Goal: Task Accomplishment & Management: Manage account settings

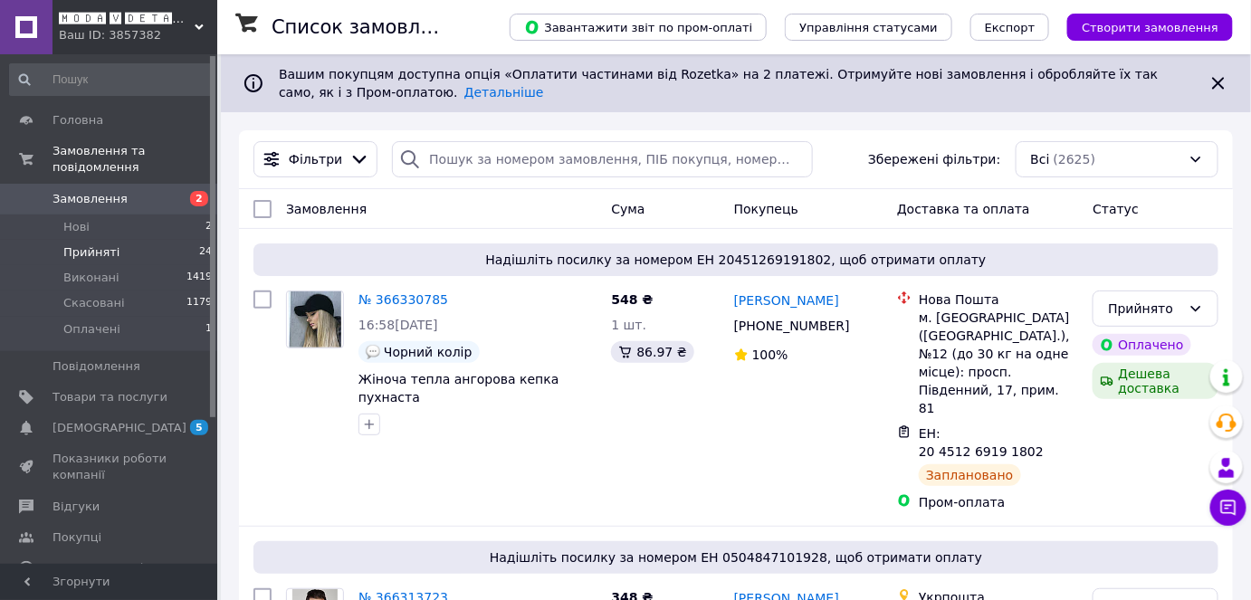
drag, startPoint x: 123, startPoint y: 234, endPoint x: 195, endPoint y: 223, distance: 73.3
click at [123, 240] on li "Прийняті 24" at bounding box center [111, 252] width 223 height 25
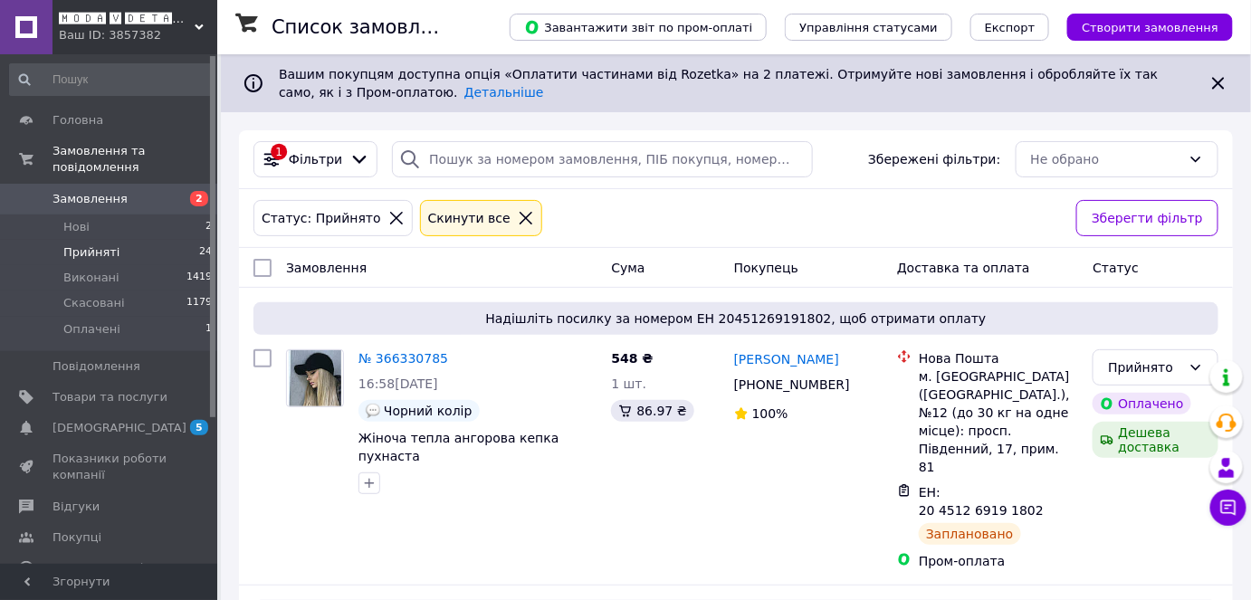
click at [118, 28] on div "Ваш ID: 3857382" at bounding box center [138, 35] width 158 height 16
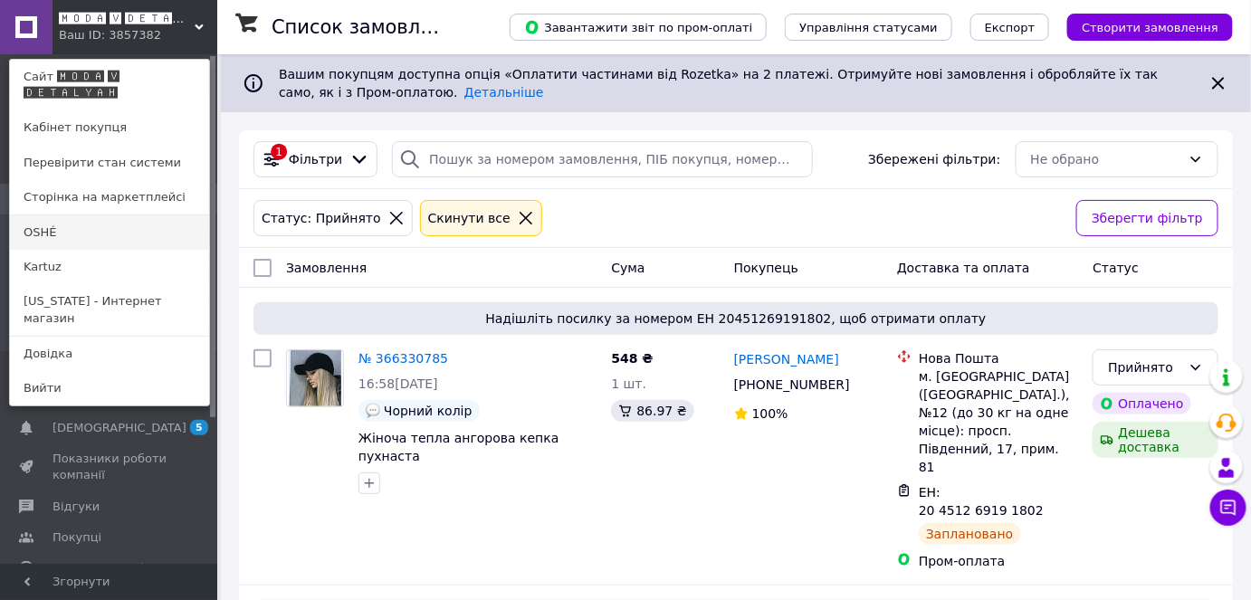
click at [108, 217] on link "OSHÉ" at bounding box center [109, 232] width 199 height 34
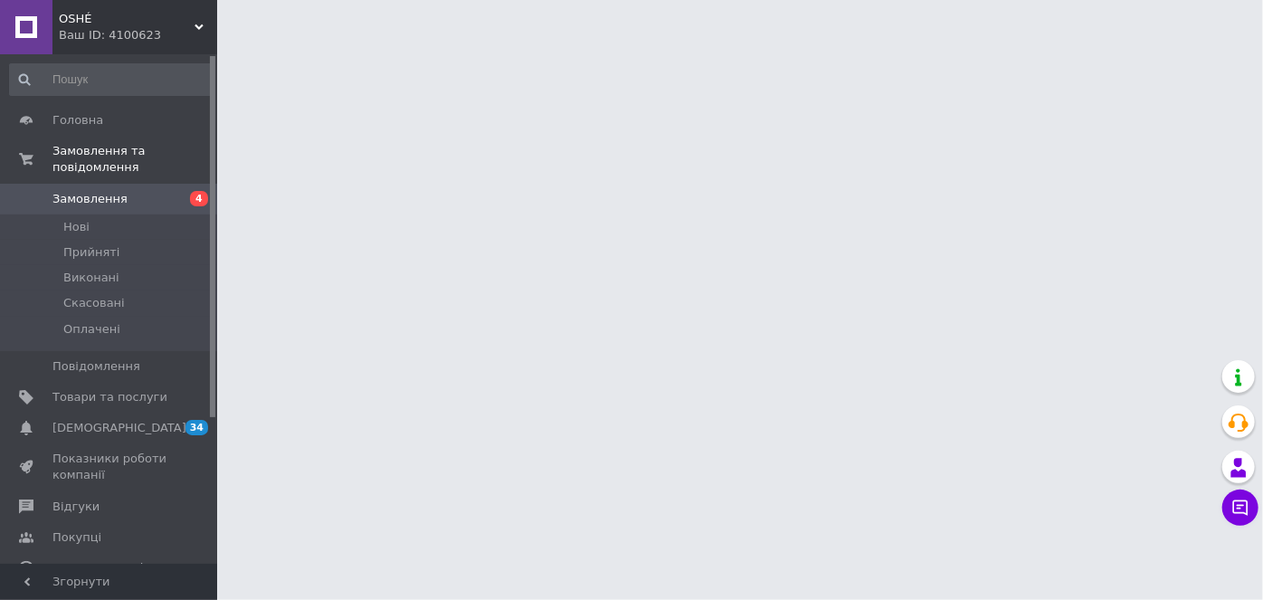
click at [103, 11] on span "OSHÉ" at bounding box center [127, 19] width 136 height 16
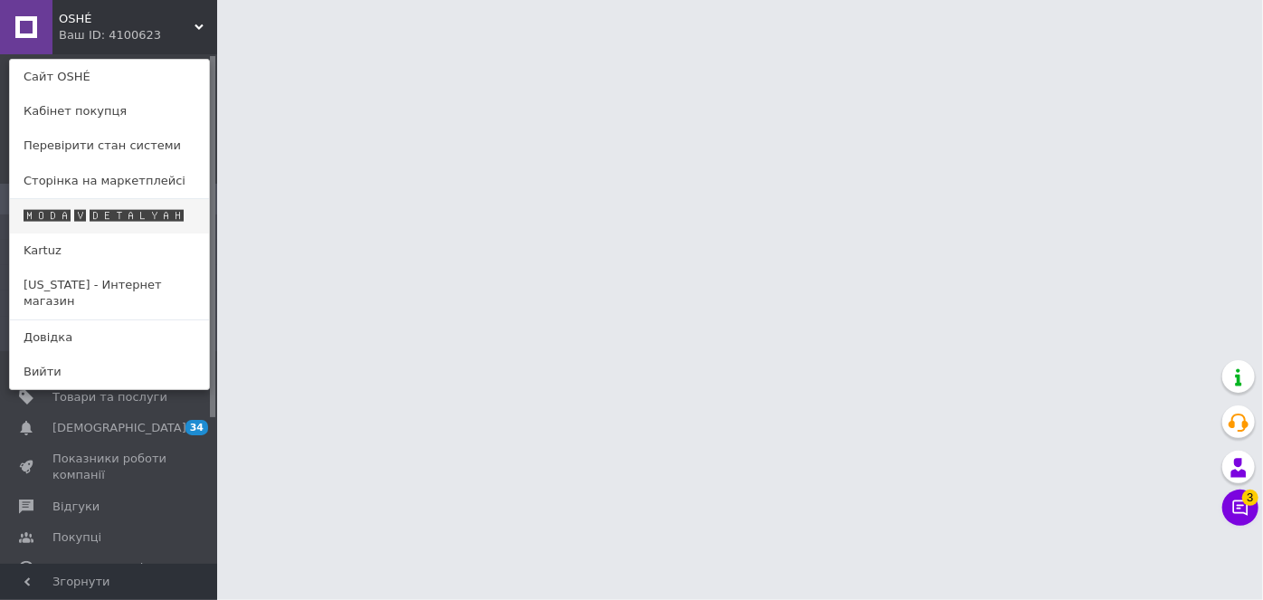
click at [132, 203] on link "🅼🅾🅳🅰 🆅 🅳🅴🆃🅰🅻🆈🅰🅷" at bounding box center [109, 216] width 199 height 34
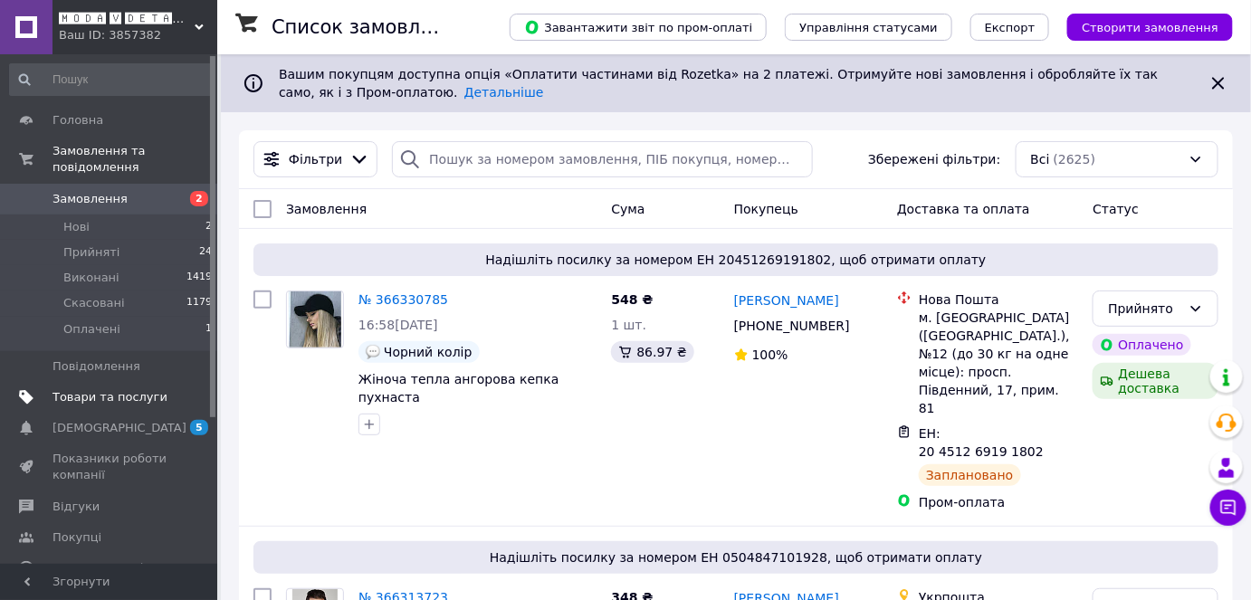
click at [110, 389] on link "Товари та послуги" at bounding box center [111, 397] width 223 height 31
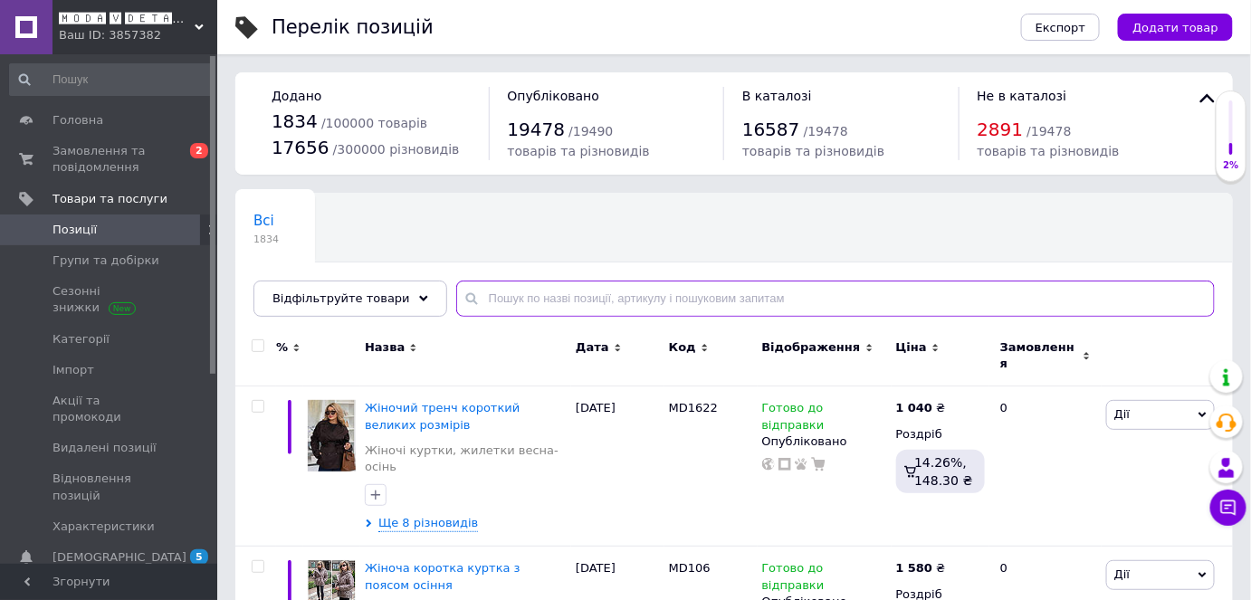
click at [519, 305] on input "text" at bounding box center [835, 299] width 758 height 36
paste input "1053"
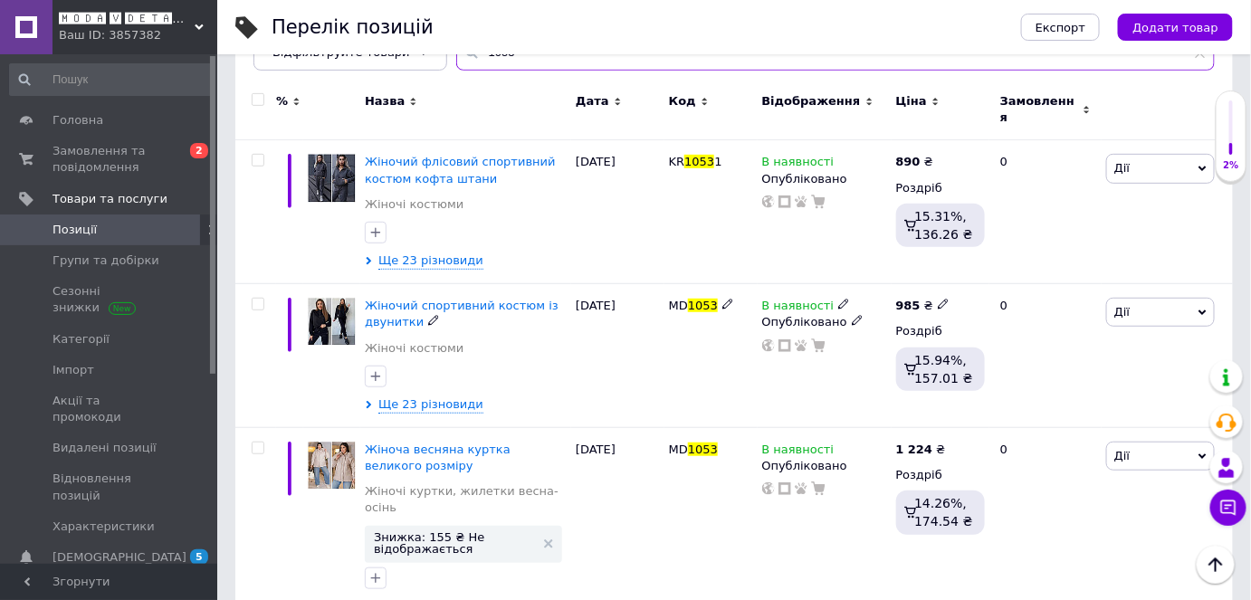
scroll to position [262, 0]
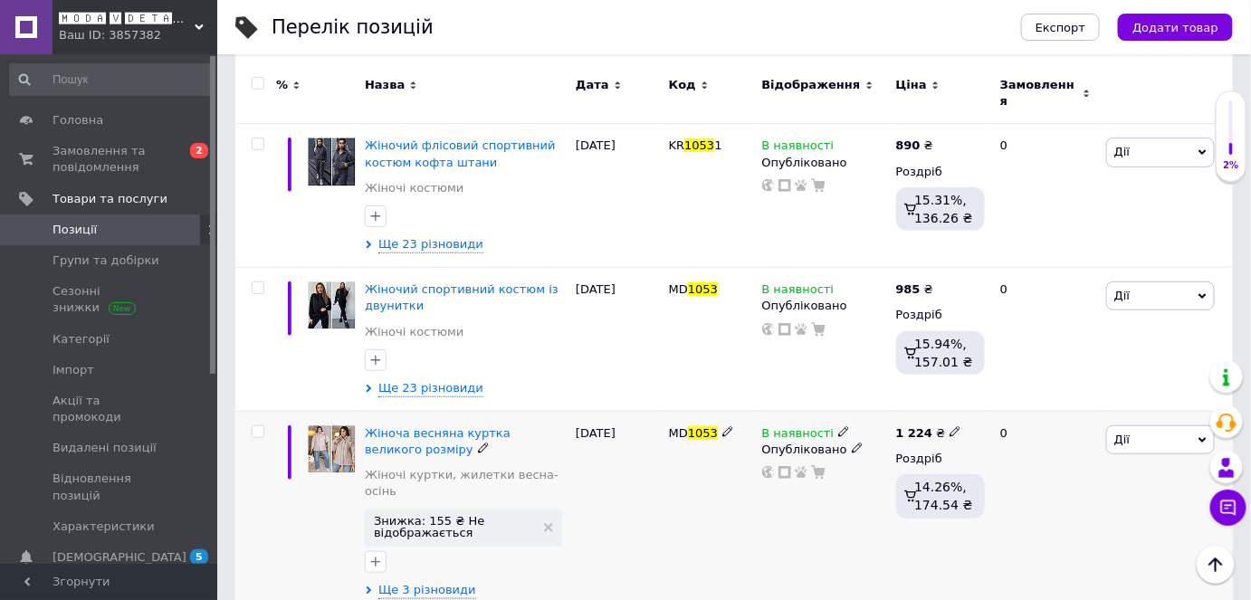
type input "1053"
click at [439, 550] on div "Жіноча весняна куртка великого розміру Жіночі куртки, жилетки весна-осінь Знижк…" at bounding box center [465, 513] width 211 height 202
click at [444, 583] on span "Ще 3 різновиди" at bounding box center [427, 591] width 98 height 16
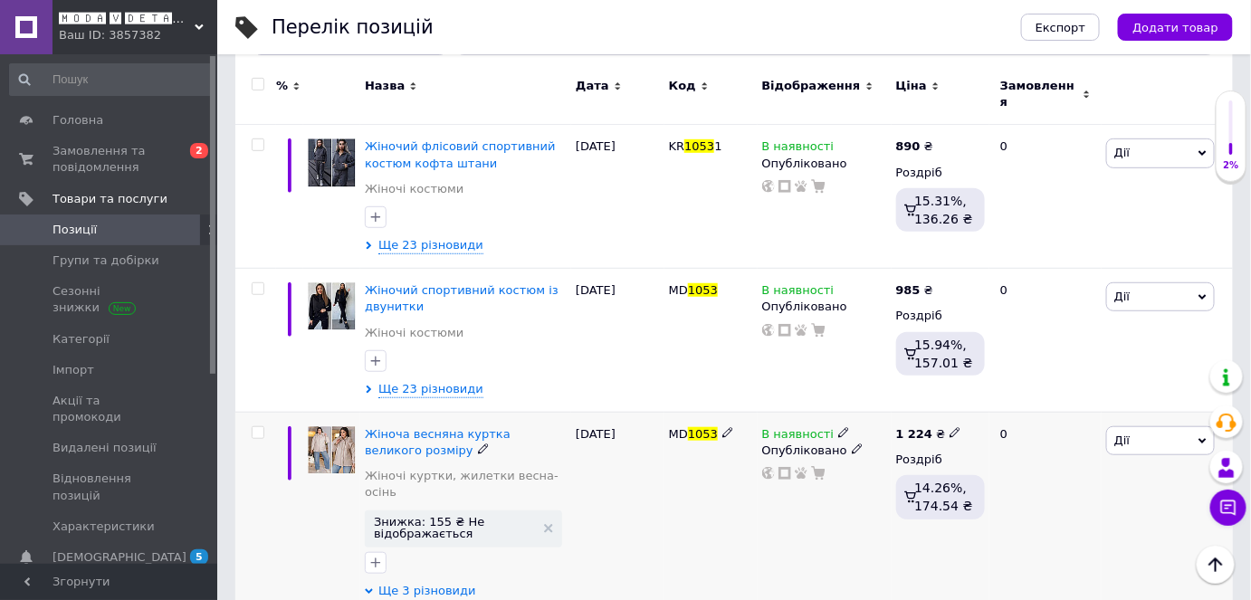
click at [407, 583] on span "Ще 3 різновиди" at bounding box center [427, 591] width 98 height 16
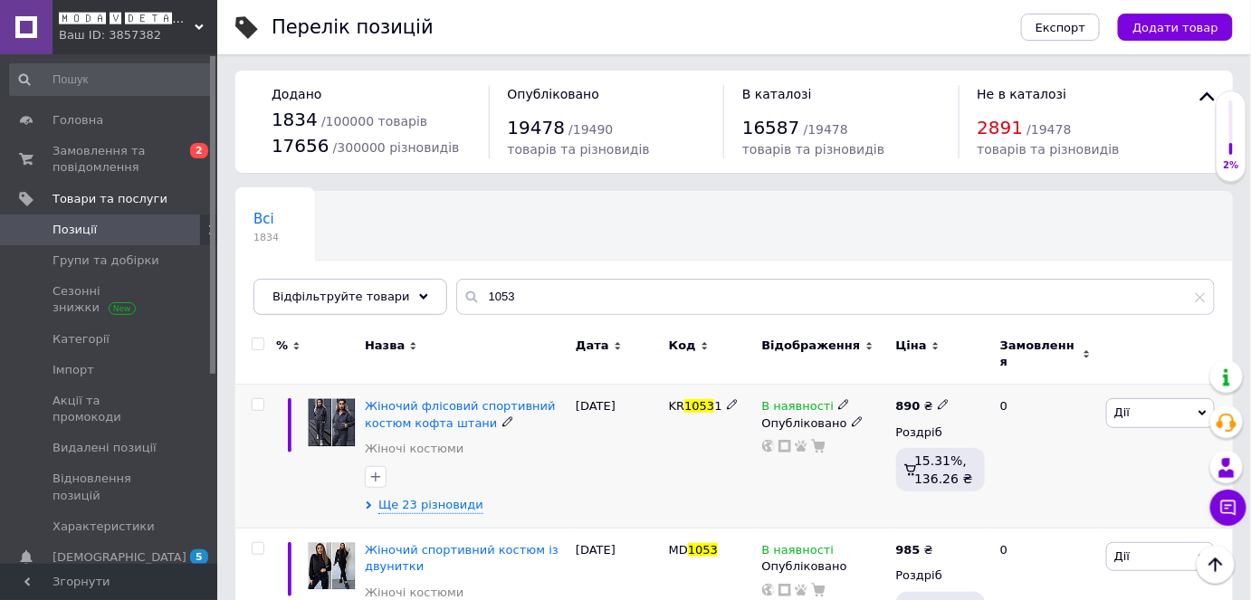
scroll to position [0, 0]
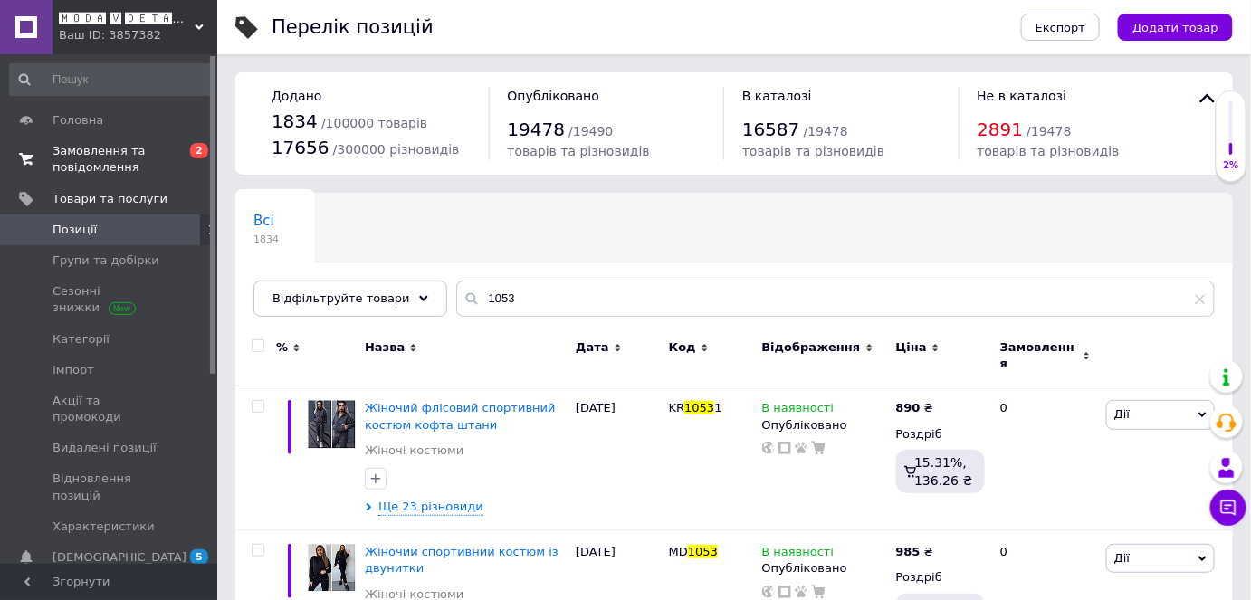
click at [67, 138] on link "Замовлення та повідомлення 0 2" at bounding box center [111, 159] width 223 height 47
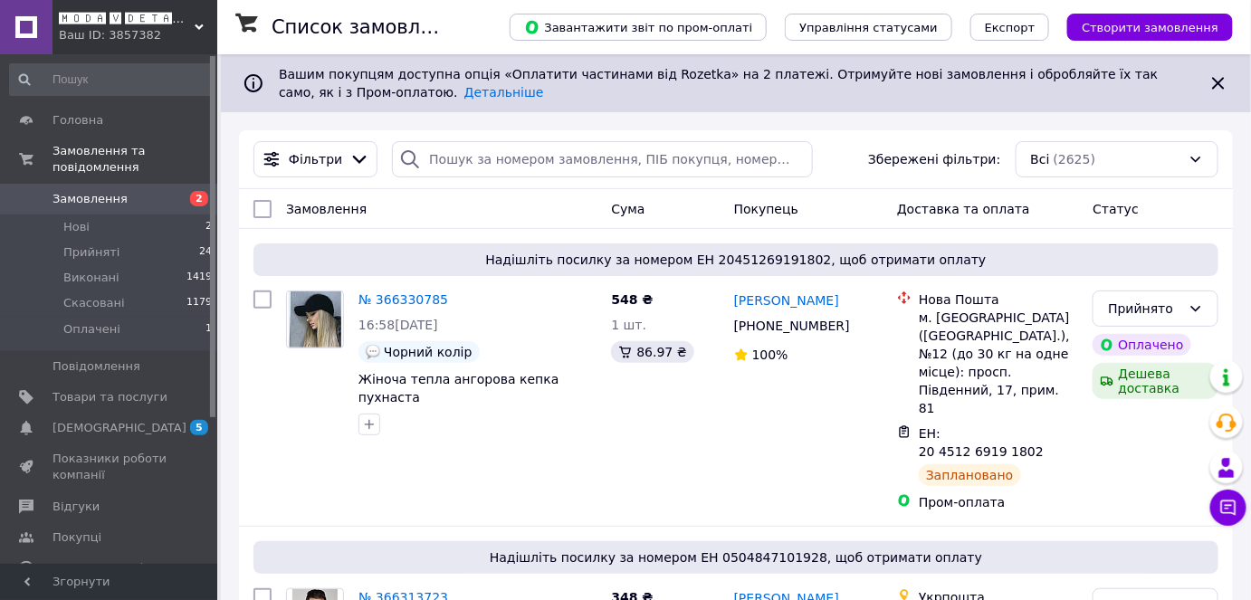
click at [108, 24] on span "🅼🅾🅳🅰 🆅 🅳🅴🆃🅰🅻🆈🅰🅷" at bounding box center [127, 19] width 136 height 16
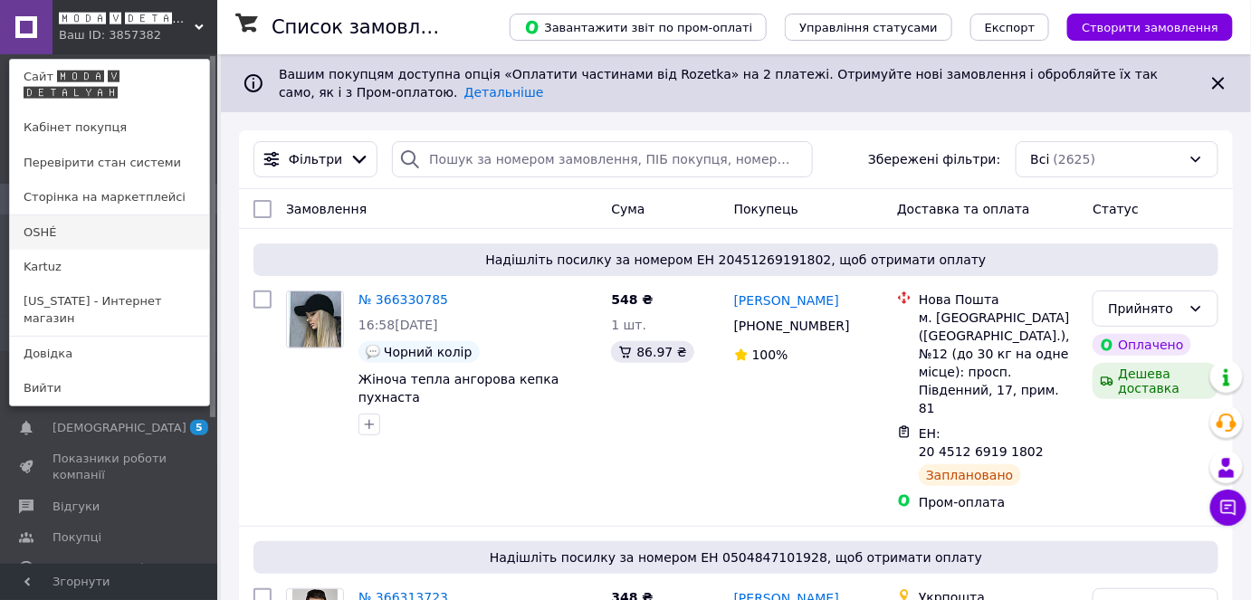
click at [109, 216] on link "OSHÉ" at bounding box center [109, 232] width 199 height 34
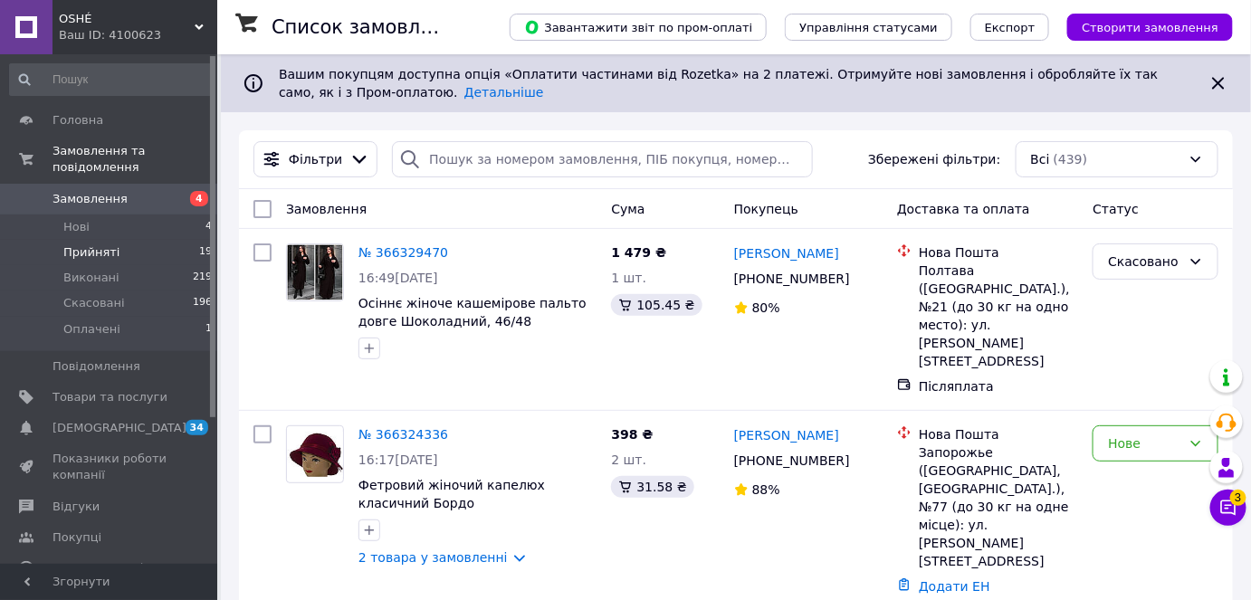
click at [116, 240] on li "Прийняті 19" at bounding box center [111, 252] width 223 height 25
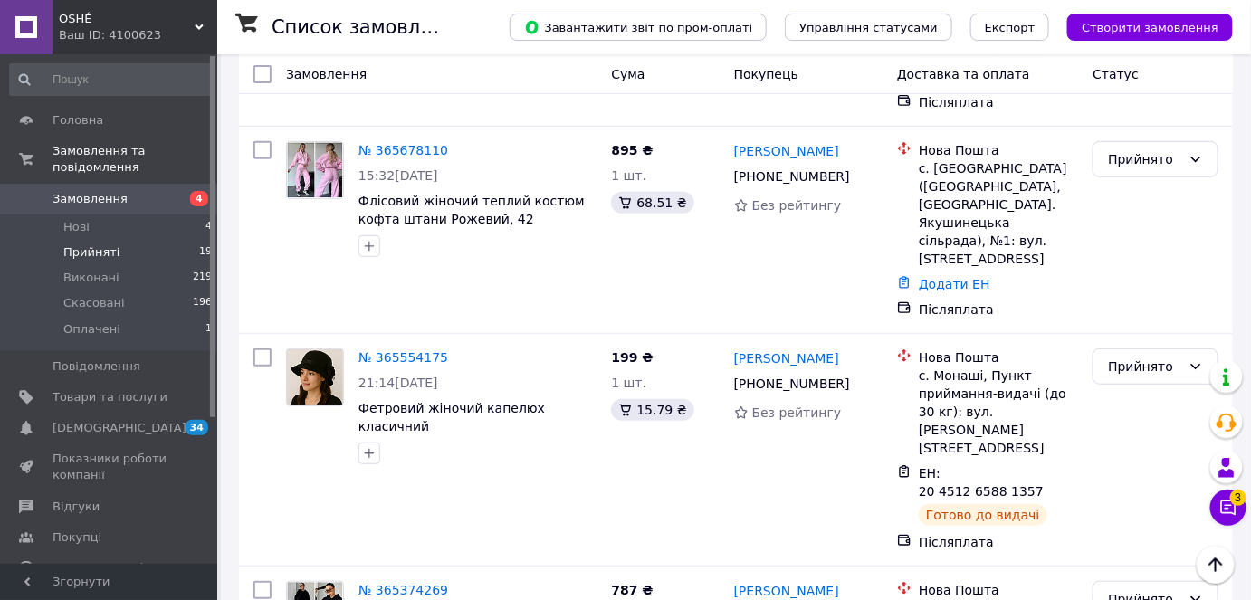
scroll to position [2570, 0]
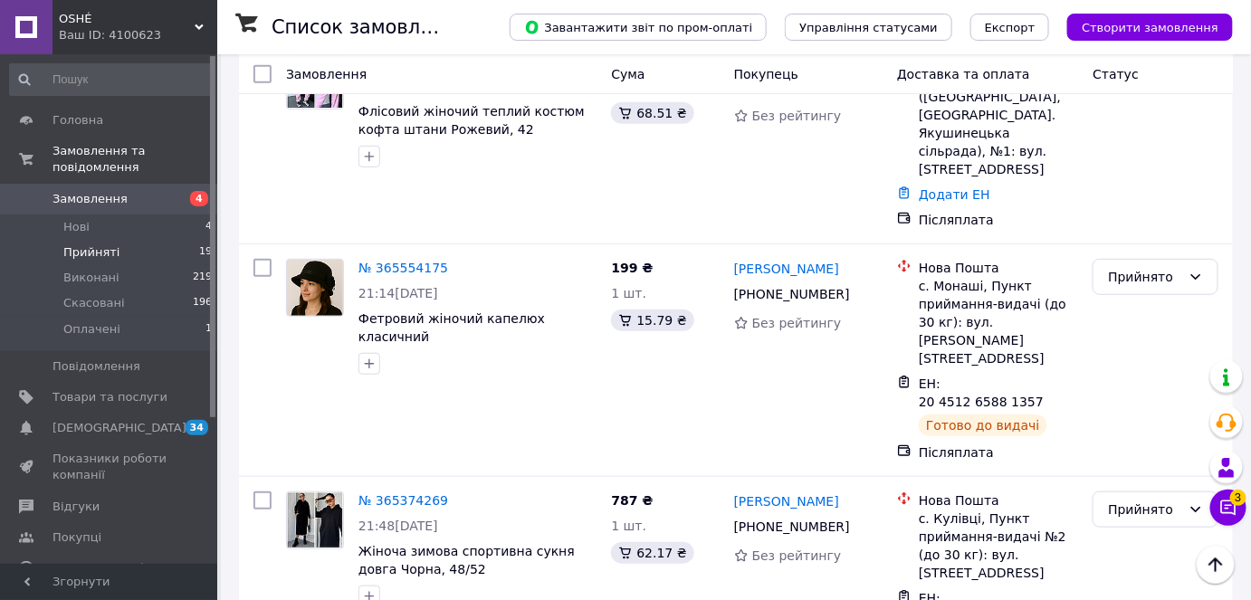
click at [1131, 338] on li "Виконано" at bounding box center [1156, 346] width 124 height 33
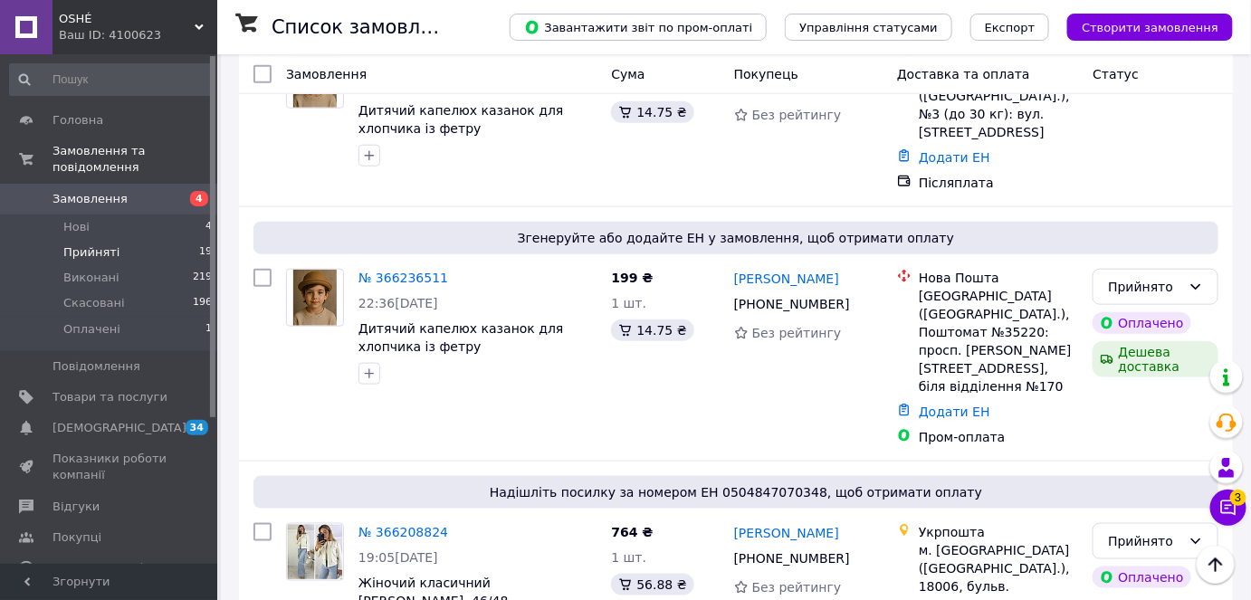
scroll to position [348, 0]
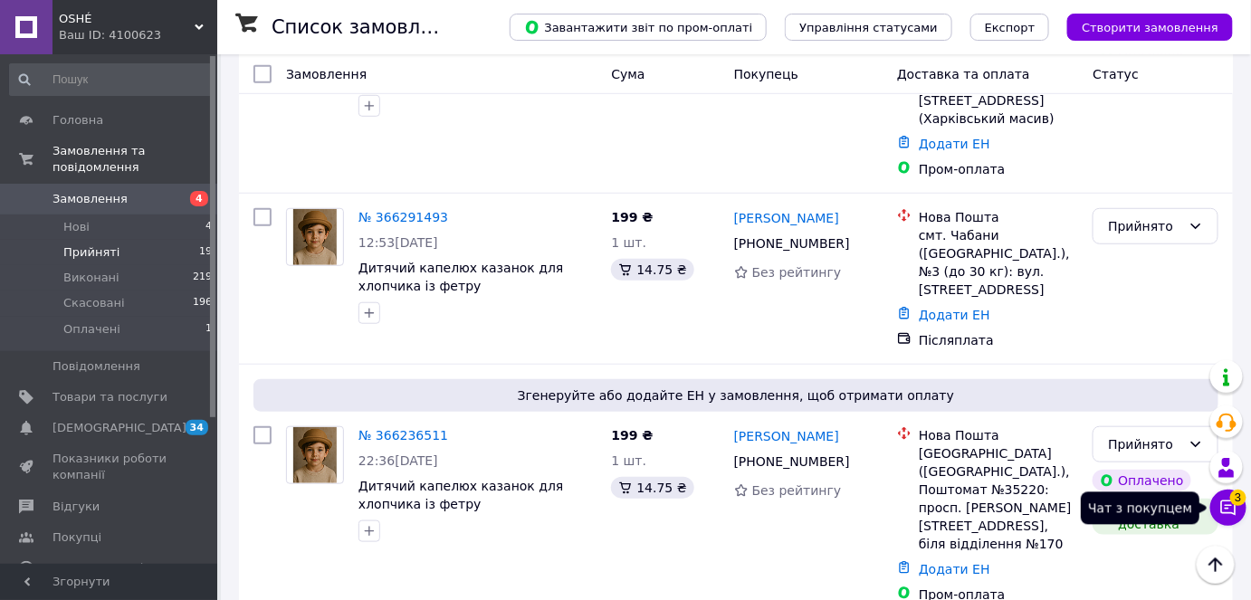
click at [1225, 517] on button "Чат з покупцем 3" at bounding box center [1228, 508] width 36 height 36
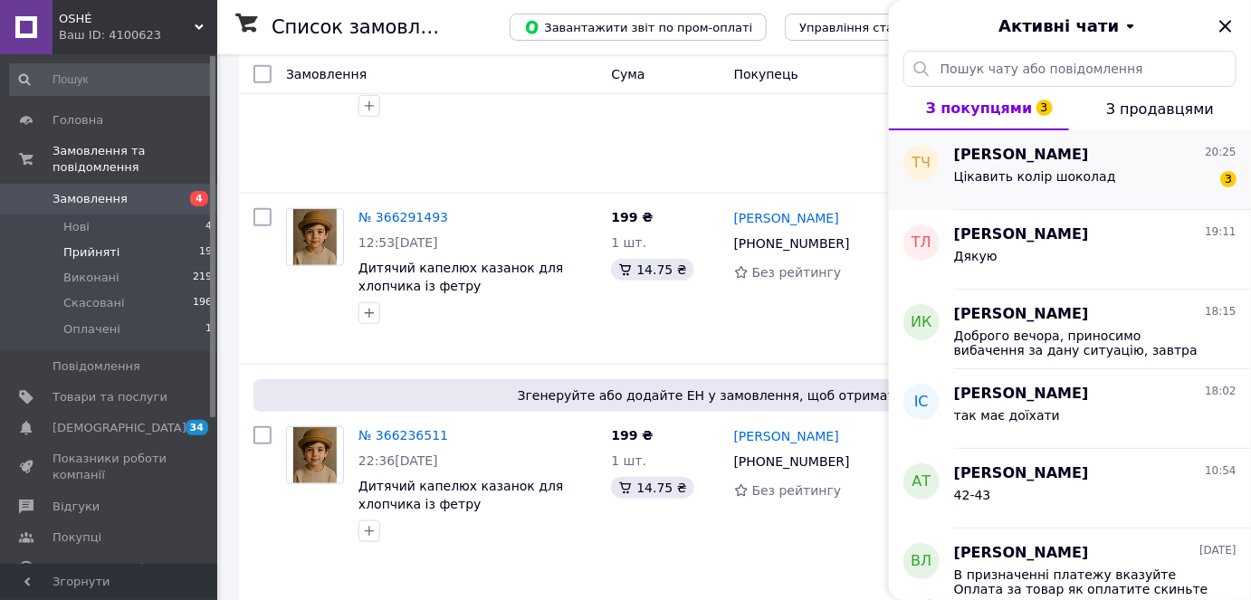
click at [1102, 179] on div "Цiкавить колiр шоколад 3" at bounding box center [1095, 180] width 282 height 29
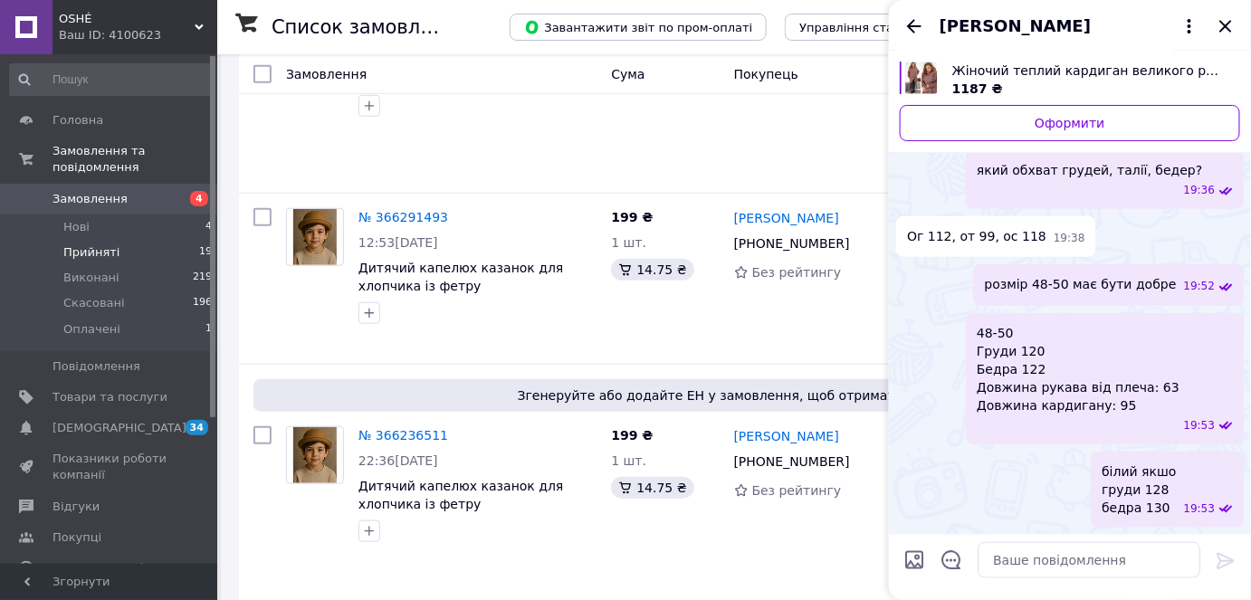
scroll to position [446, 0]
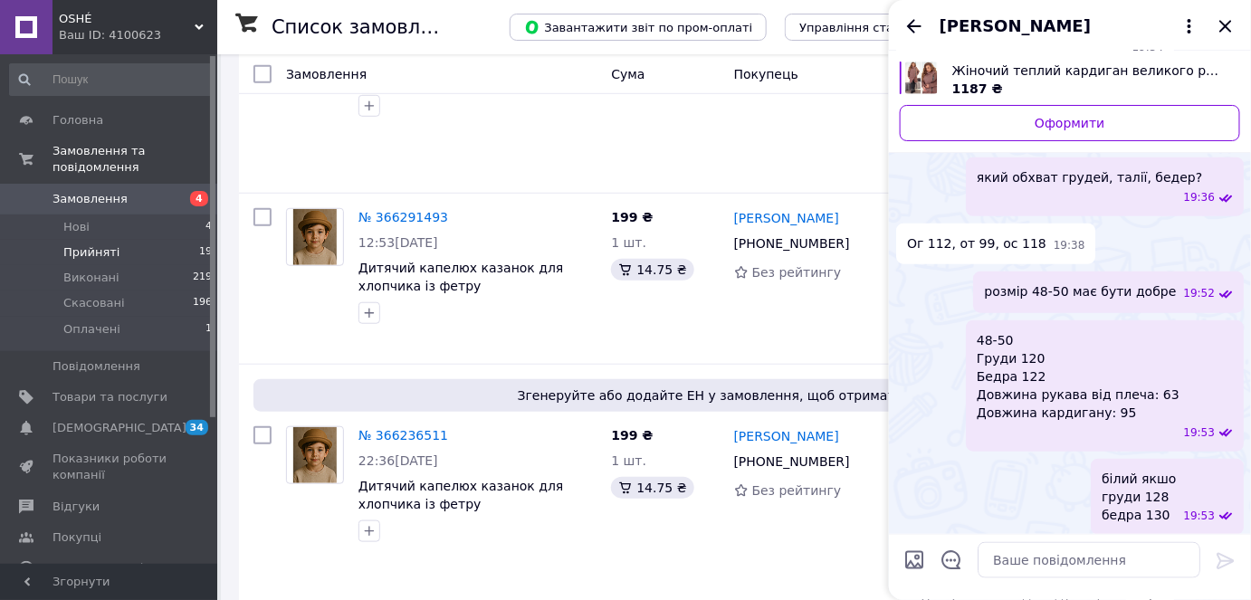
click at [1062, 70] on span "Жіночий теплий кардиган великого розміру" at bounding box center [1088, 71] width 273 height 18
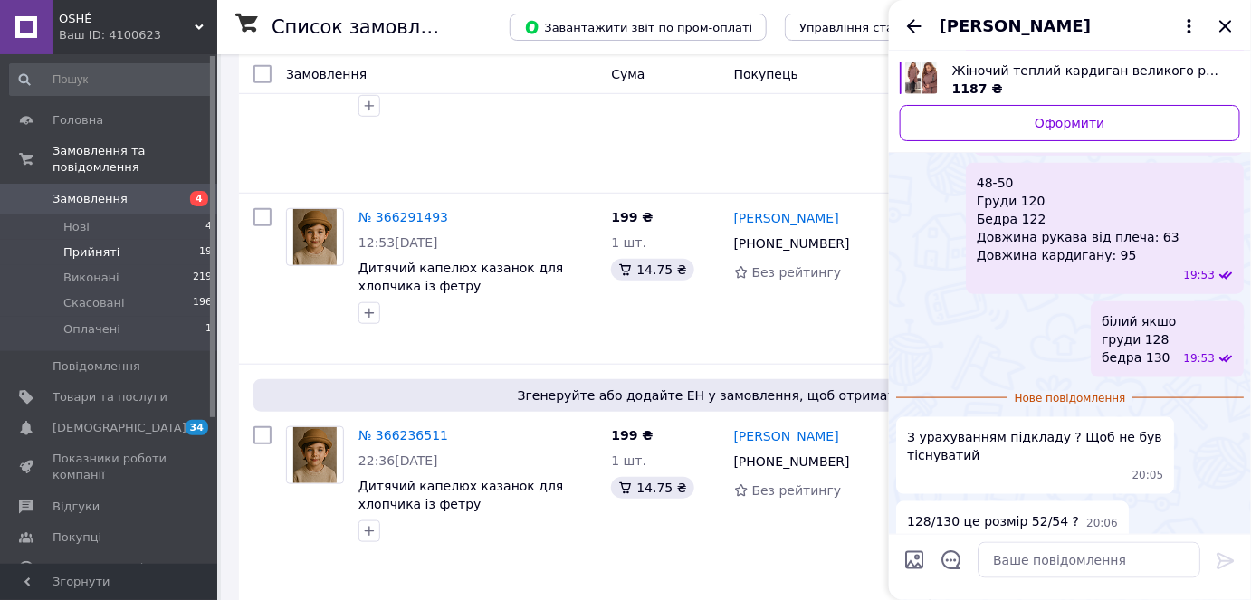
scroll to position [611, 0]
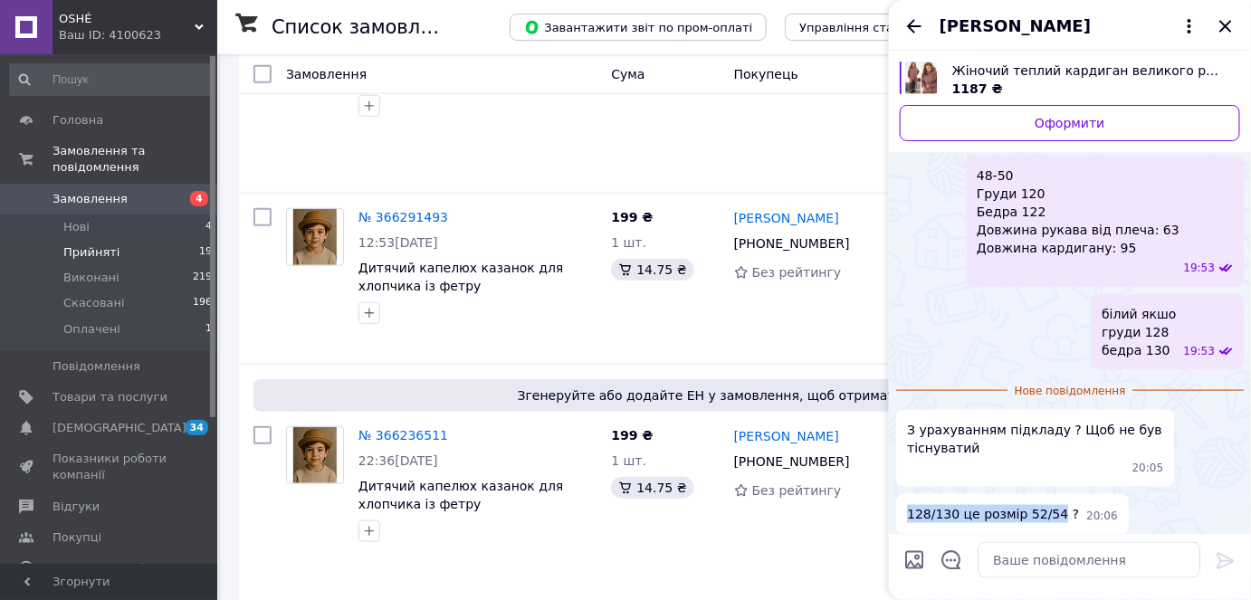
drag, startPoint x: 910, startPoint y: 458, endPoint x: 1047, endPoint y: 462, distance: 137.6
click at [1047, 505] on span "128/130 це розмiр 52/54 ?" at bounding box center [993, 514] width 172 height 19
click at [1052, 505] on span "128/130 це розмiр 52/54 ?" at bounding box center [993, 514] width 172 height 19
drag, startPoint x: 1019, startPoint y: 460, endPoint x: 1048, endPoint y: 460, distance: 29.0
click at [1048, 505] on span "128/130 це розмiр 52/54 ?" at bounding box center [993, 514] width 172 height 19
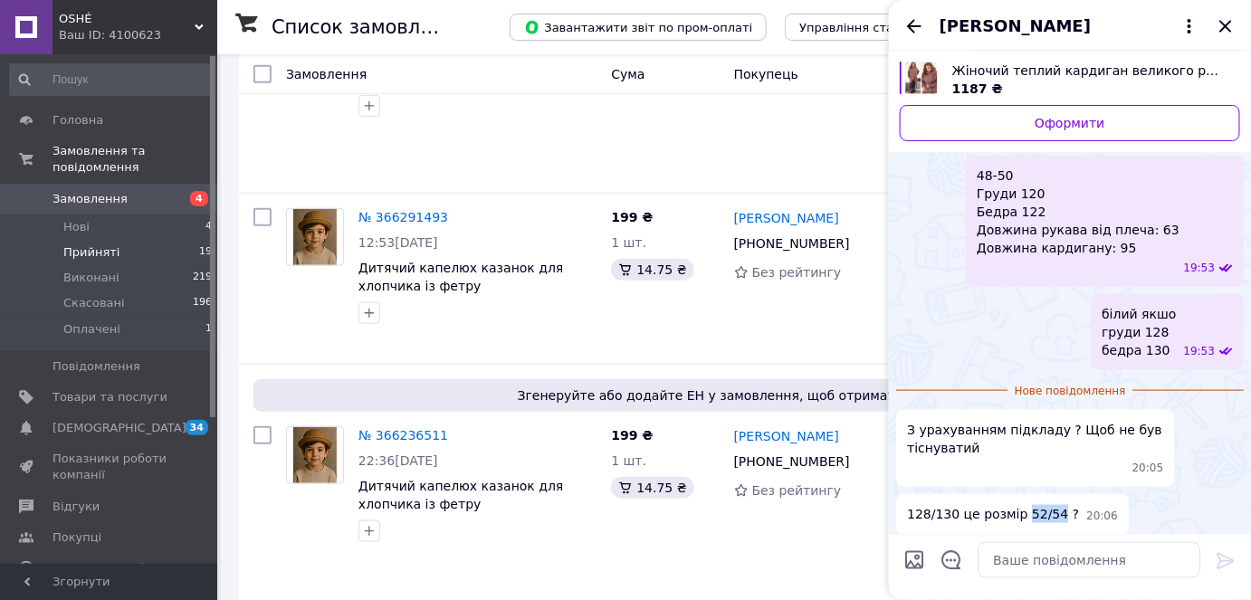
copy span "52/54"
click at [1020, 560] on textarea at bounding box center [1088, 560] width 223 height 36
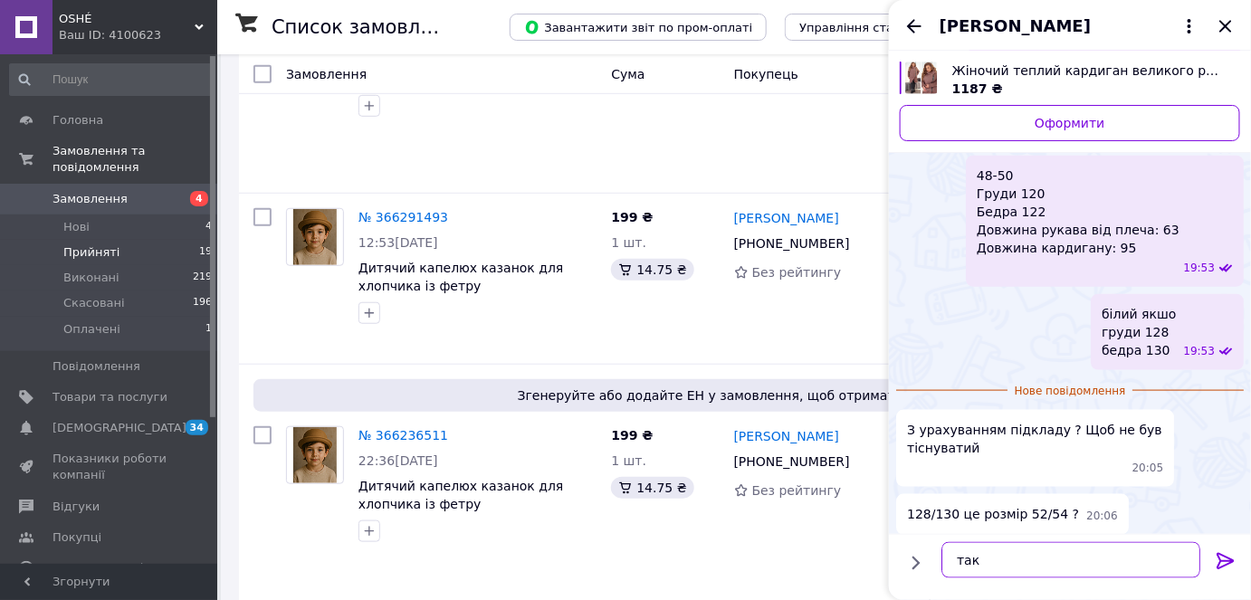
paste textarea "52/54"
type textarea "так 52/54"
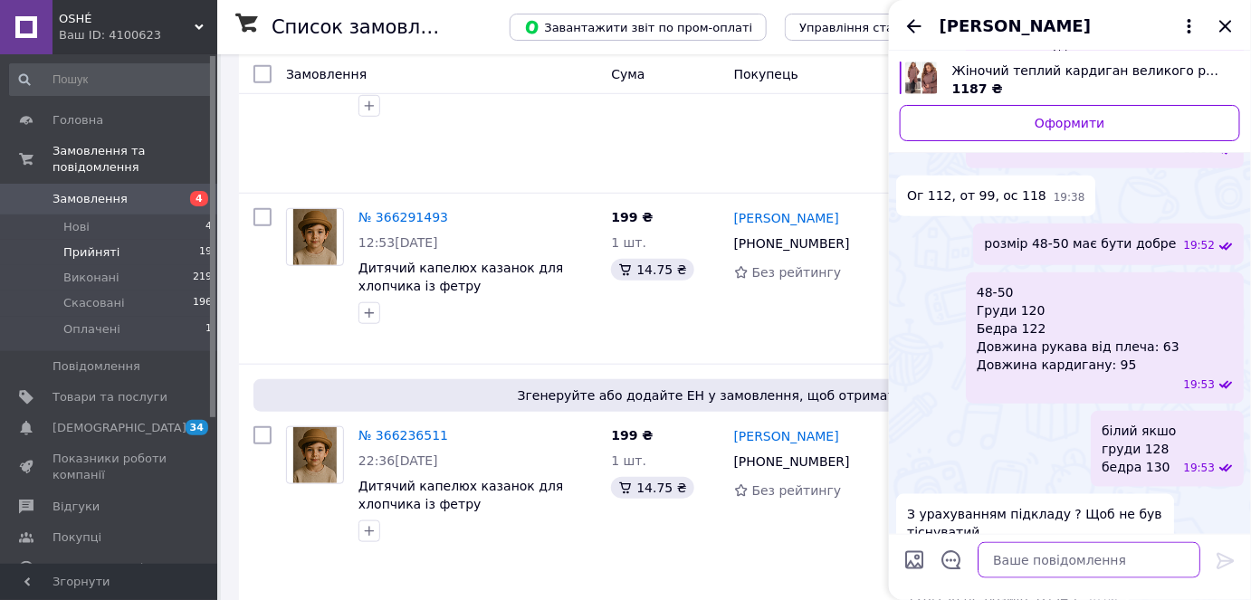
scroll to position [627, 0]
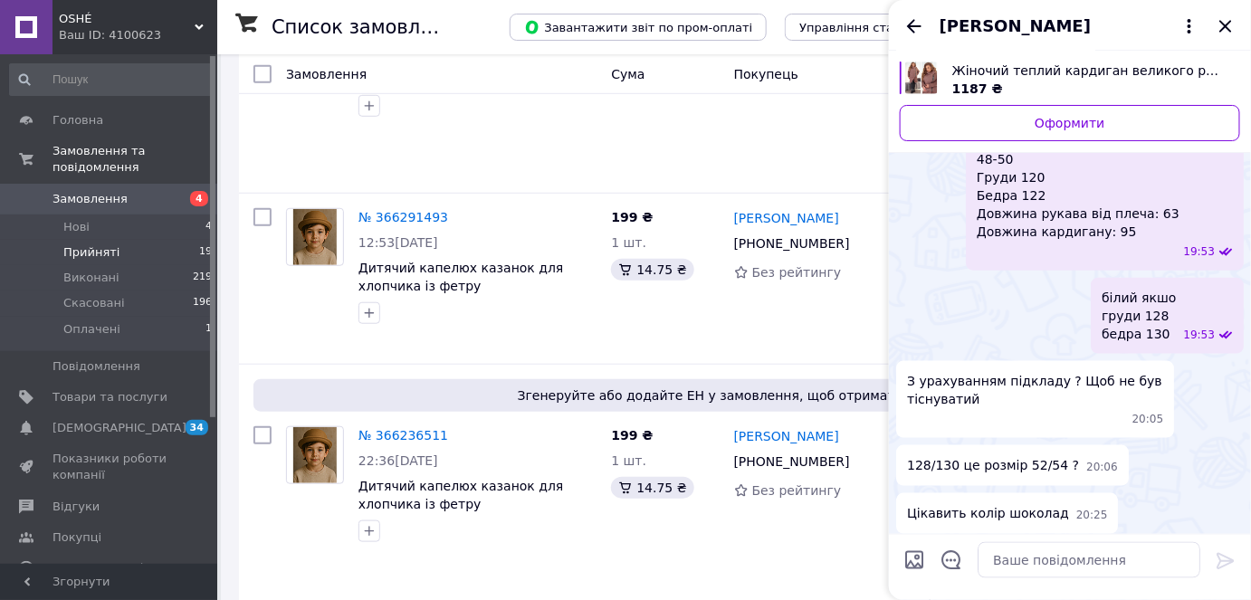
click at [1157, 412] on span "20:05" at bounding box center [1148, 419] width 32 height 15
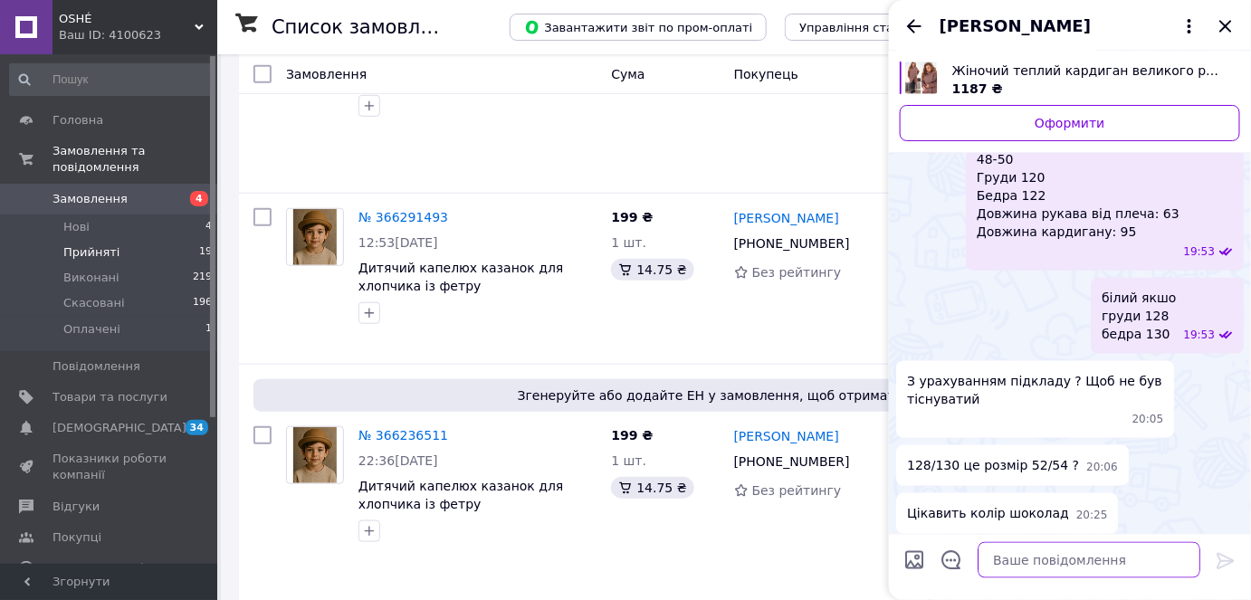
click at [1070, 558] on textarea at bounding box center [1088, 560] width 223 height 36
type textarea "у"
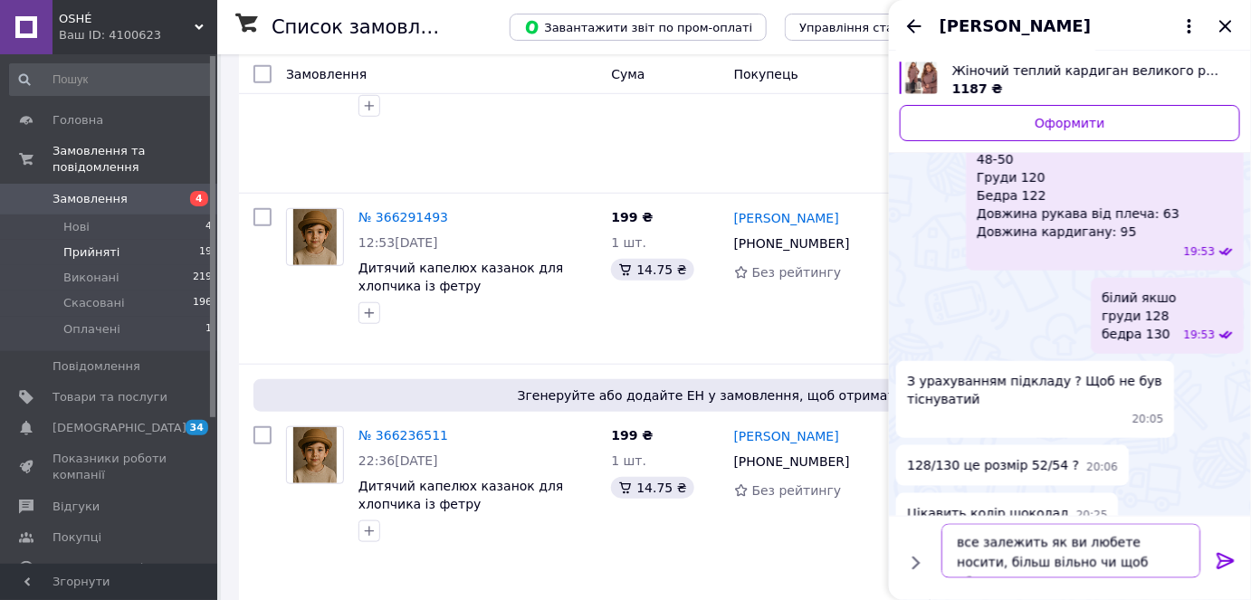
type textarea "все залежить як ви любете носити, більш вільно чи щоб облягало"
click at [1225, 565] on icon at bounding box center [1224, 561] width 17 height 16
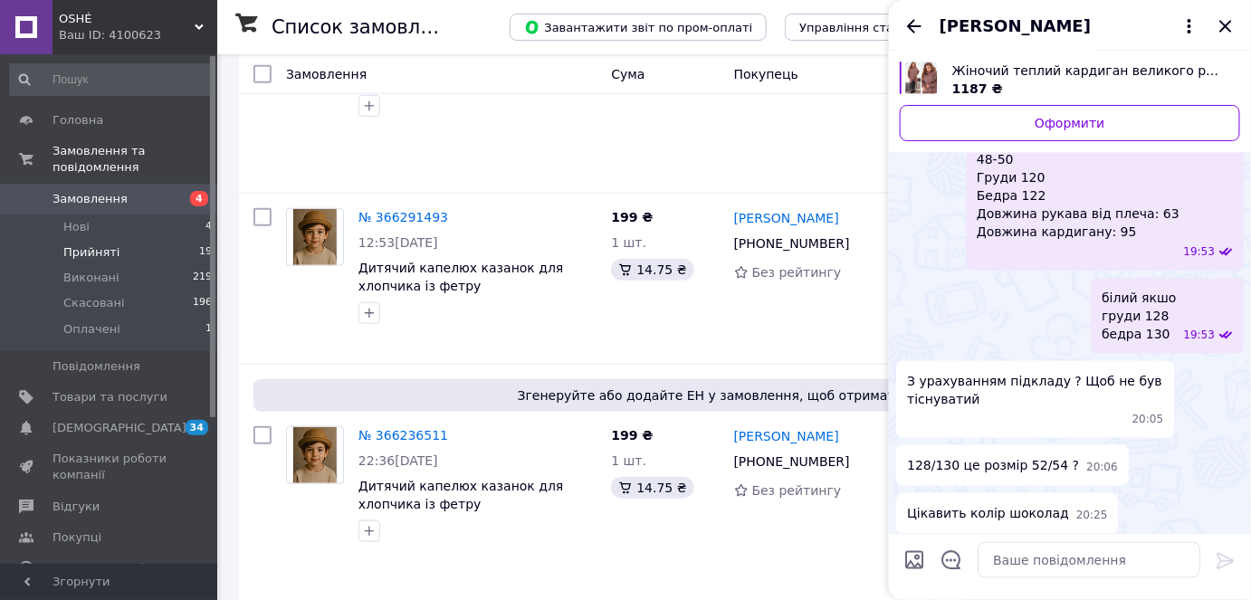
scroll to position [711, 0]
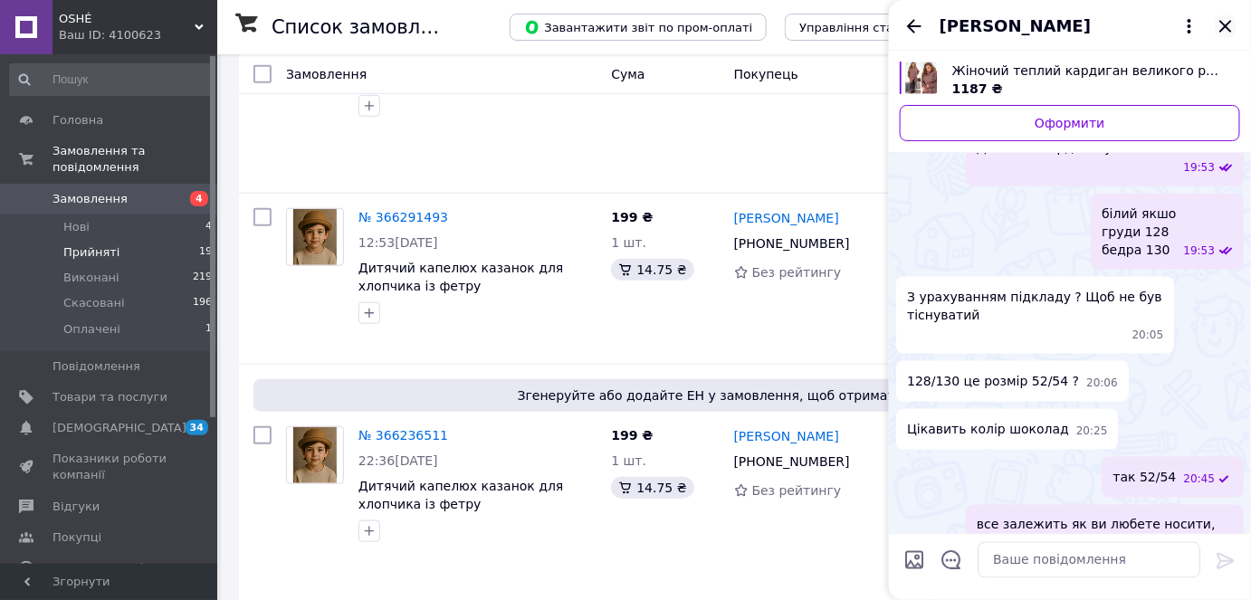
click at [1227, 21] on icon "Закрити" at bounding box center [1226, 26] width 22 height 22
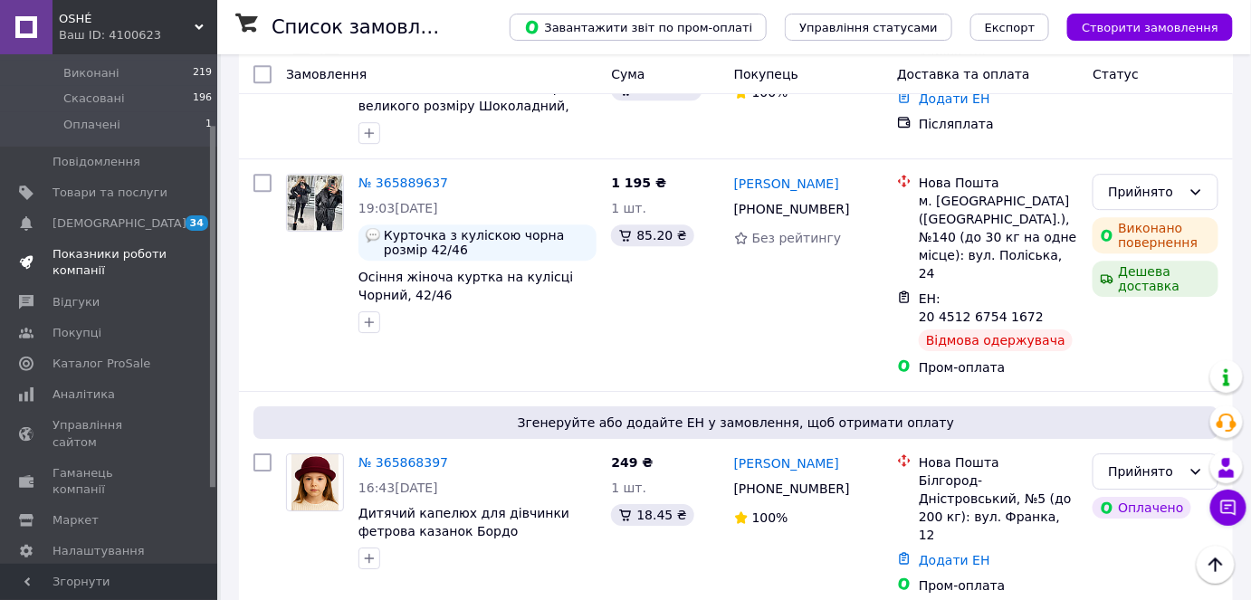
scroll to position [0, 0]
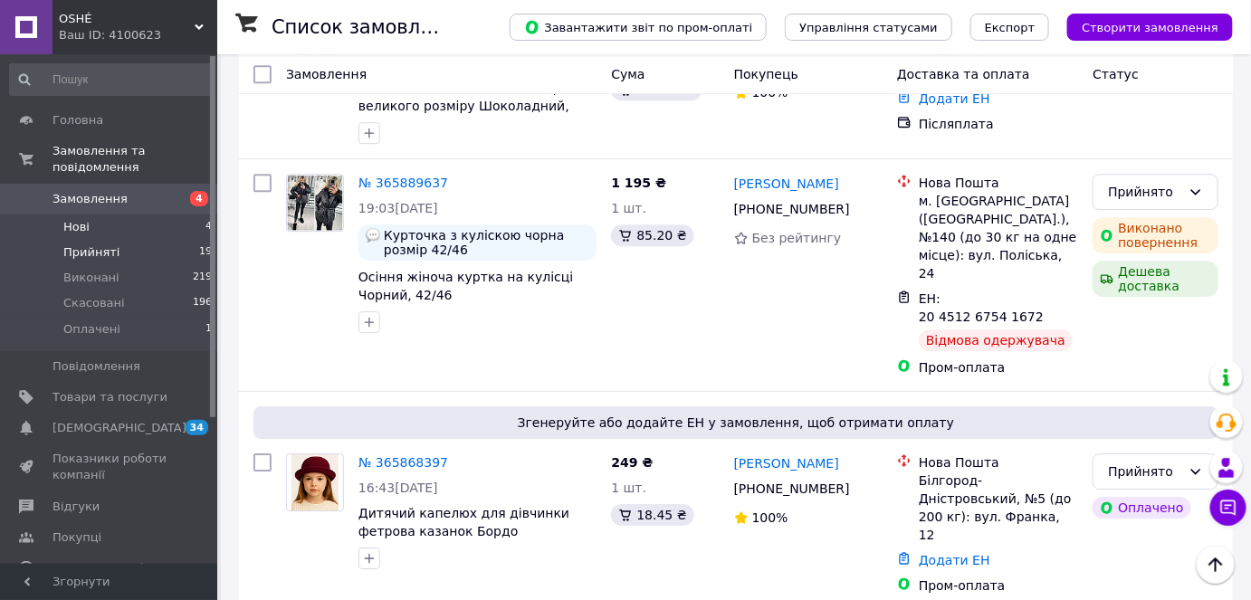
click at [138, 214] on li "Нові 4" at bounding box center [111, 226] width 223 height 25
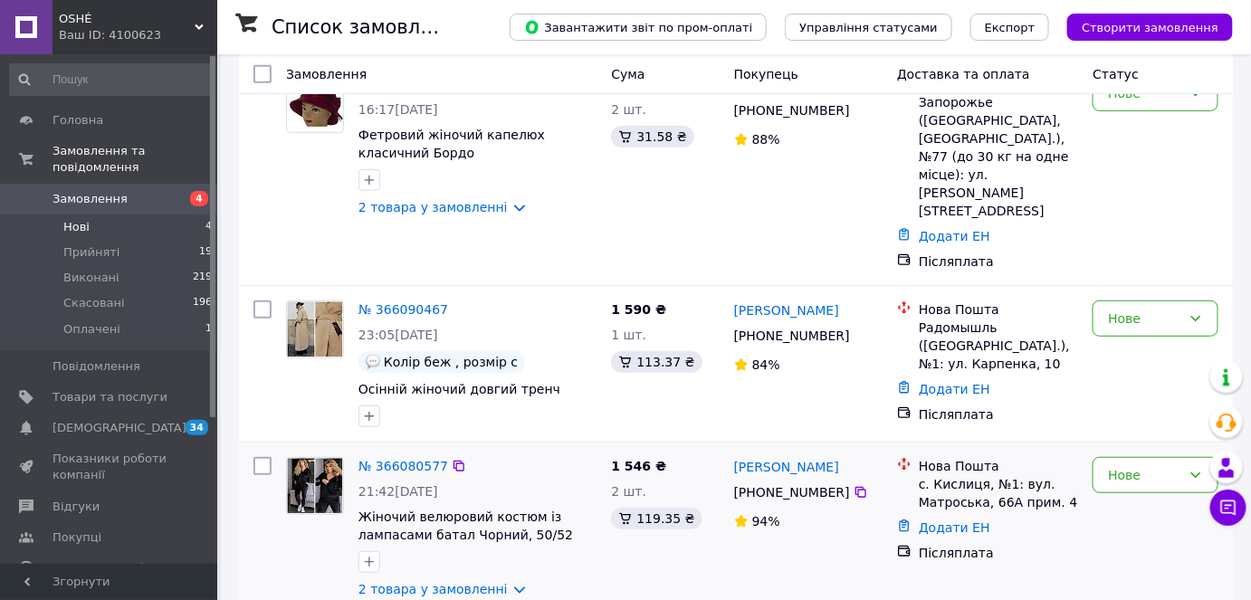
scroll to position [395, 0]
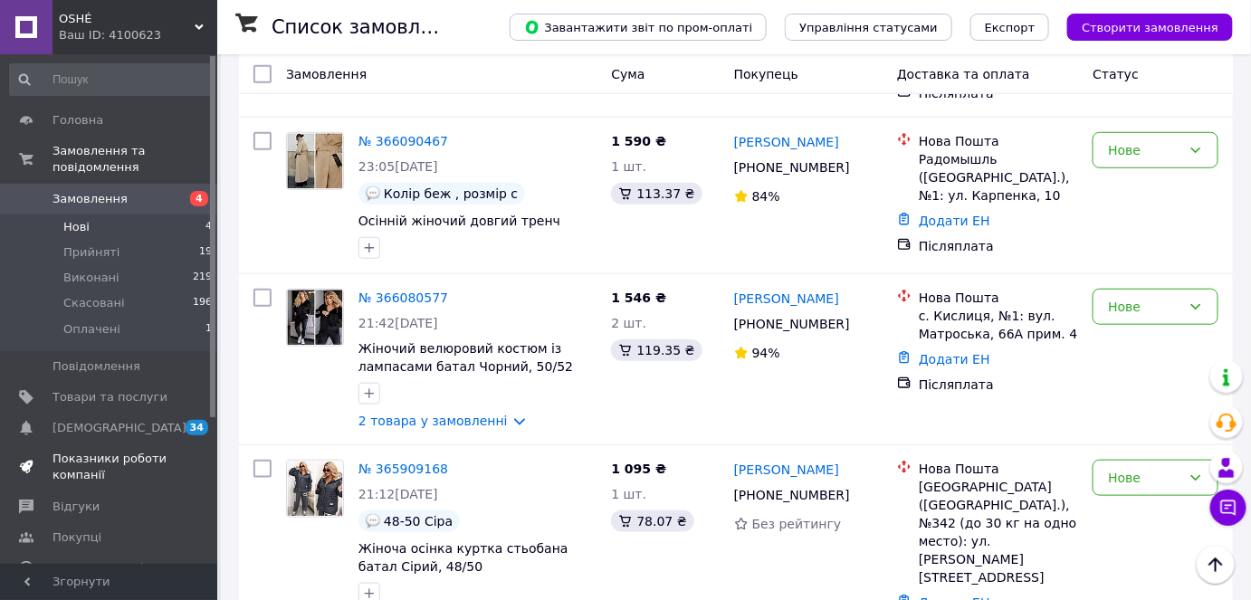
click at [125, 451] on span "Показники роботи компанії" at bounding box center [109, 467] width 115 height 33
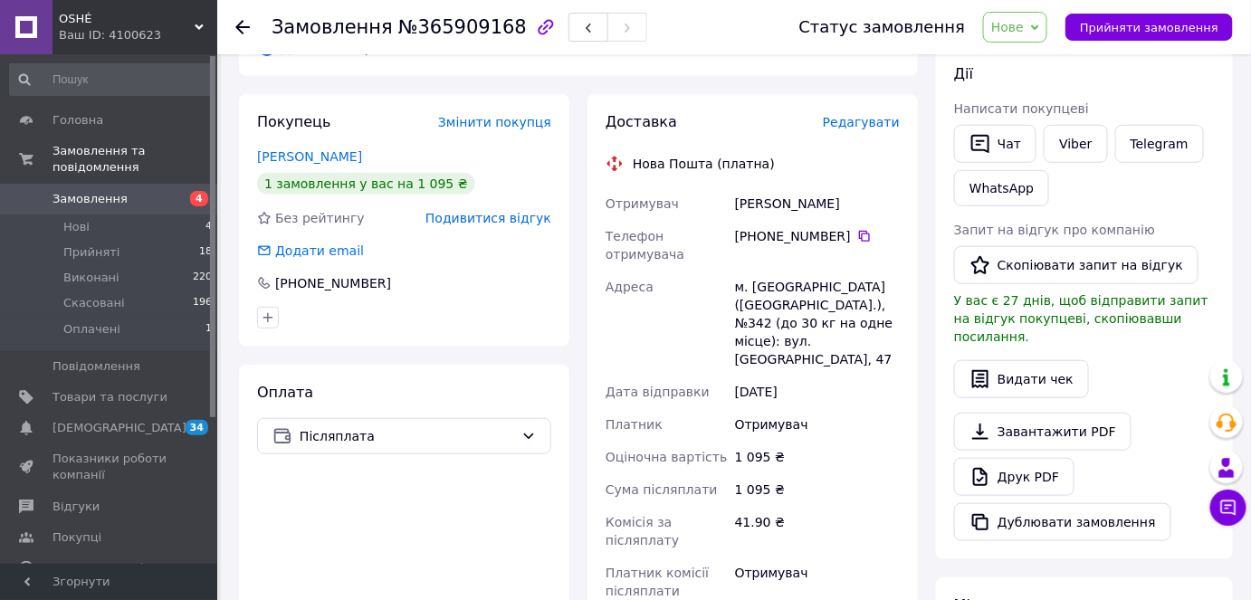
scroll to position [81, 0]
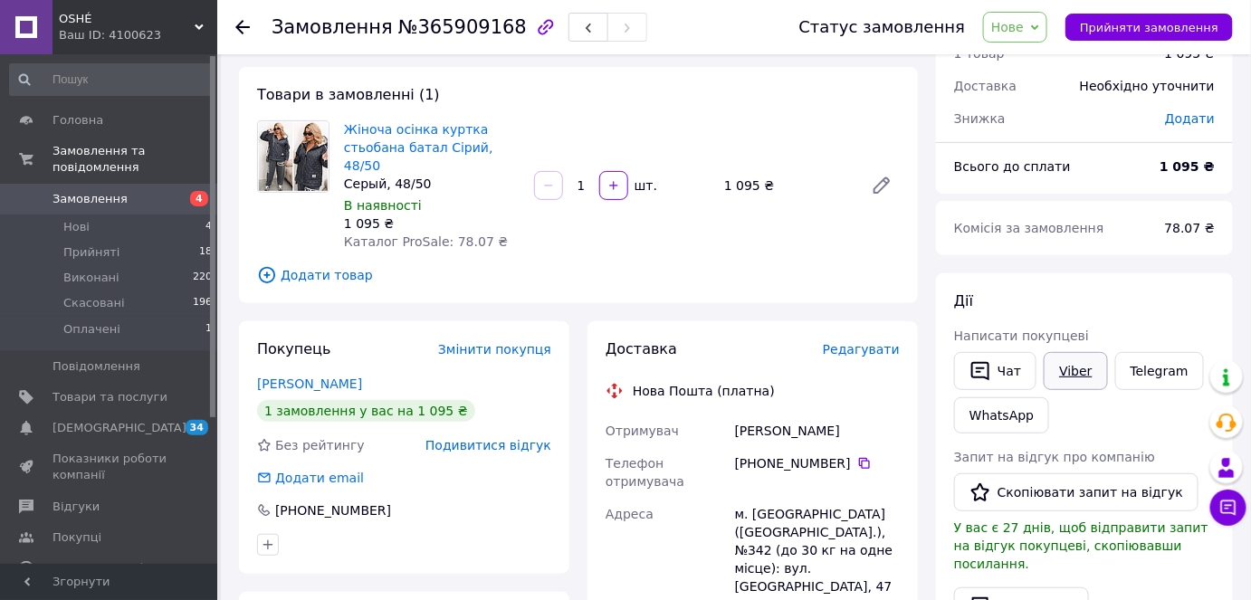
click at [1076, 375] on link "Viber" at bounding box center [1074, 371] width 63 height 38
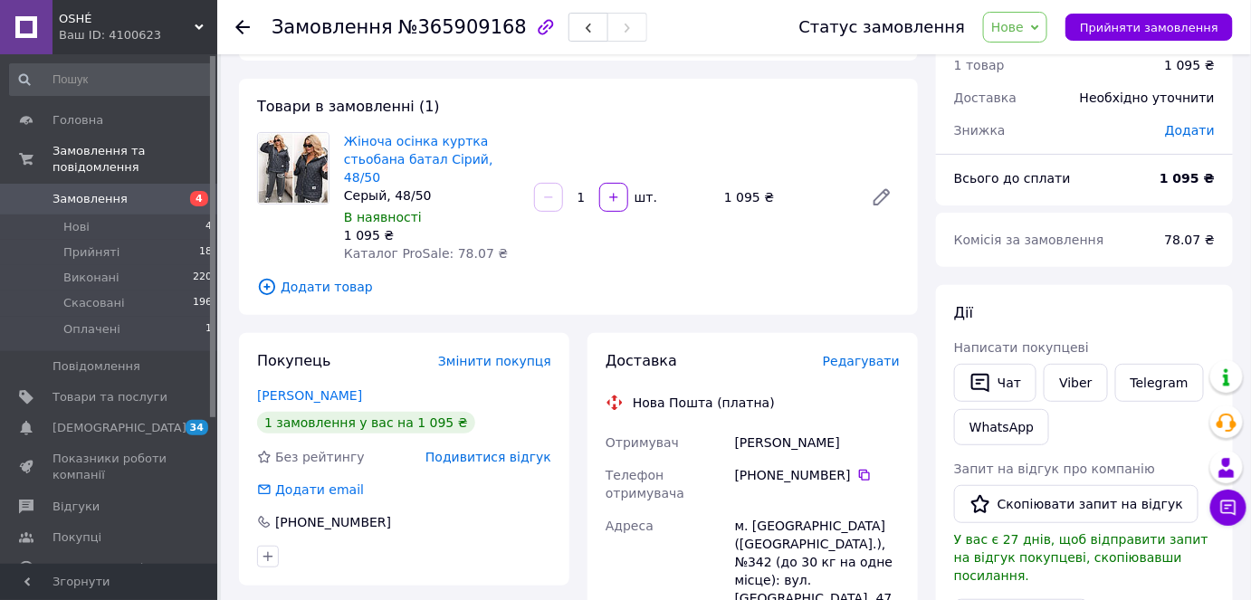
scroll to position [0, 0]
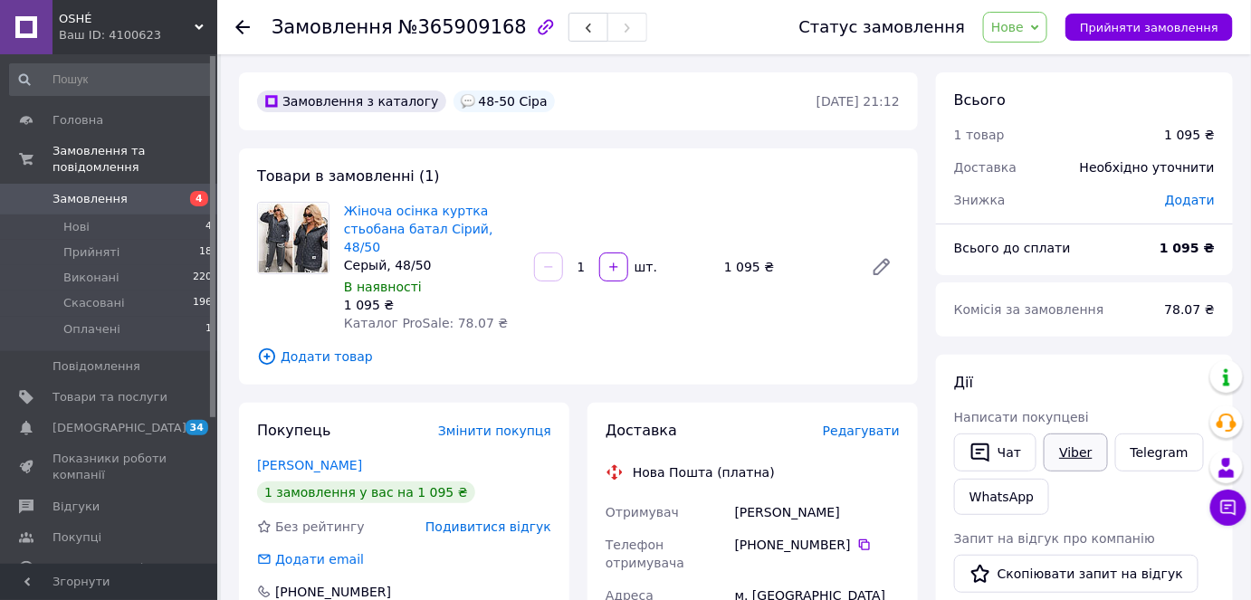
click at [1068, 441] on link "Viber" at bounding box center [1074, 452] width 63 height 38
click at [1043, 30] on span "Нове" at bounding box center [1015, 27] width 64 height 31
click at [1034, 108] on li "Скасовано" at bounding box center [1025, 117] width 83 height 27
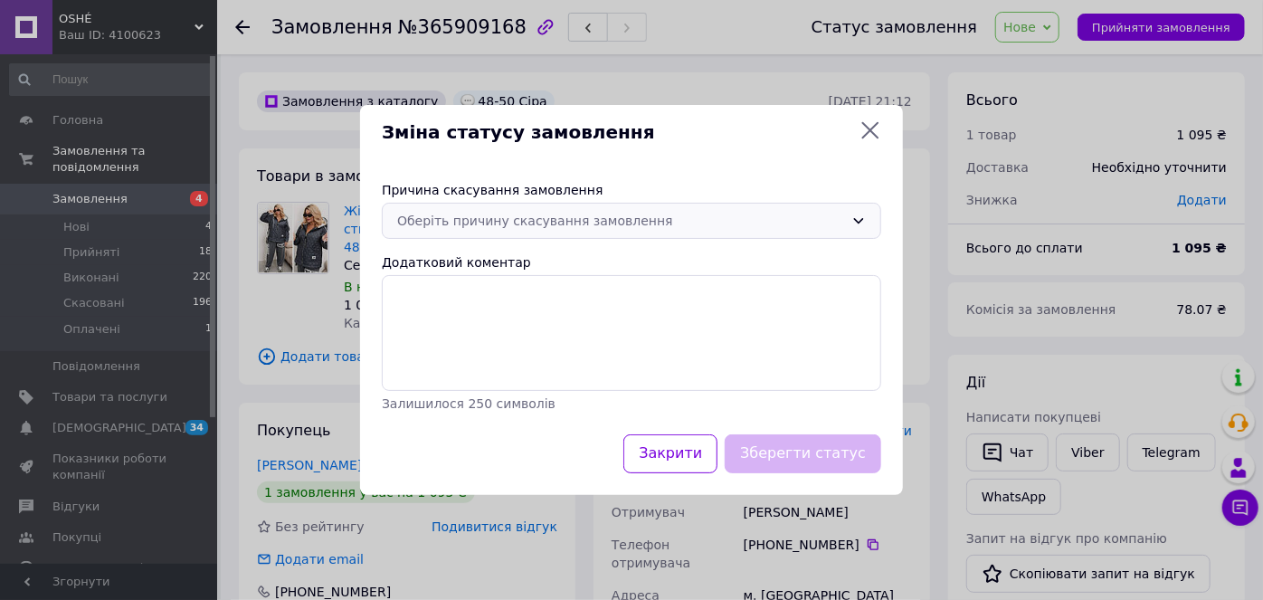
click at [617, 225] on div "Оберіть причину скасування замовлення" at bounding box center [620, 221] width 447 height 20
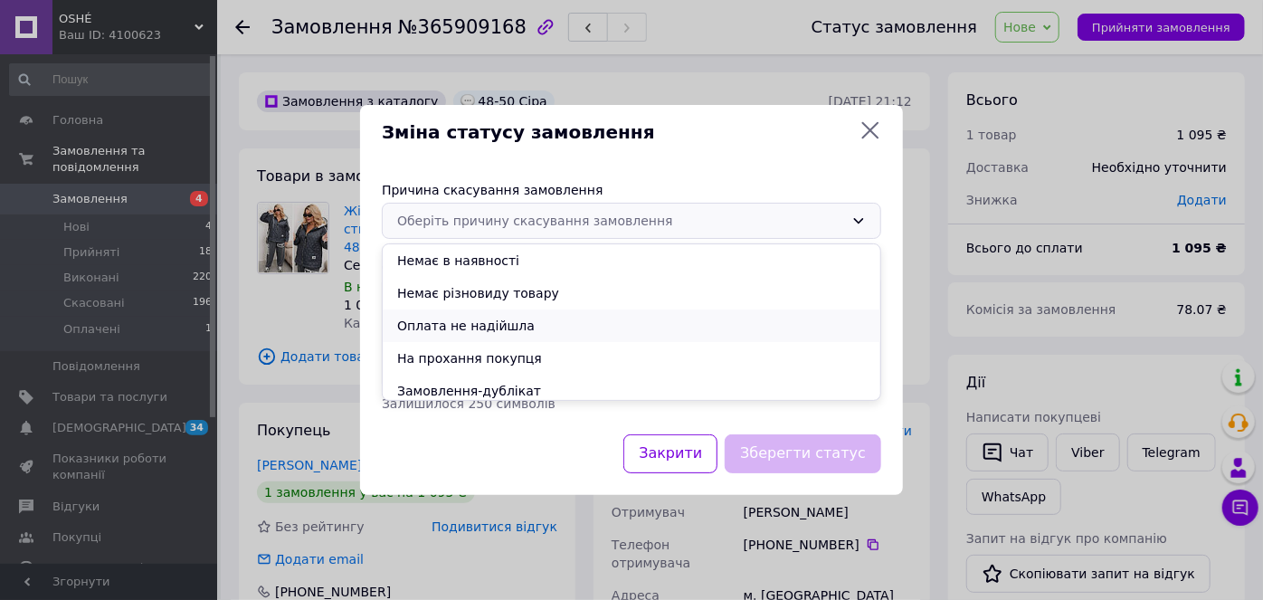
click at [494, 329] on li "Оплата не надійшла" at bounding box center [632, 326] width 498 height 33
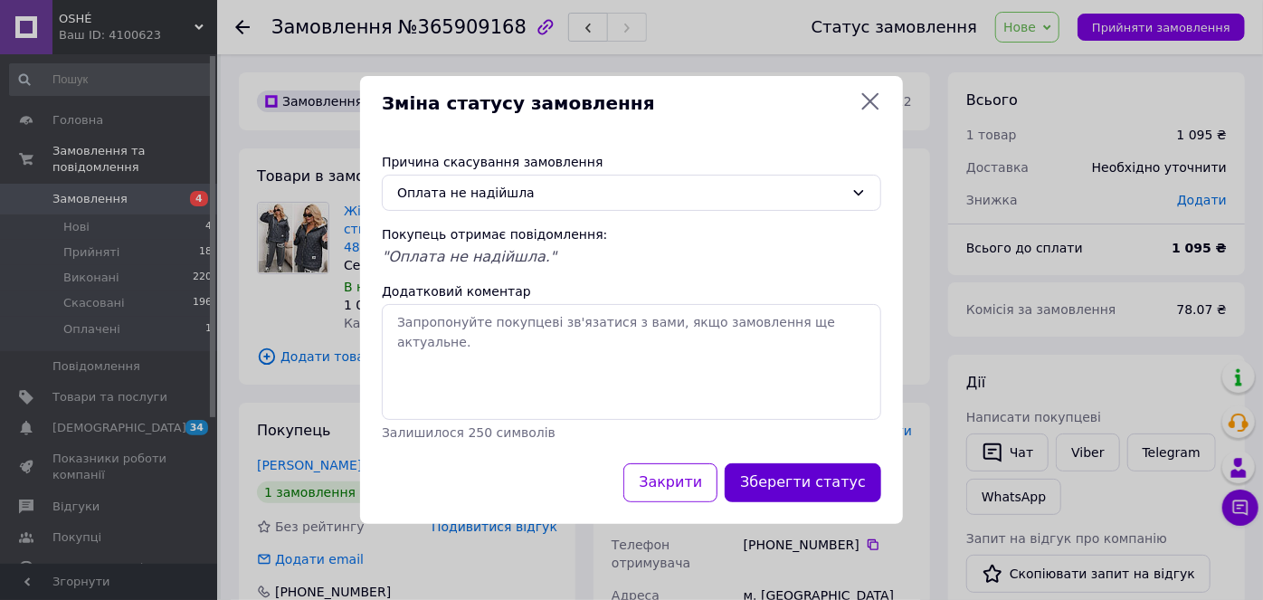
click at [823, 488] on button "Зберегти статус" at bounding box center [803, 482] width 157 height 39
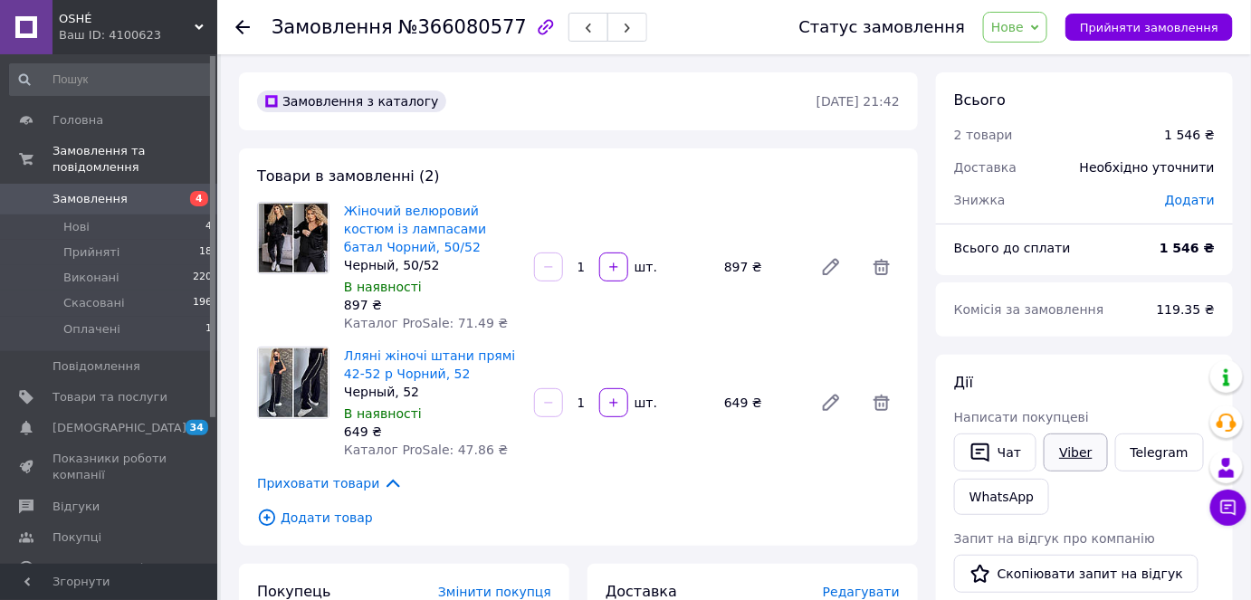
click at [1059, 442] on link "Viber" at bounding box center [1074, 452] width 63 height 38
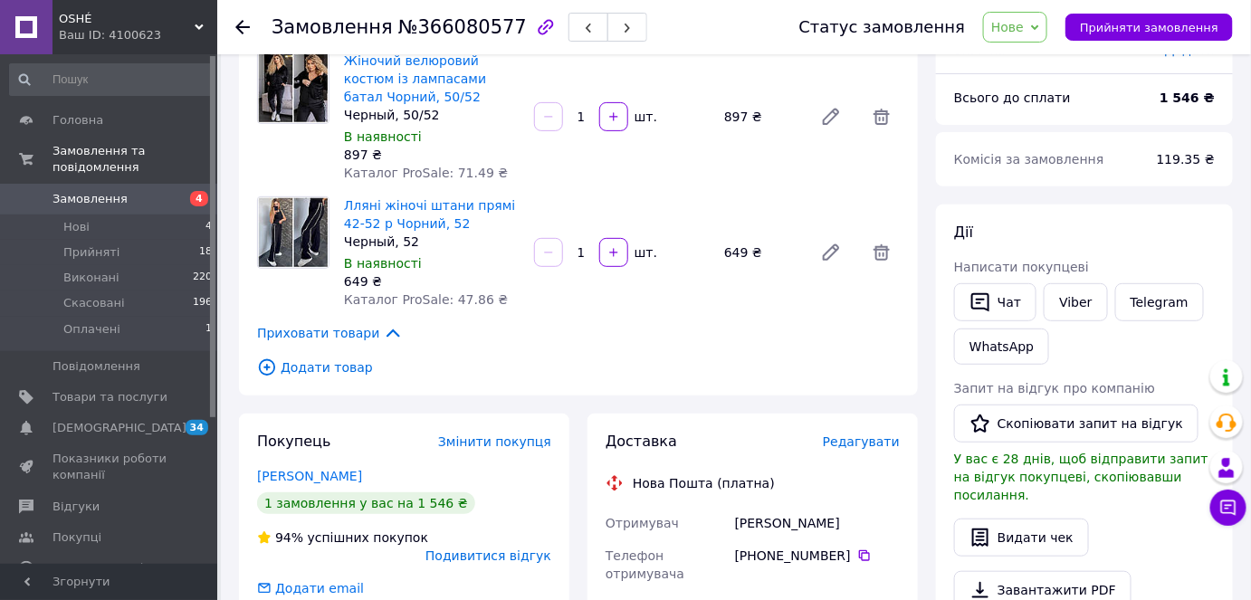
scroll to position [164, 0]
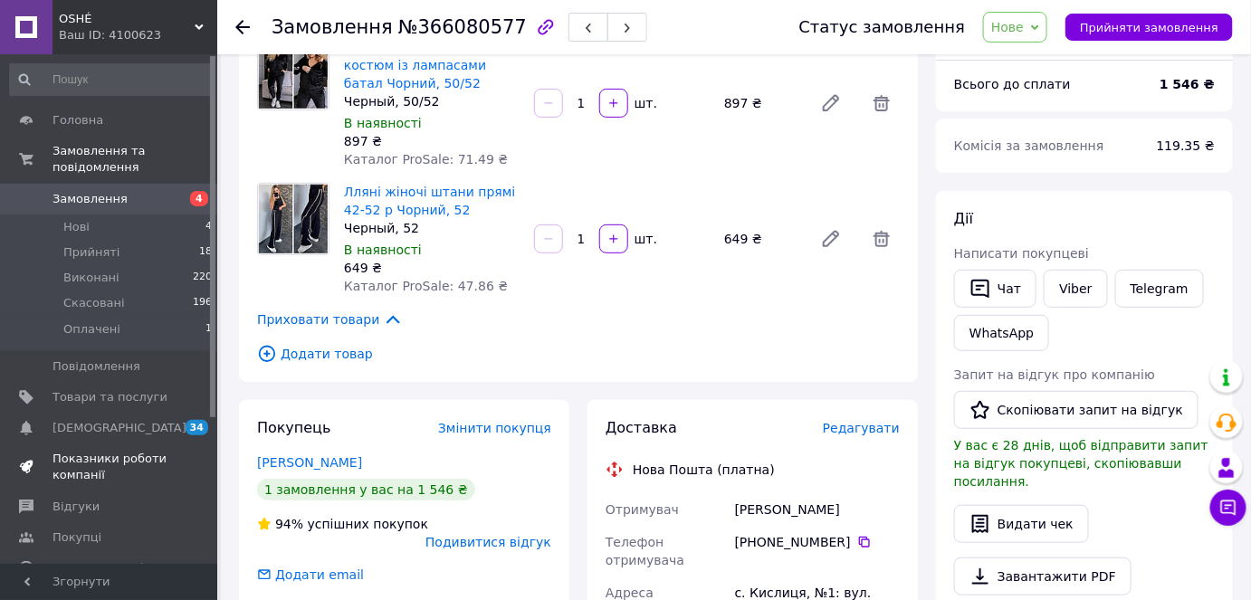
drag, startPoint x: 99, startPoint y: 384, endPoint x: 67, endPoint y: 462, distance: 84.9
click at [1024, 41] on span "Нове" at bounding box center [1015, 27] width 64 height 31
click at [1045, 119] on li "Скасовано" at bounding box center [1025, 117] width 83 height 27
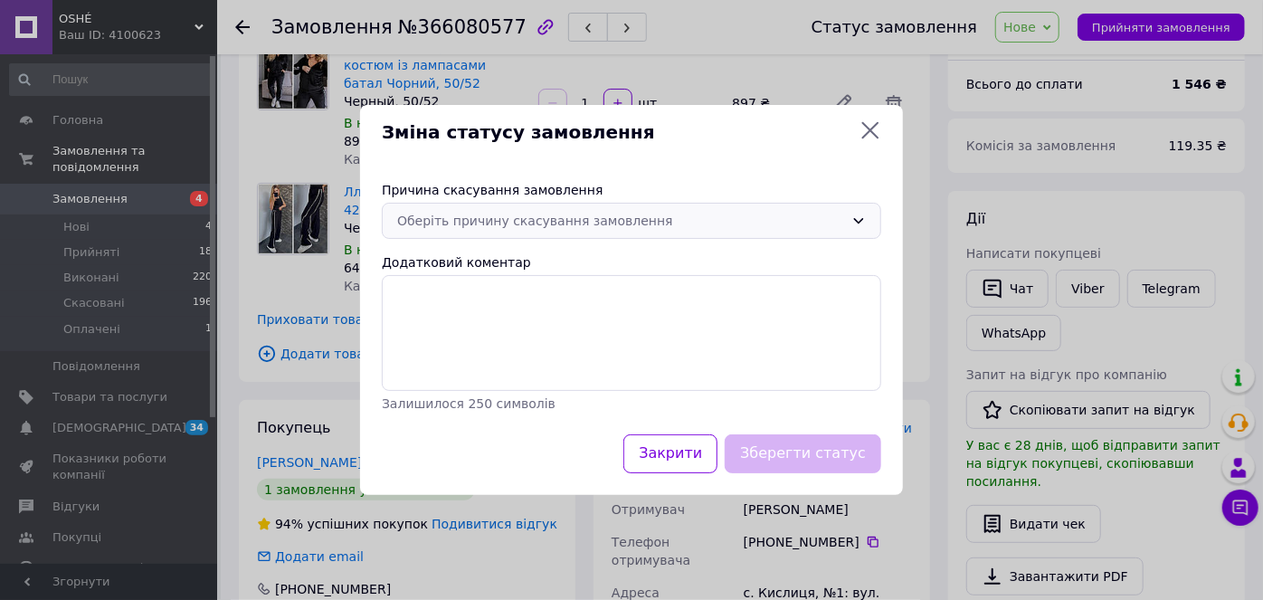
click at [639, 227] on div "Оберіть причину скасування замовлення" at bounding box center [620, 221] width 447 height 20
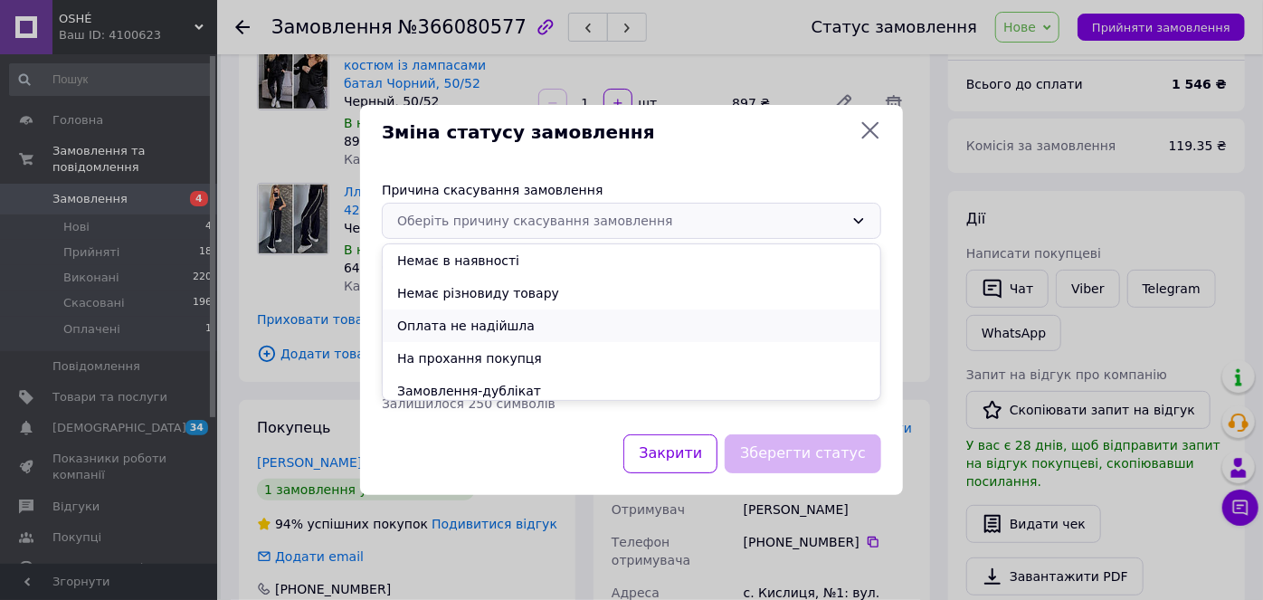
click at [516, 329] on li "Оплата не надійшла" at bounding box center [632, 326] width 498 height 33
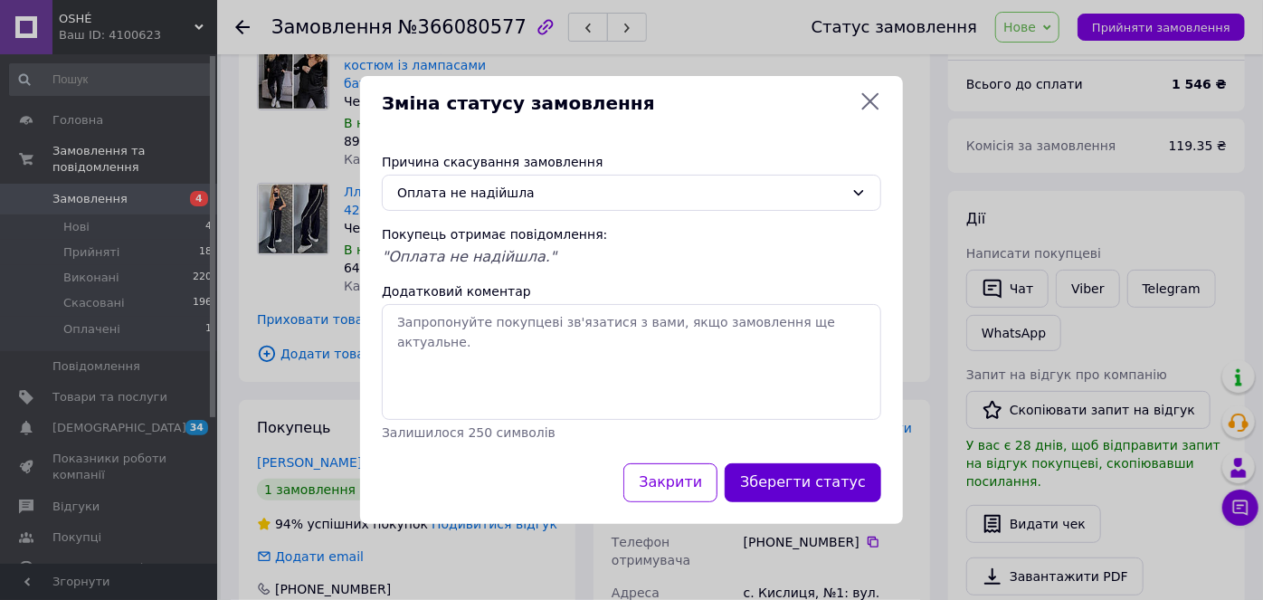
click at [811, 478] on button "Зберегти статус" at bounding box center [803, 482] width 157 height 39
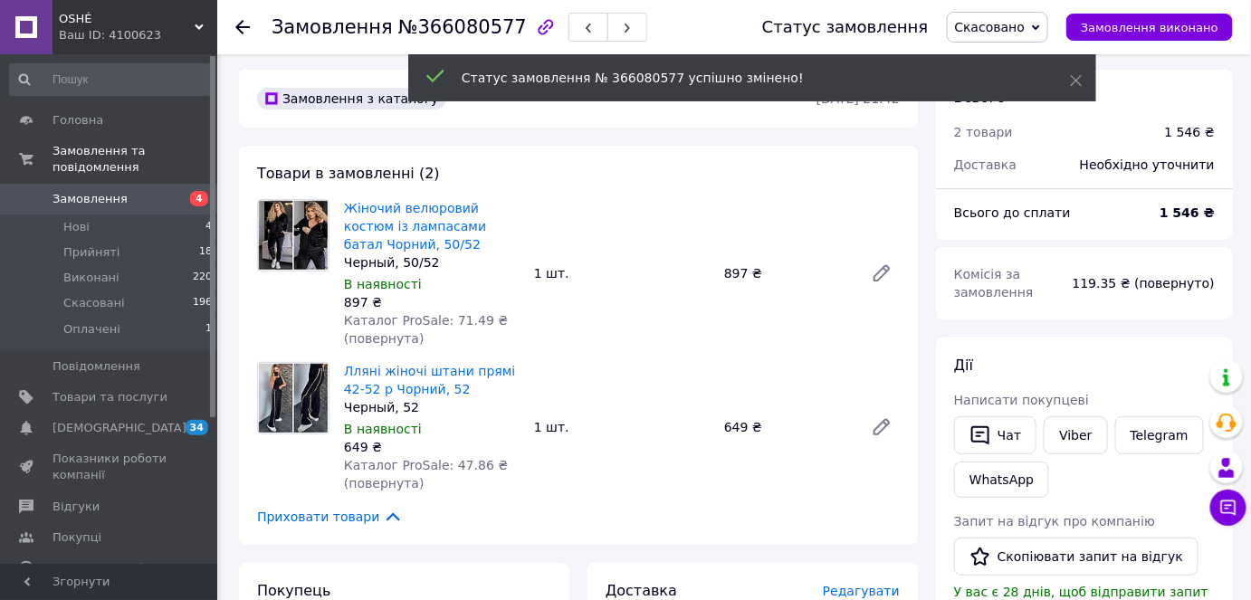
scroll to position [0, 0]
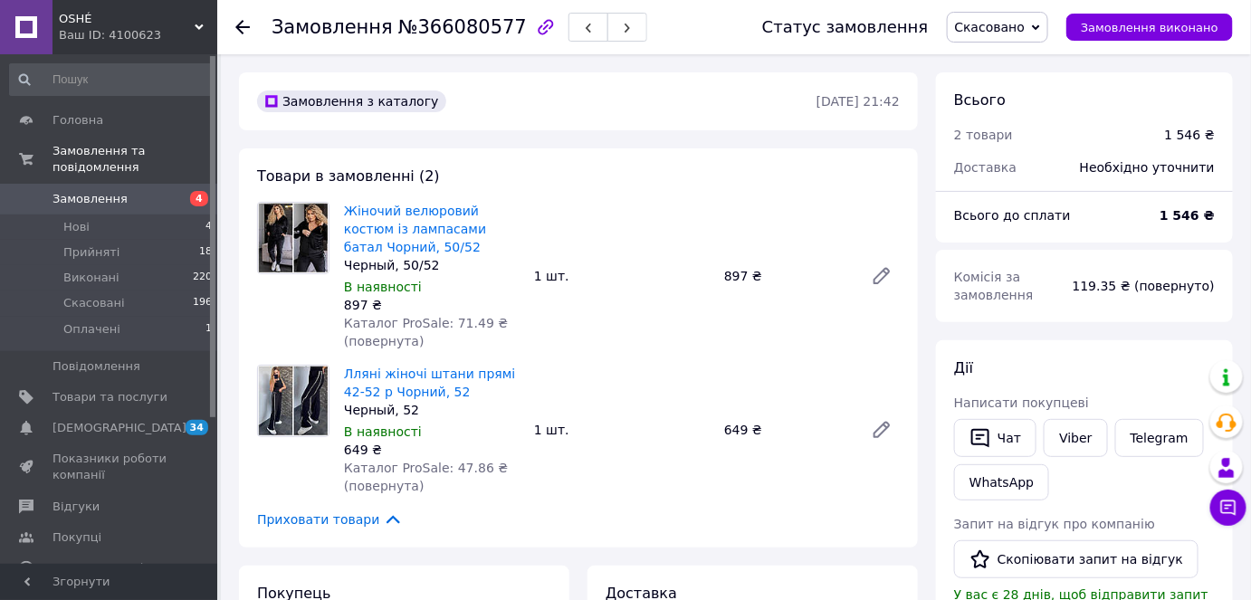
scroll to position [195, 0]
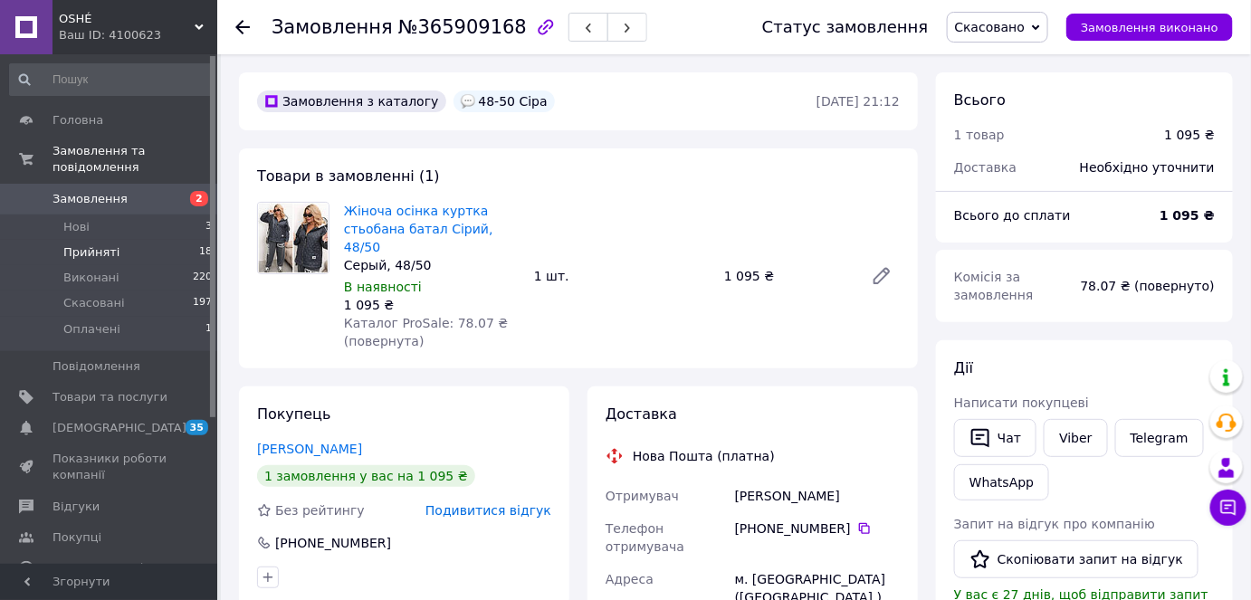
click at [146, 240] on li "Прийняті 18" at bounding box center [111, 252] width 223 height 25
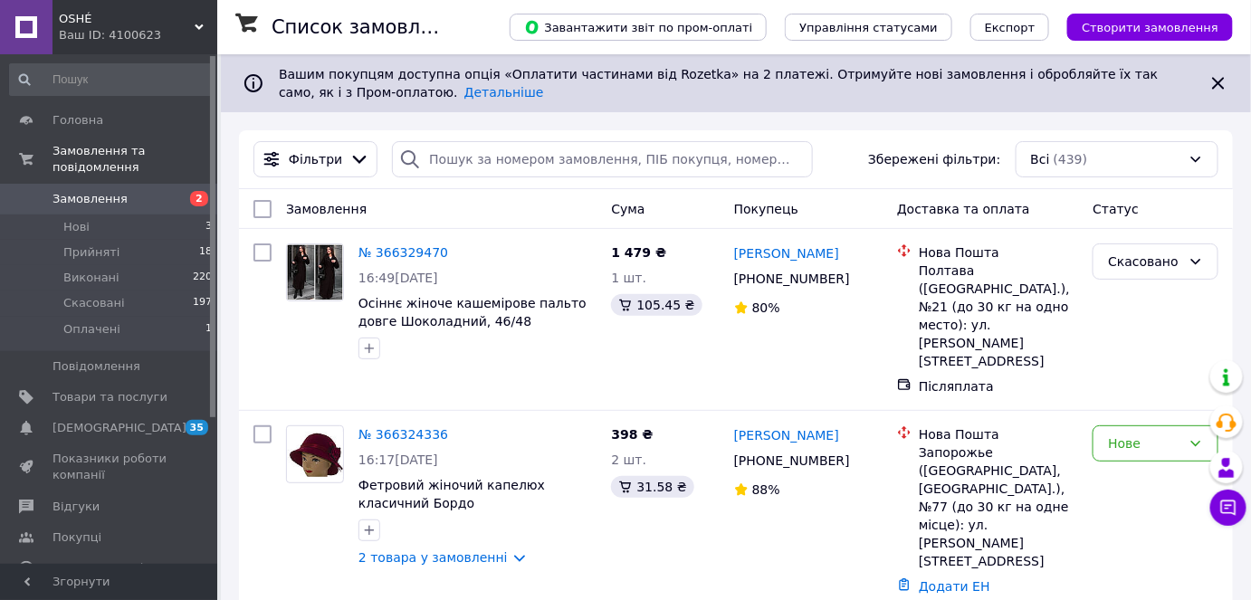
click at [136, 23] on span "OSHÉ" at bounding box center [127, 19] width 136 height 16
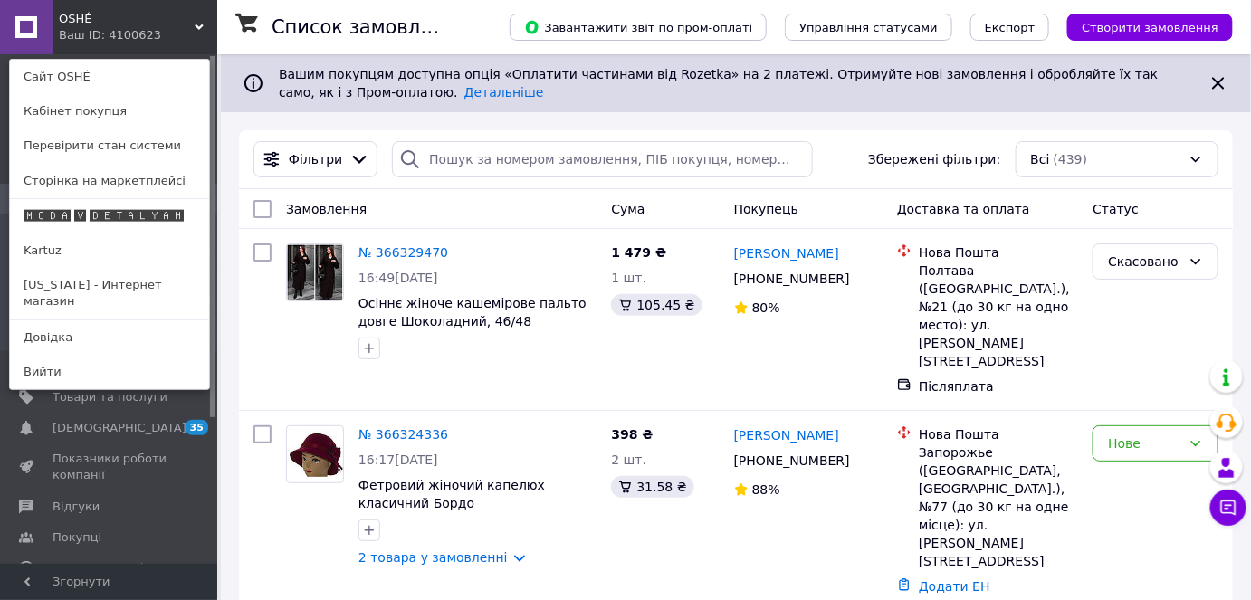
click at [76, 283] on link "[US_STATE] - Интернет магазин" at bounding box center [109, 293] width 199 height 51
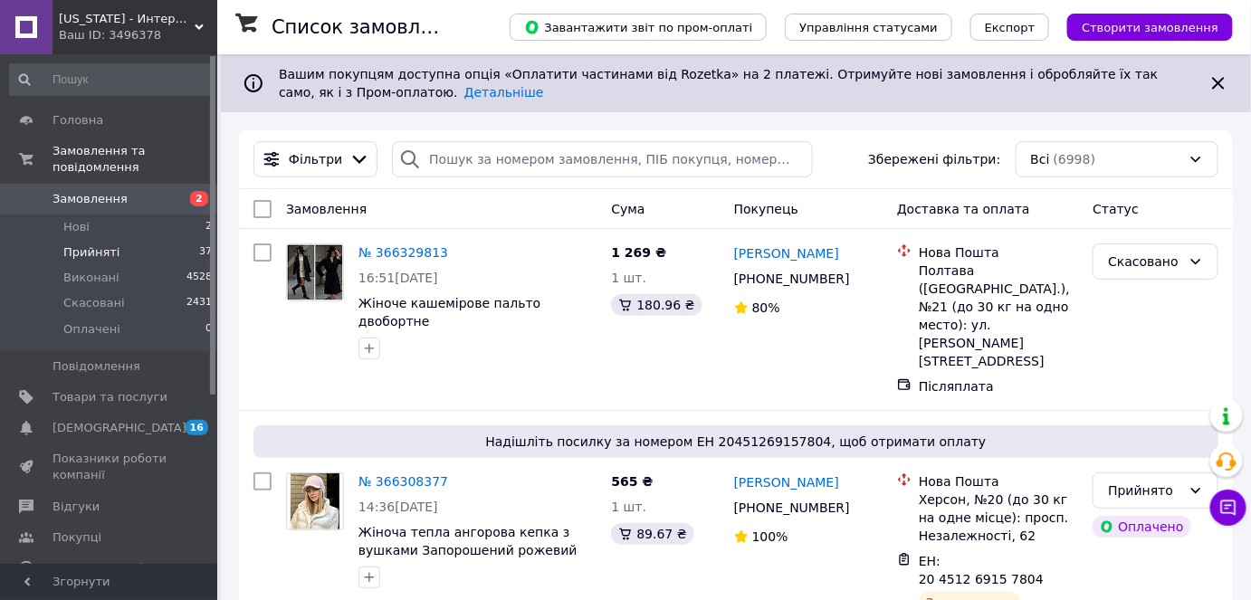
click at [155, 240] on li "Прийняті 37" at bounding box center [111, 252] width 223 height 25
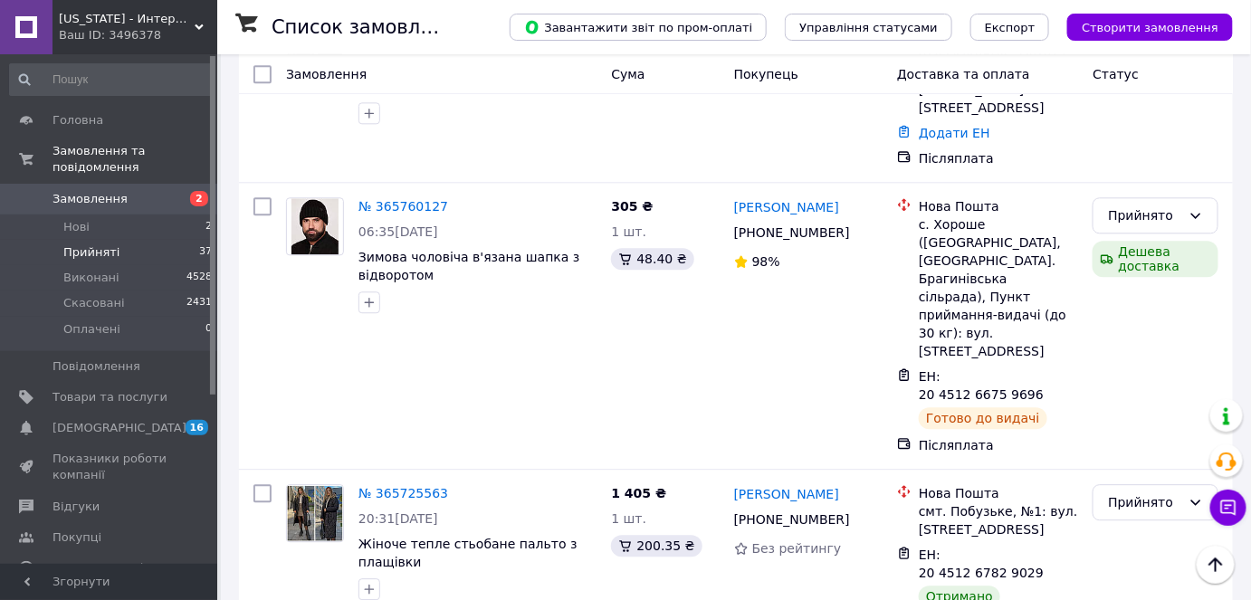
scroll to position [5943, 0]
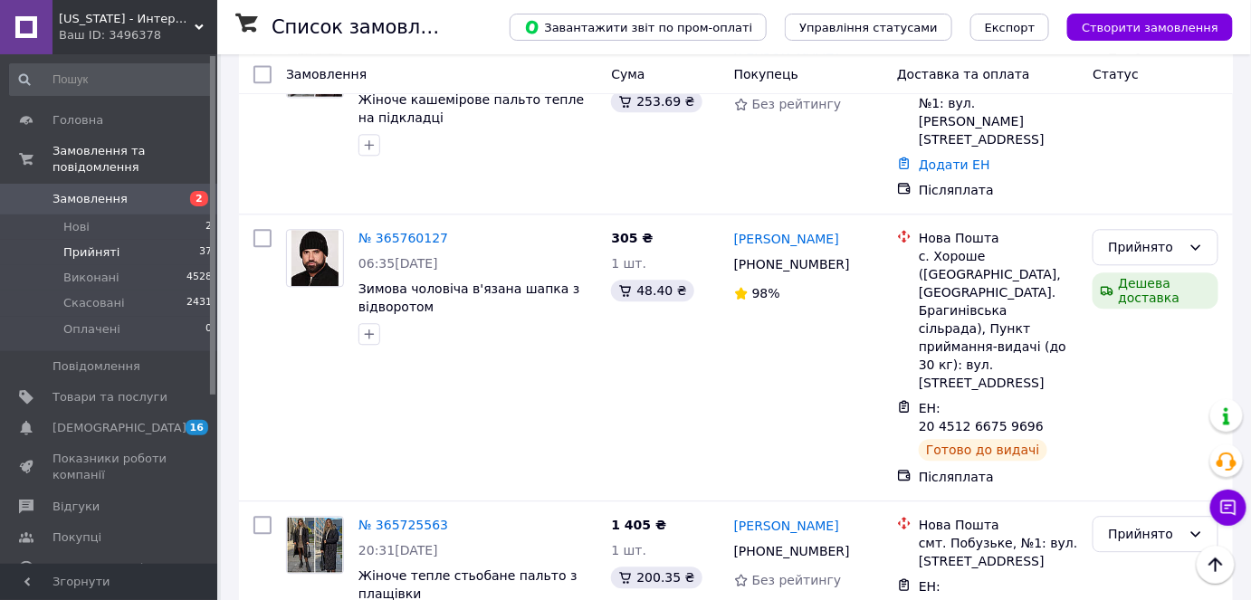
click at [1148, 325] on li "Виконано" at bounding box center [1156, 333] width 124 height 33
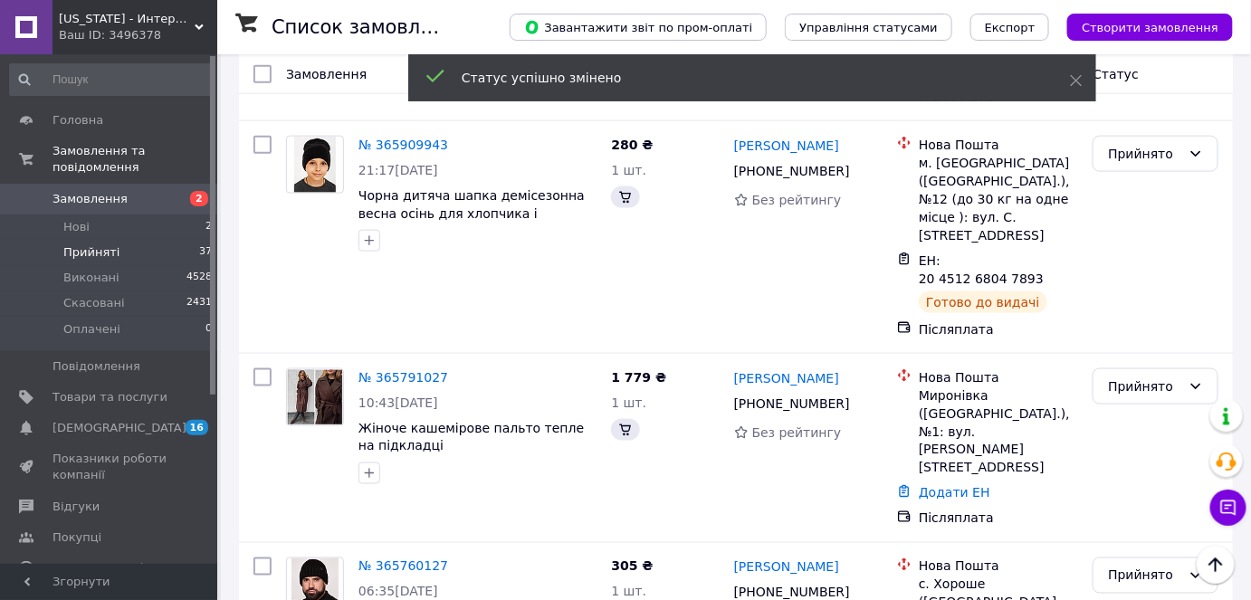
scroll to position [5614, 0]
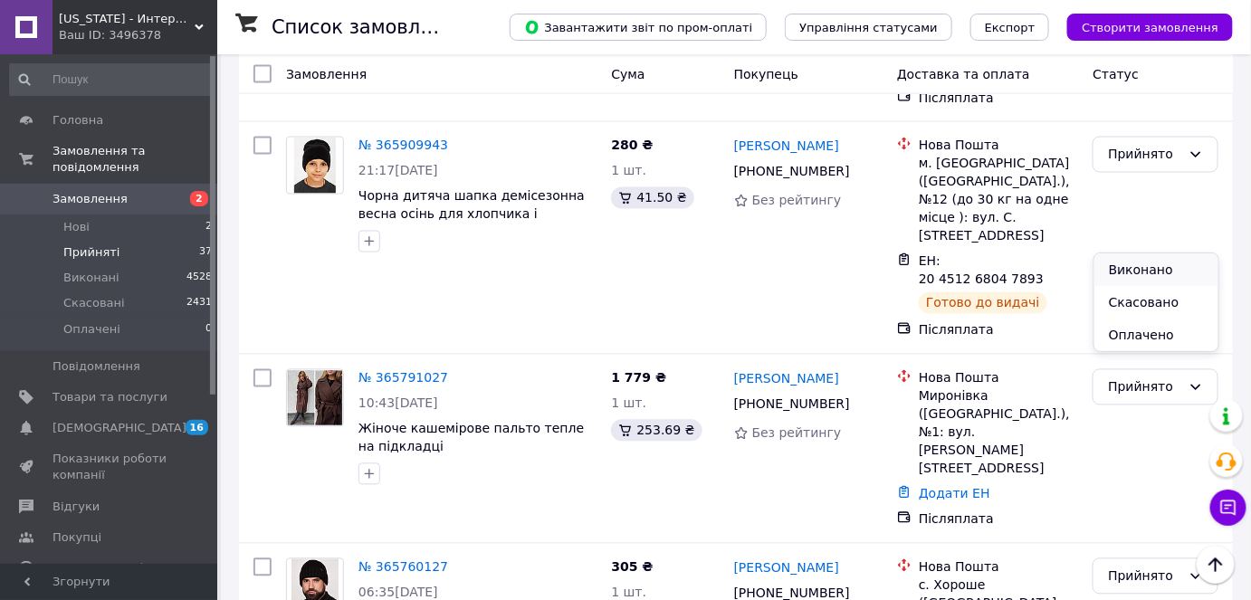
click at [1151, 261] on li "Виконано" at bounding box center [1156, 269] width 124 height 33
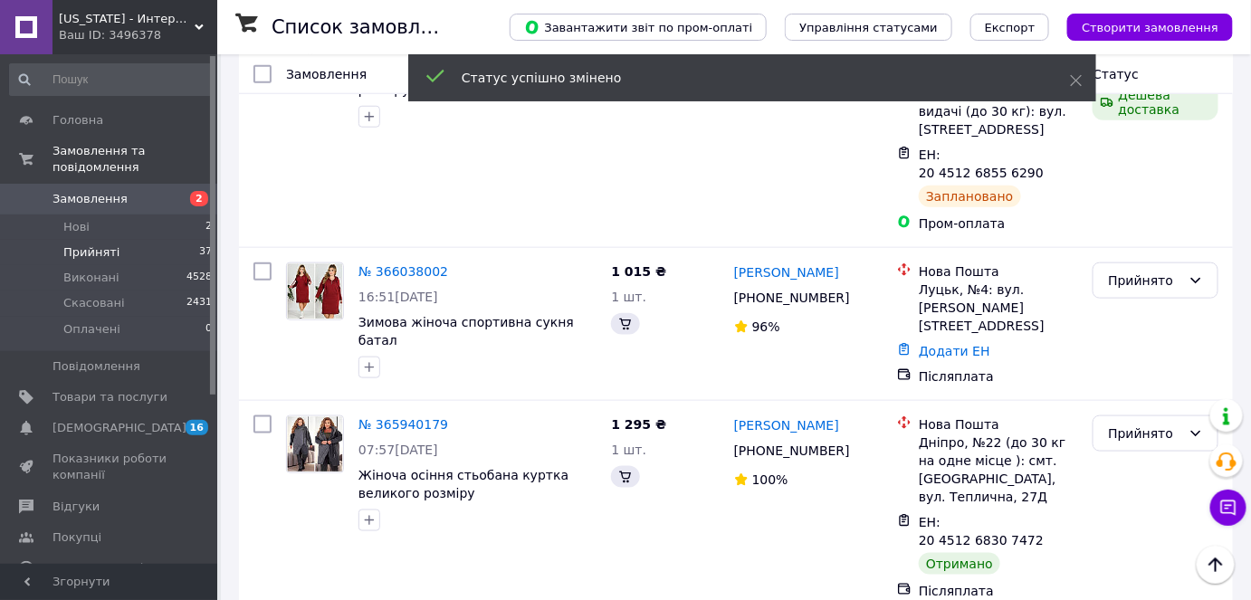
scroll to position [5449, 0]
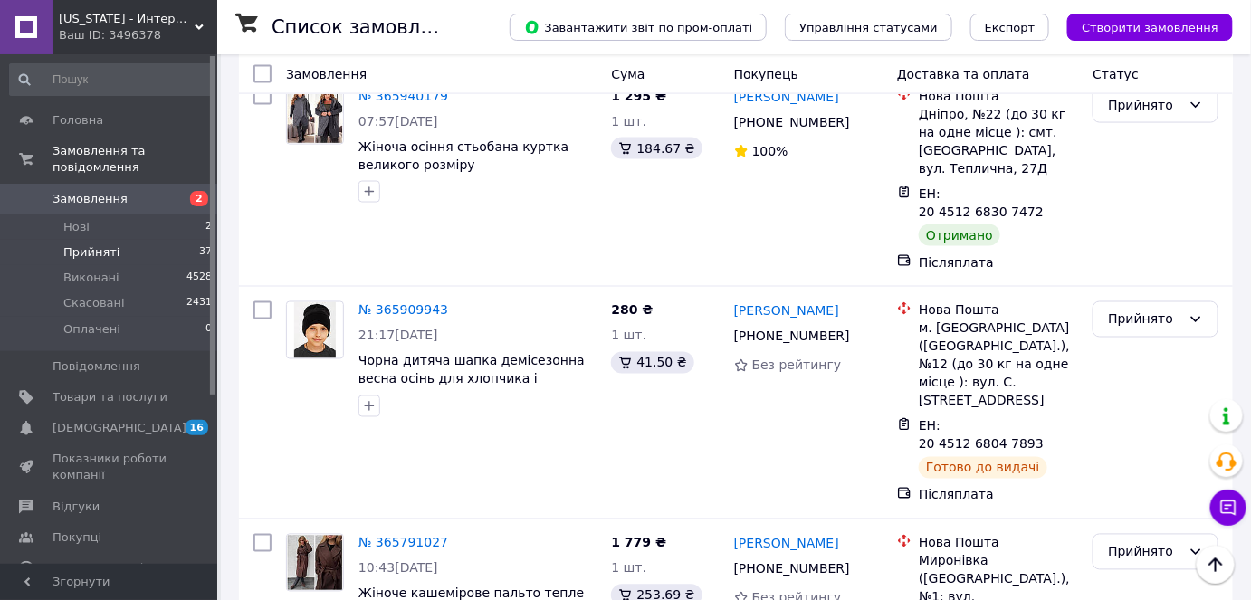
click at [1144, 269] on li "Виконано" at bounding box center [1156, 274] width 124 height 33
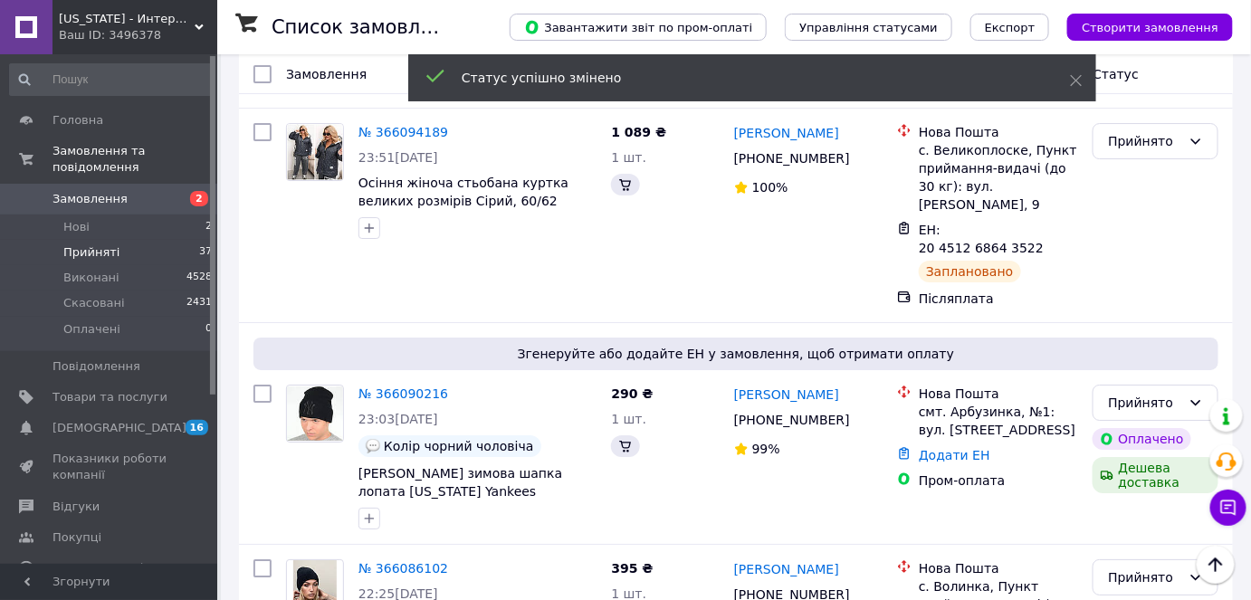
scroll to position [4626, 0]
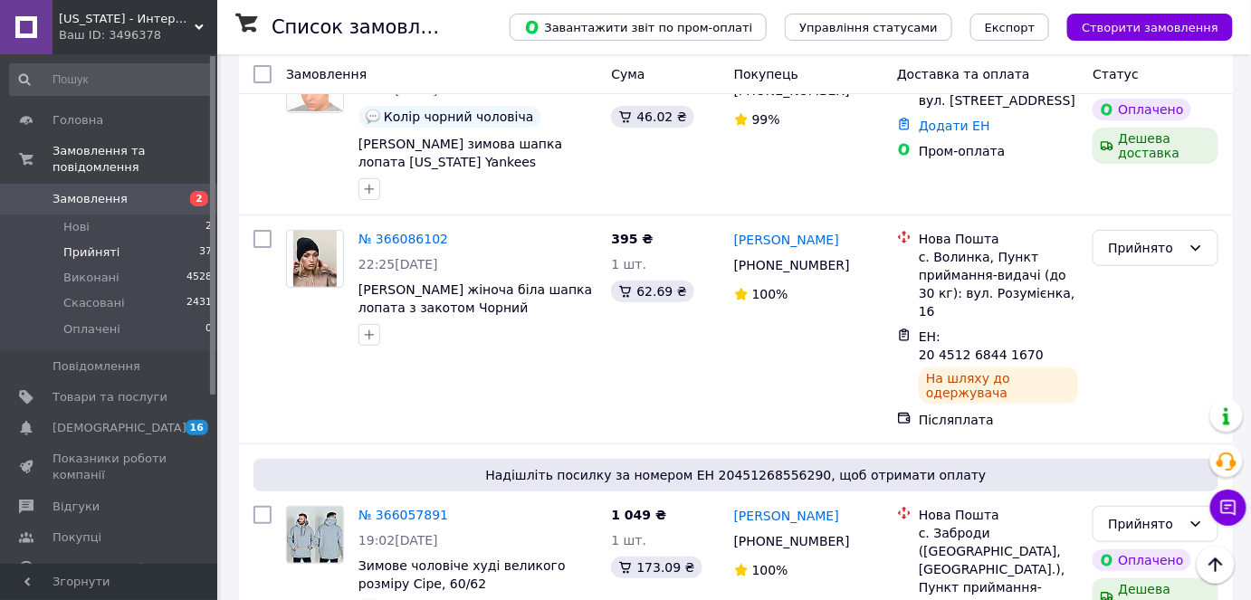
click at [1146, 320] on li "Виконано" at bounding box center [1156, 326] width 124 height 33
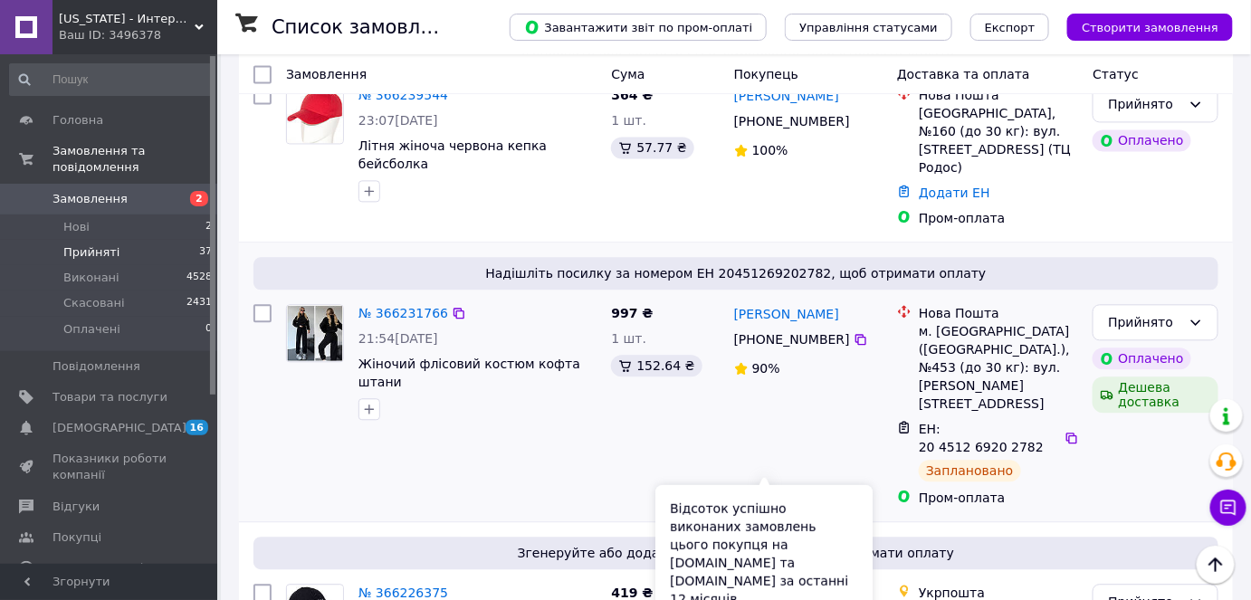
scroll to position [1089, 0]
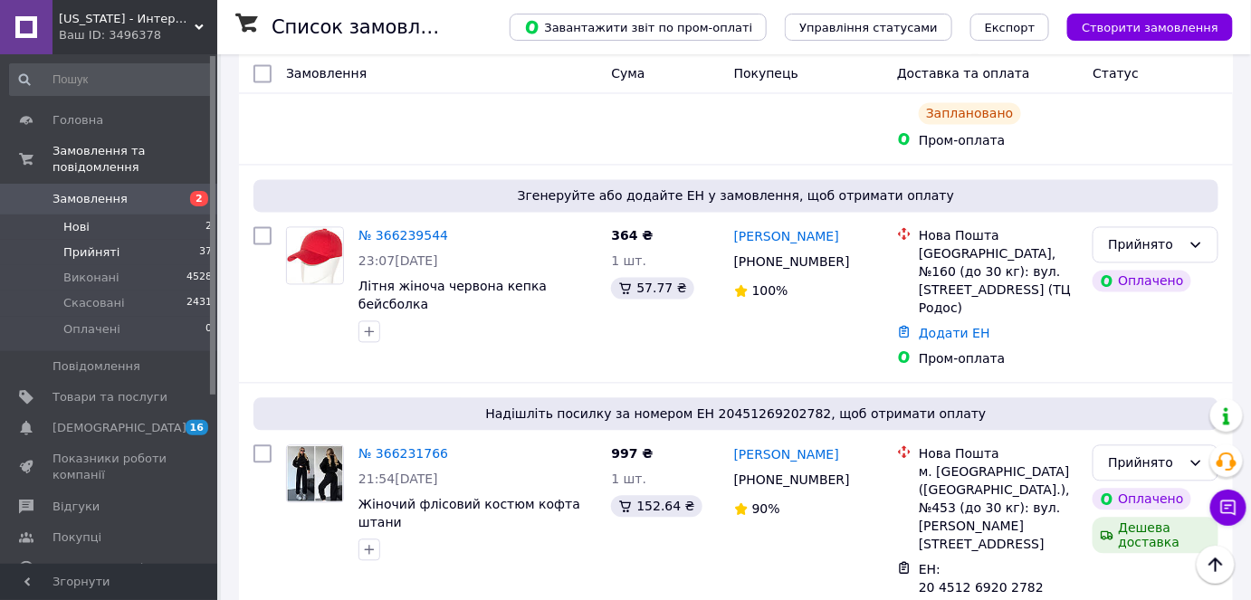
click at [119, 214] on li "Нові 2" at bounding box center [111, 226] width 223 height 25
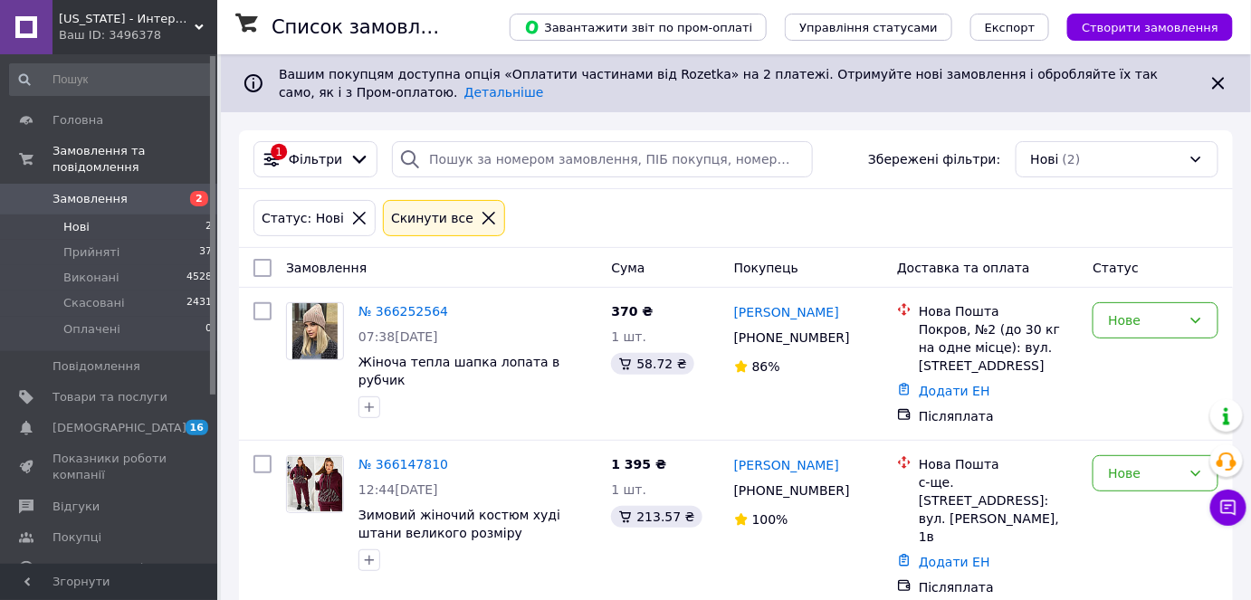
scroll to position [2, 0]
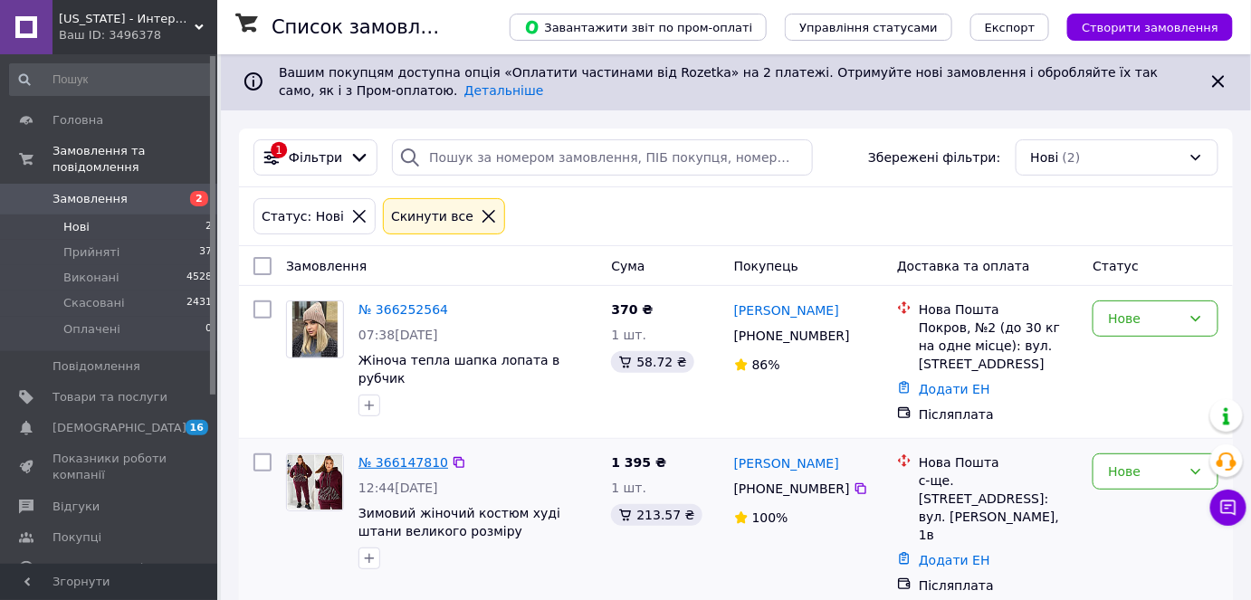
click at [387, 456] on link "№ 366147810" at bounding box center [403, 462] width 90 height 14
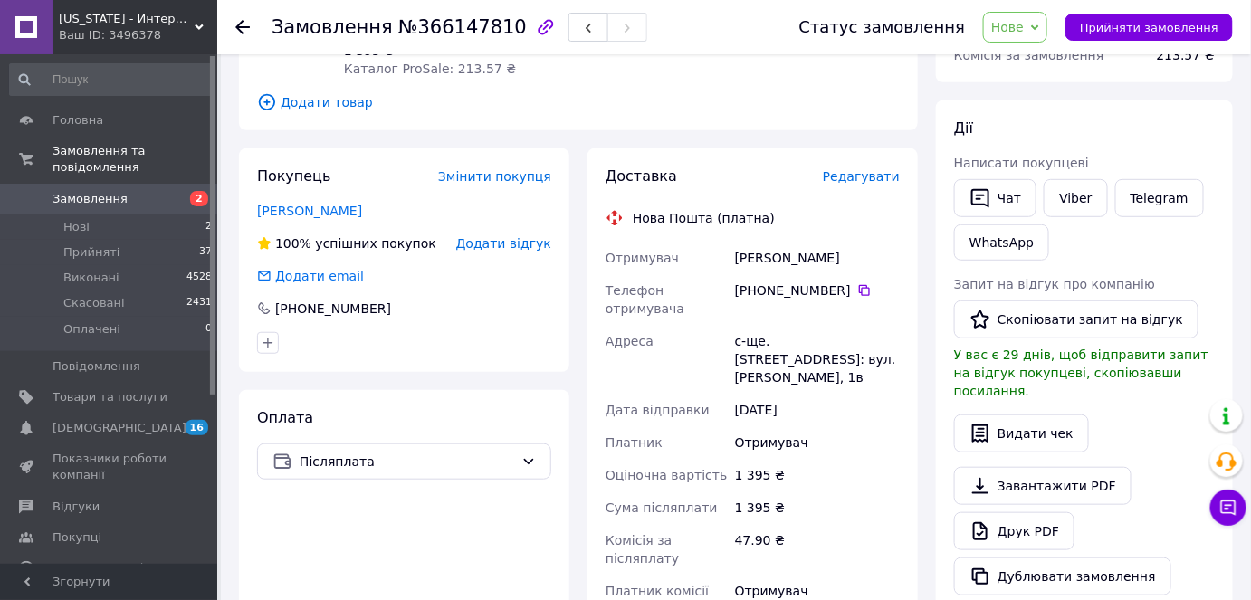
scroll to position [81, 0]
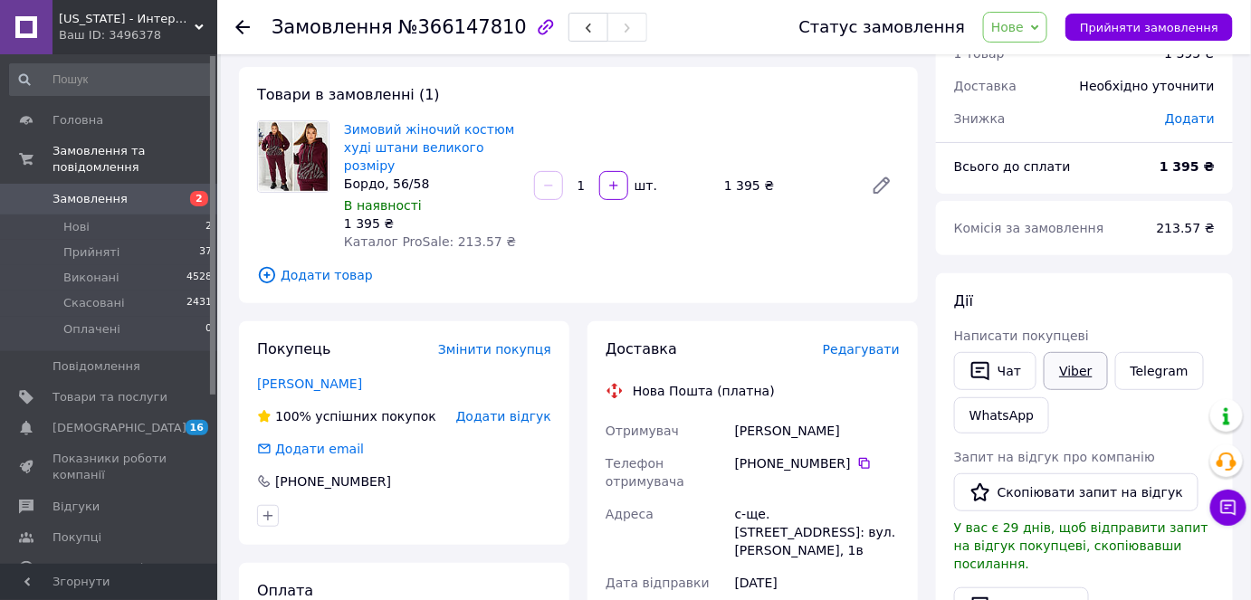
click at [1066, 386] on link "Viber" at bounding box center [1074, 371] width 63 height 38
click at [100, 22] on span "[US_STATE] - Интернет магазин" at bounding box center [127, 19] width 136 height 16
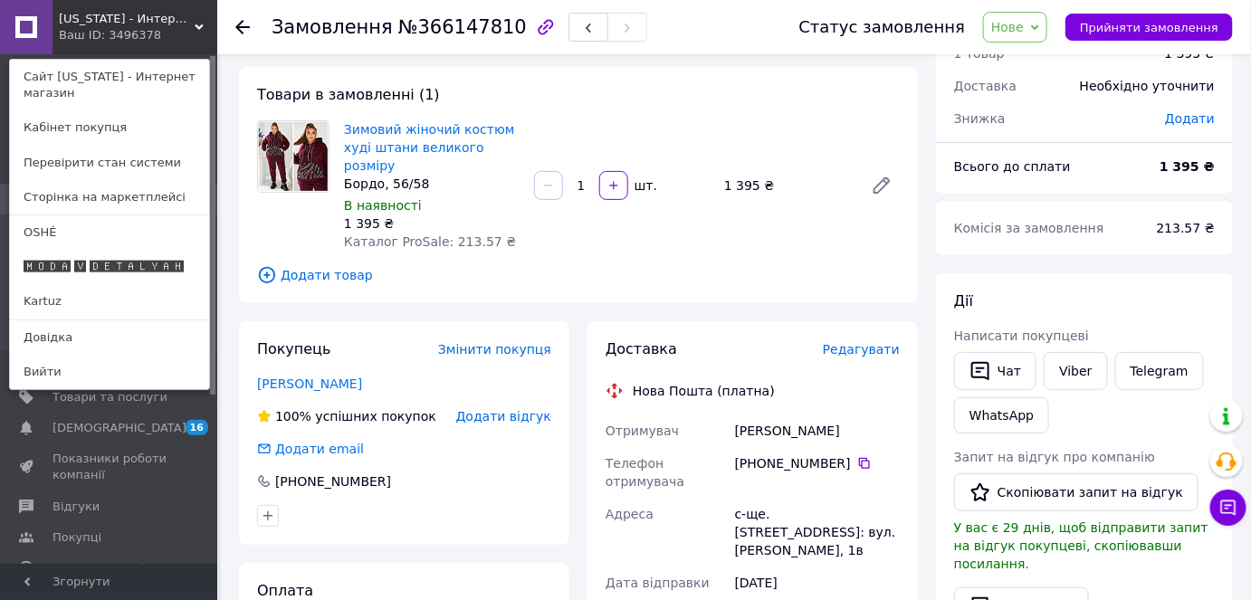
drag, startPoint x: 106, startPoint y: 275, endPoint x: 157, endPoint y: 227, distance: 70.4
click at [106, 284] on link "Kartuz" at bounding box center [109, 301] width 199 height 34
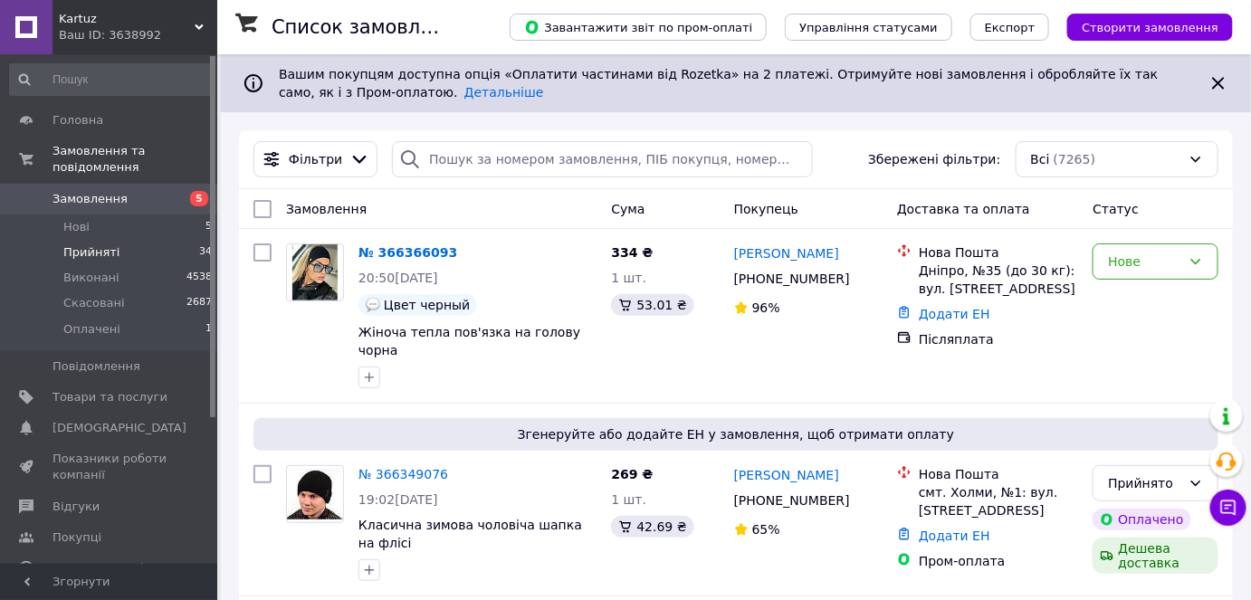
click at [106, 244] on span "Прийняті" at bounding box center [91, 252] width 56 height 16
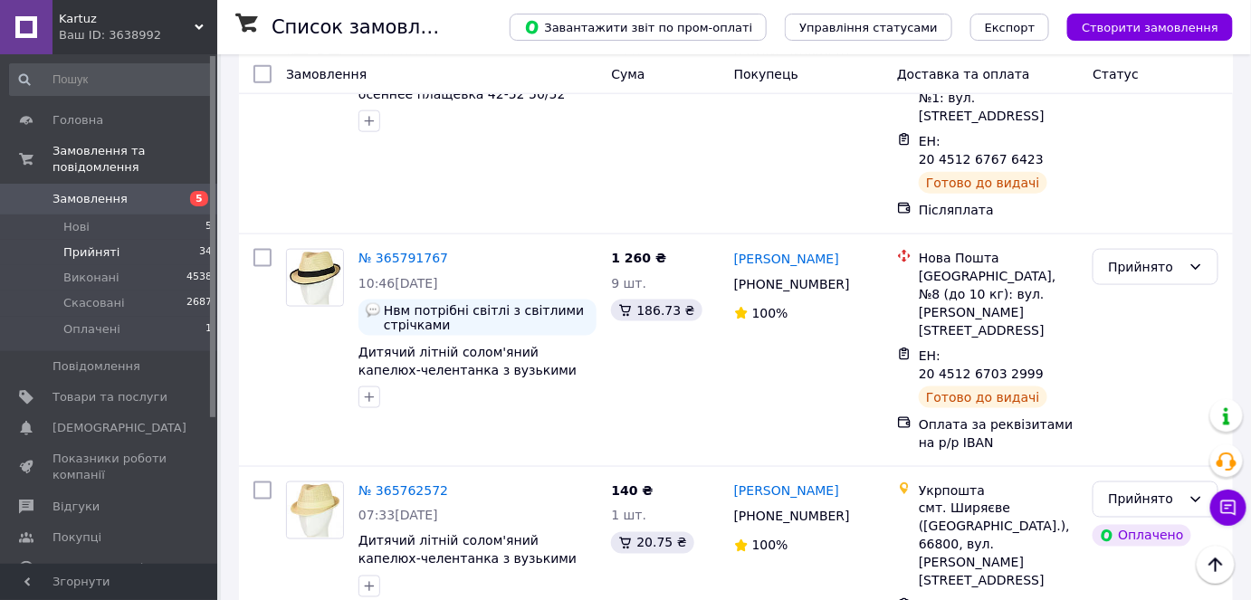
scroll to position [5229, 0]
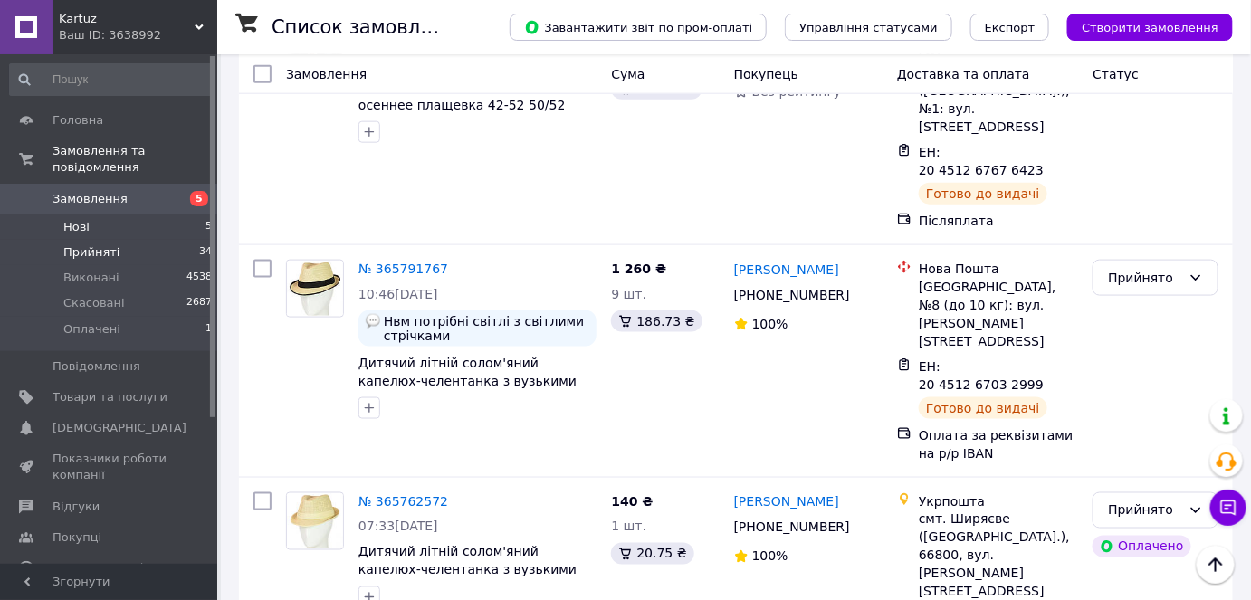
click at [150, 214] on li "Нові 5" at bounding box center [111, 226] width 223 height 25
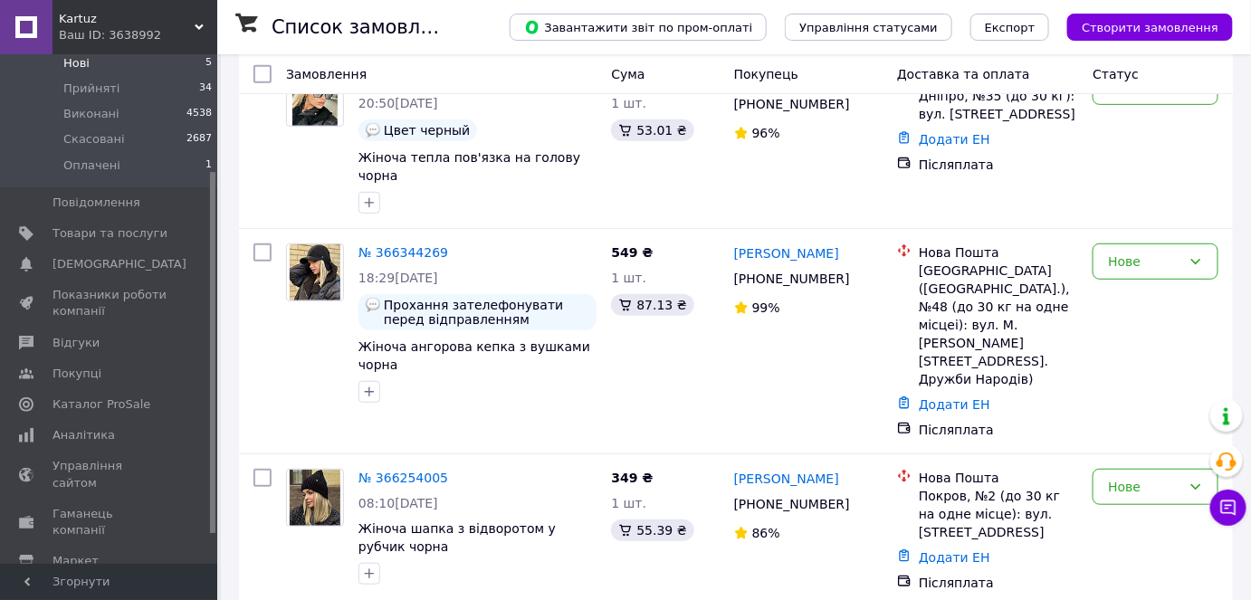
scroll to position [482, 0]
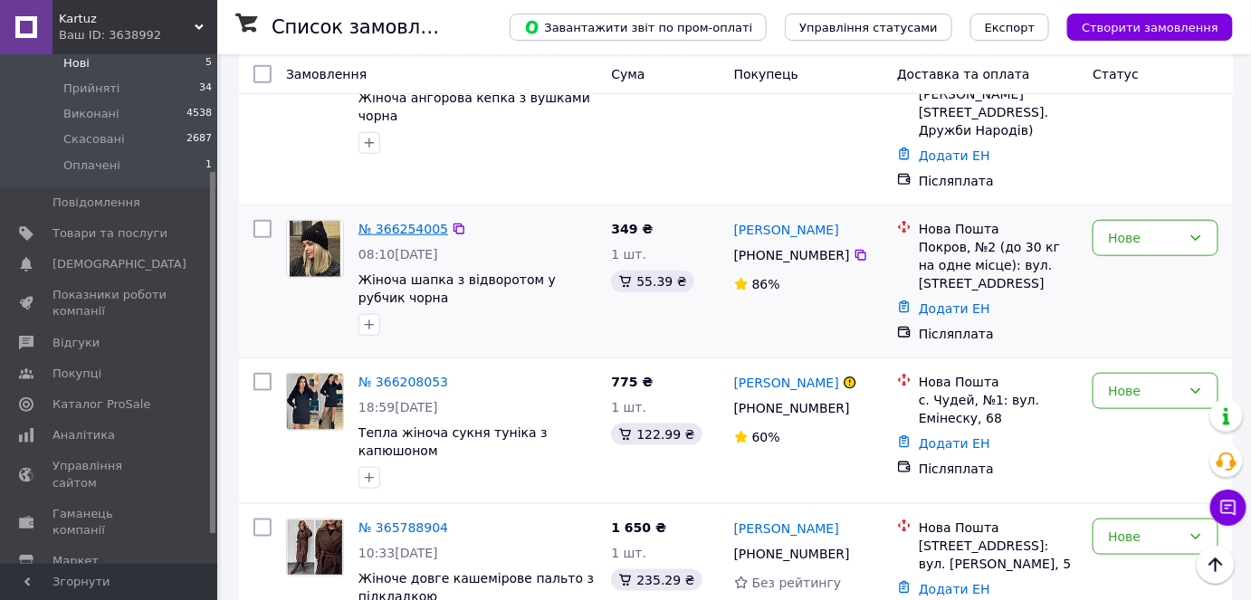
click at [414, 222] on link "№ 366254005" at bounding box center [403, 229] width 90 height 14
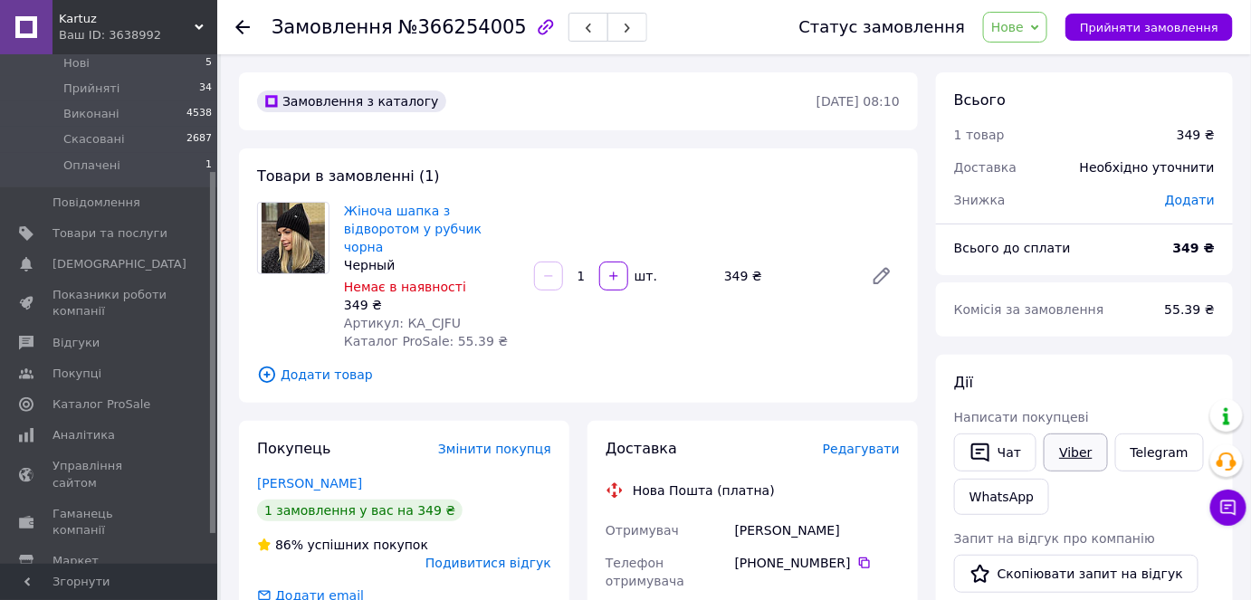
click at [1074, 459] on link "Viber" at bounding box center [1074, 452] width 63 height 38
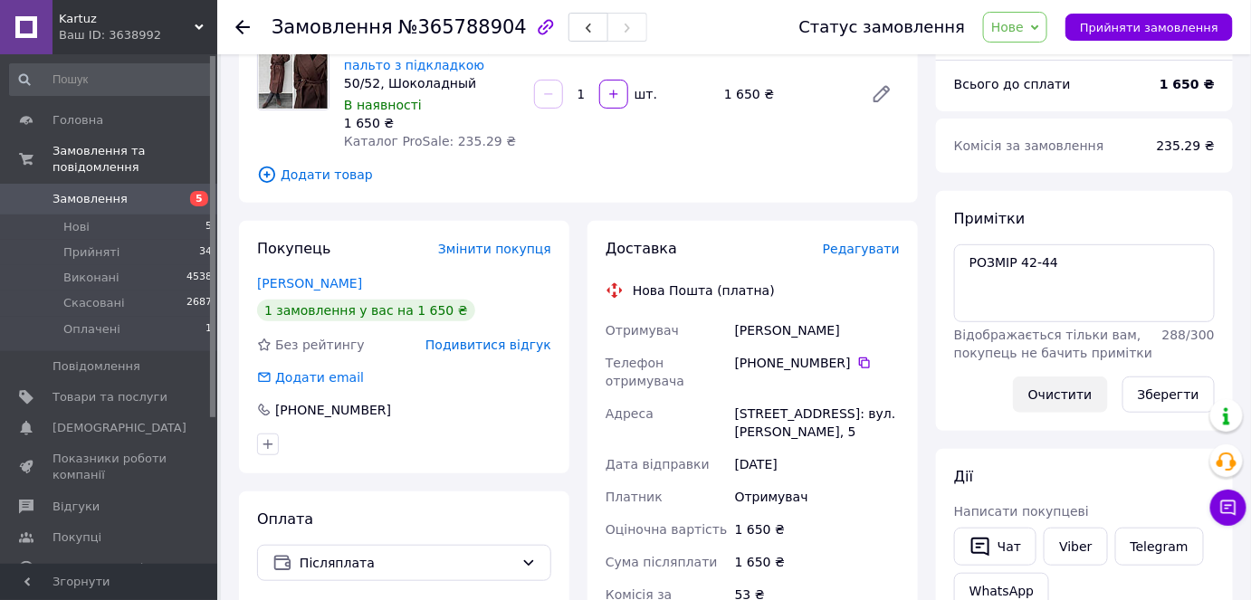
scroll to position [164, 0]
click at [1076, 550] on link "Viber" at bounding box center [1074, 547] width 63 height 38
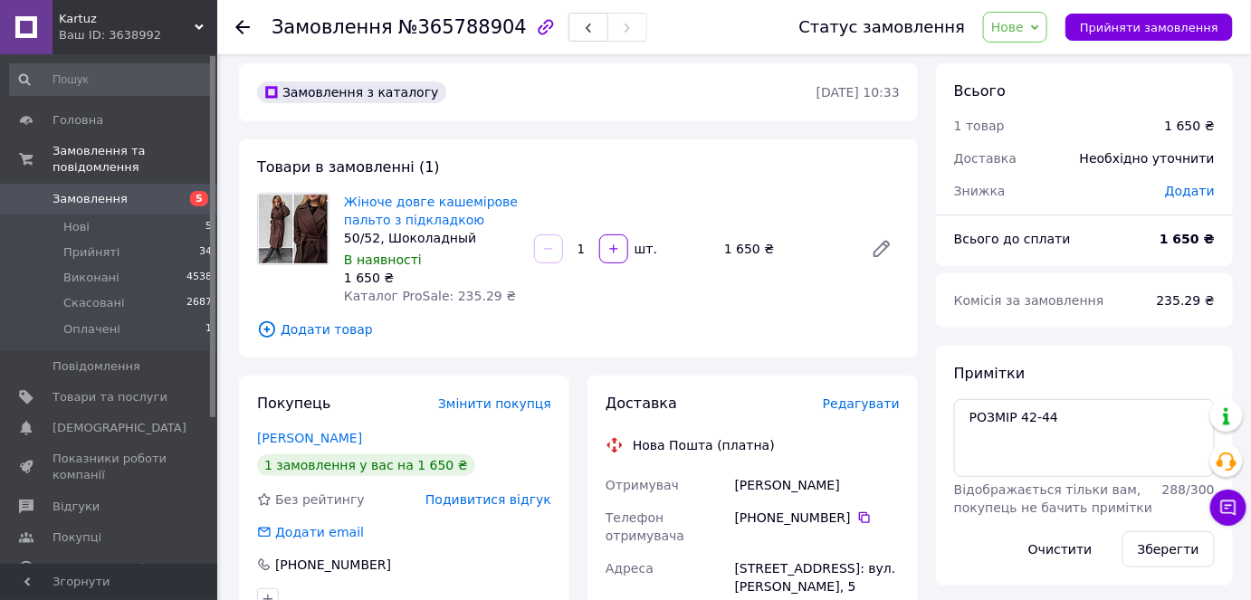
scroll to position [0, 0]
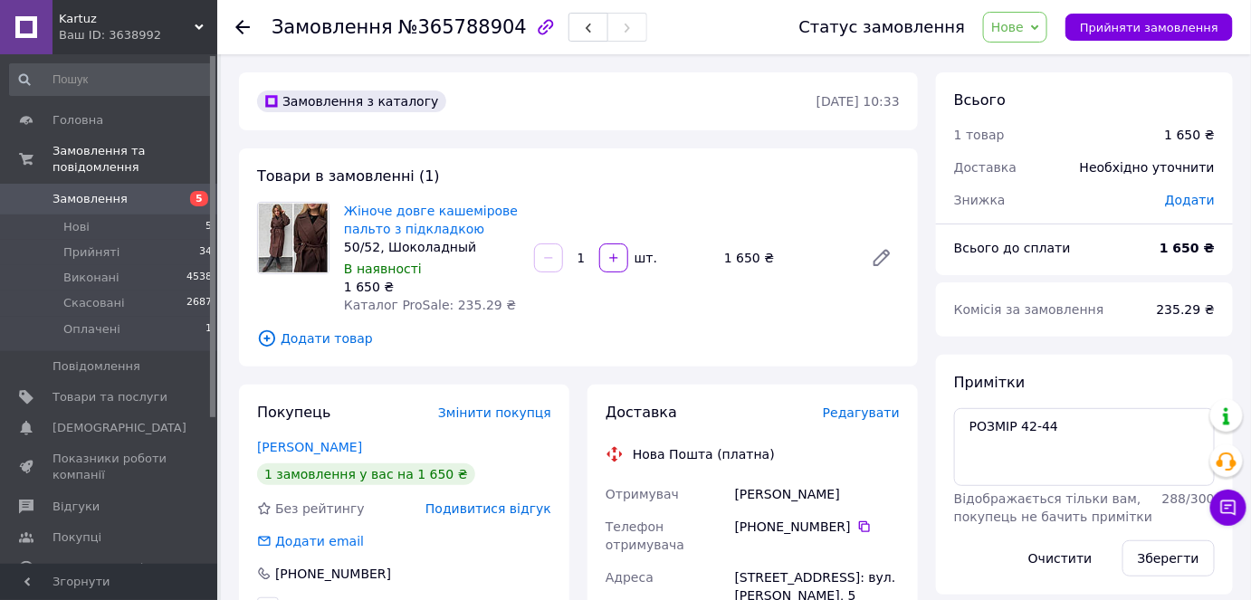
click at [1024, 24] on span "Нове" at bounding box center [1007, 27] width 33 height 14
click at [1053, 121] on li "Скасовано" at bounding box center [1025, 117] width 83 height 27
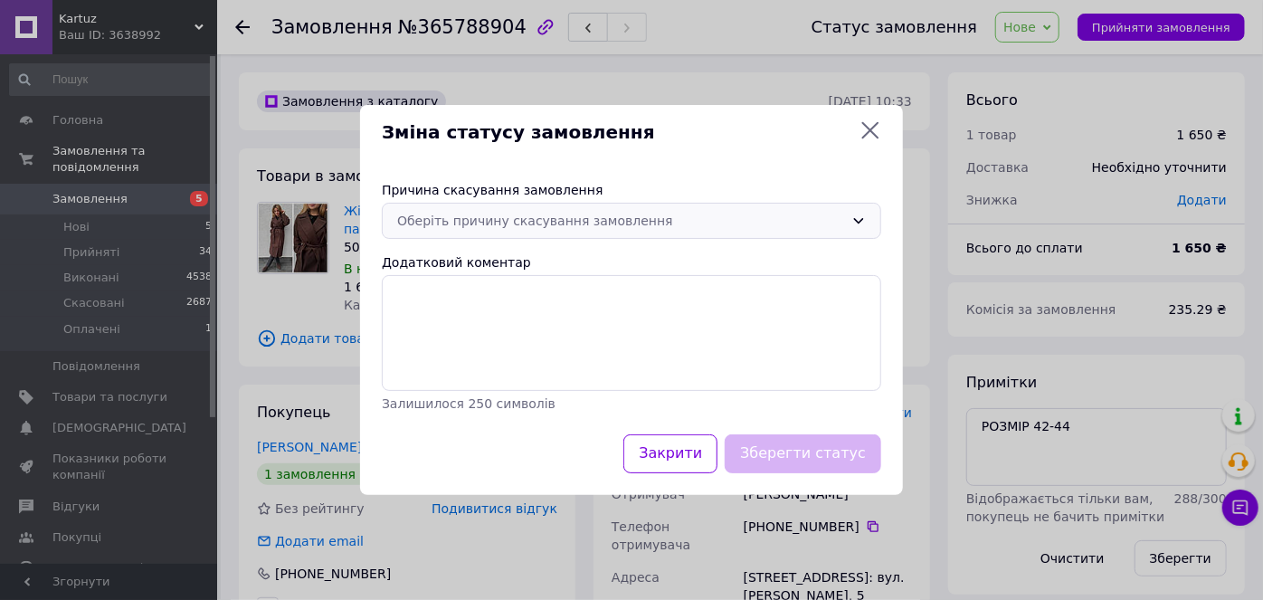
click at [591, 220] on div "Оберіть причину скасування замовлення" at bounding box center [620, 221] width 447 height 20
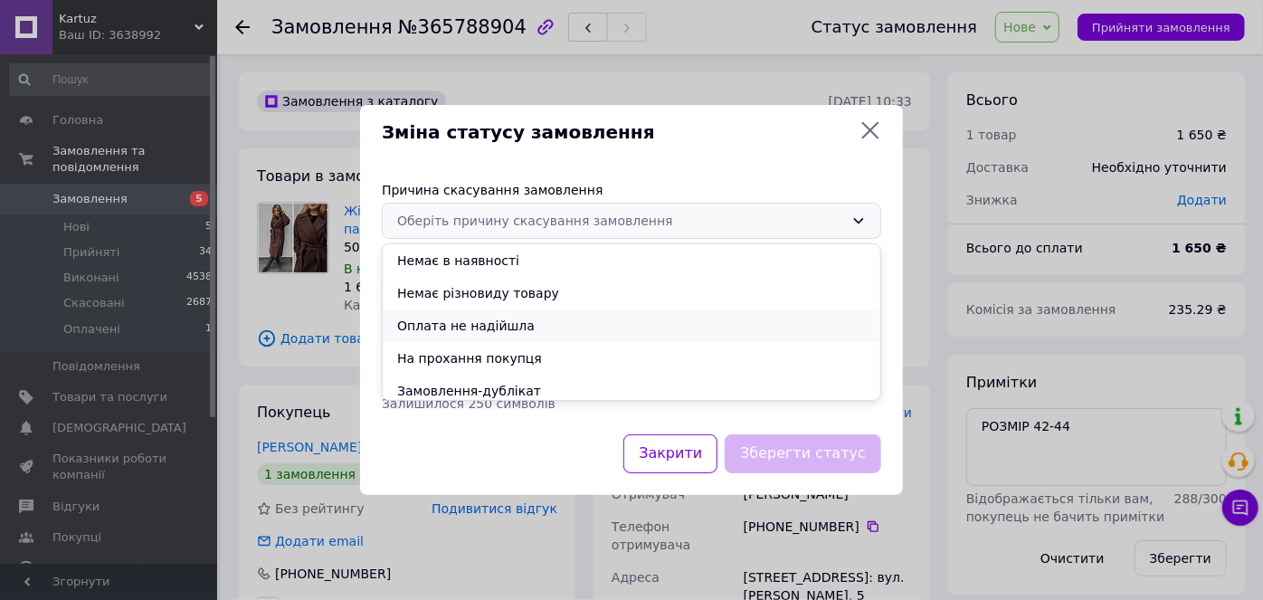
click at [497, 325] on li "Оплата не надійшла" at bounding box center [632, 326] width 498 height 33
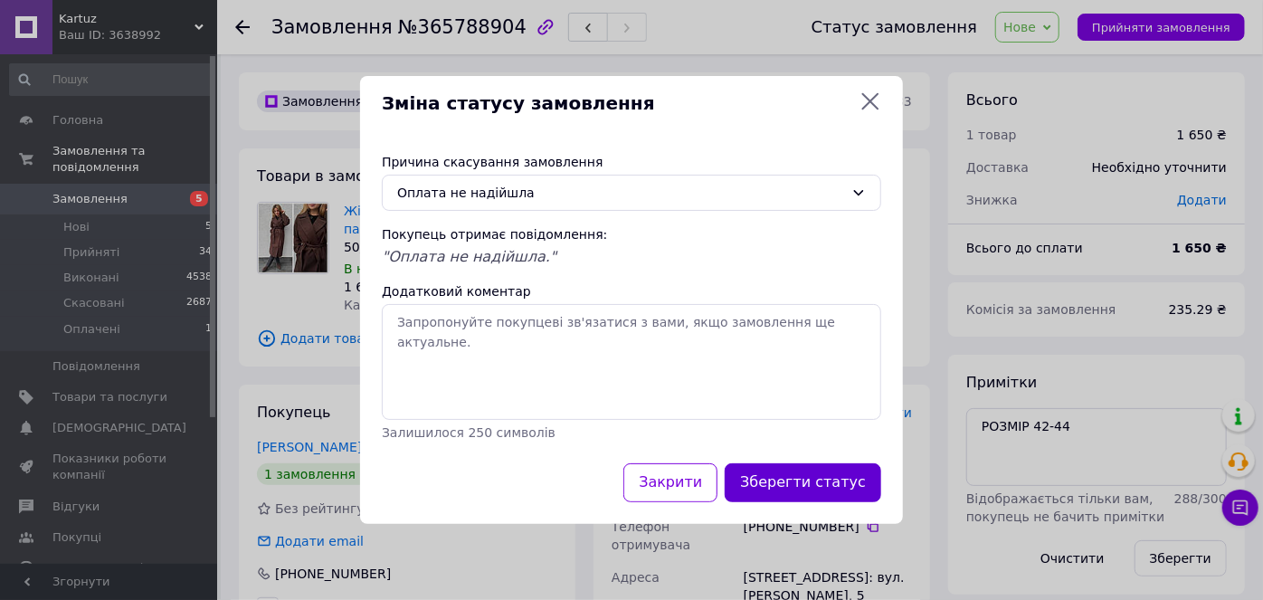
click at [827, 471] on button "Зберегти статус" at bounding box center [803, 482] width 157 height 39
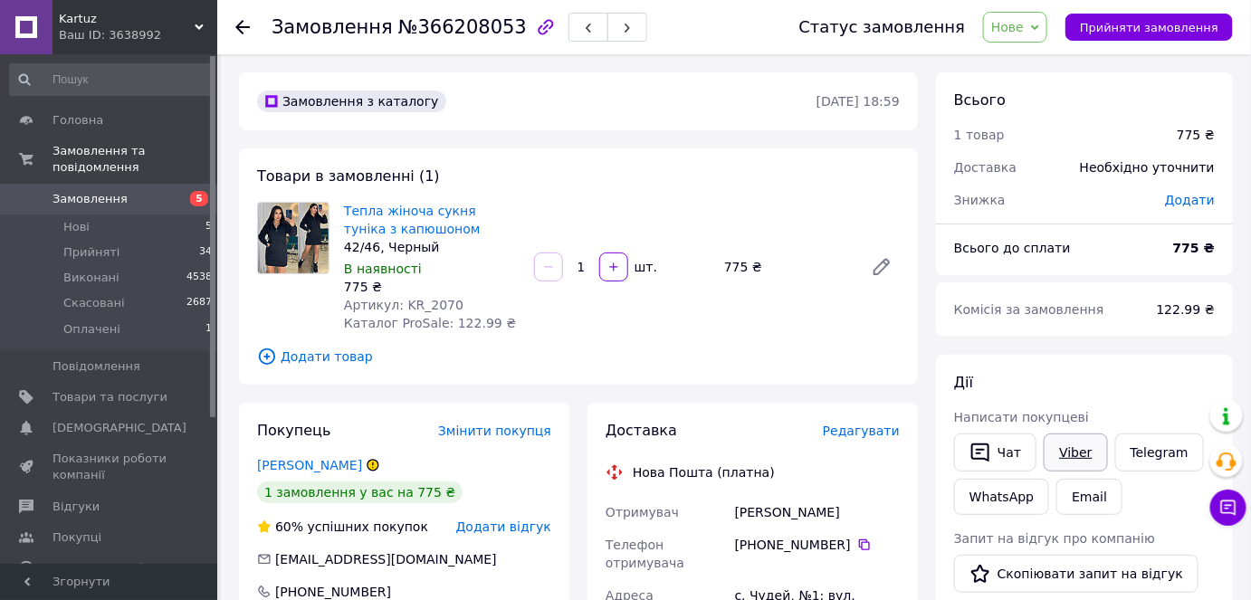
click at [1075, 450] on link "Viber" at bounding box center [1074, 452] width 63 height 38
click at [1024, 33] on span "Нове" at bounding box center [1007, 27] width 33 height 14
click at [1044, 115] on li "Скасовано" at bounding box center [1025, 117] width 83 height 27
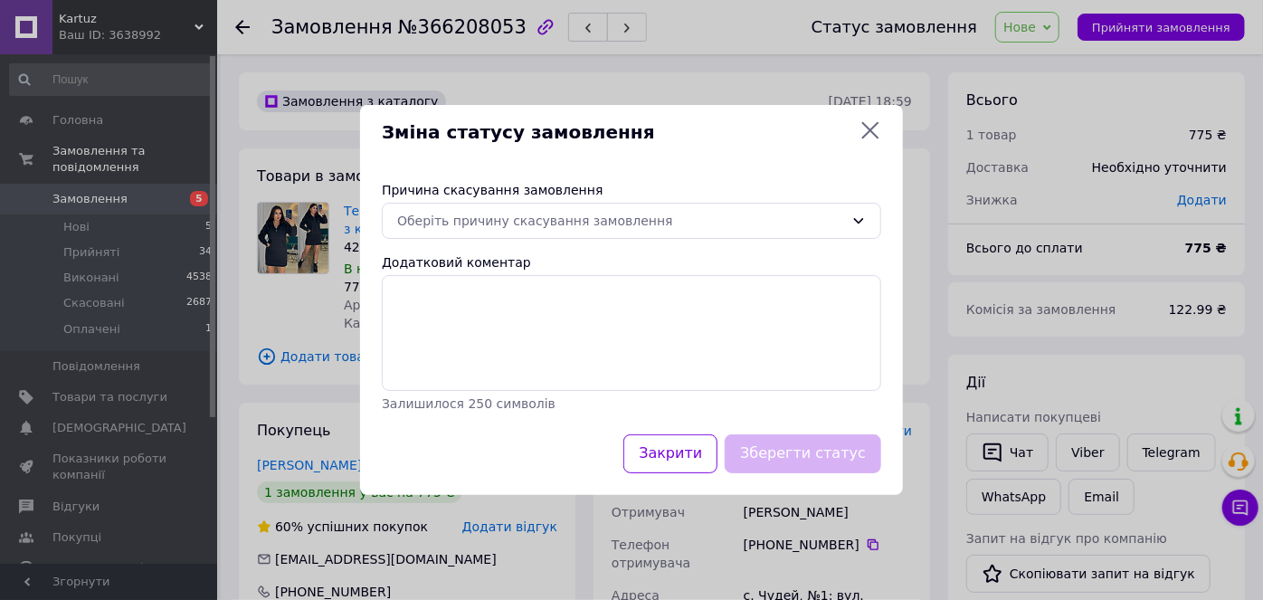
click at [866, 129] on icon at bounding box center [871, 130] width 22 height 22
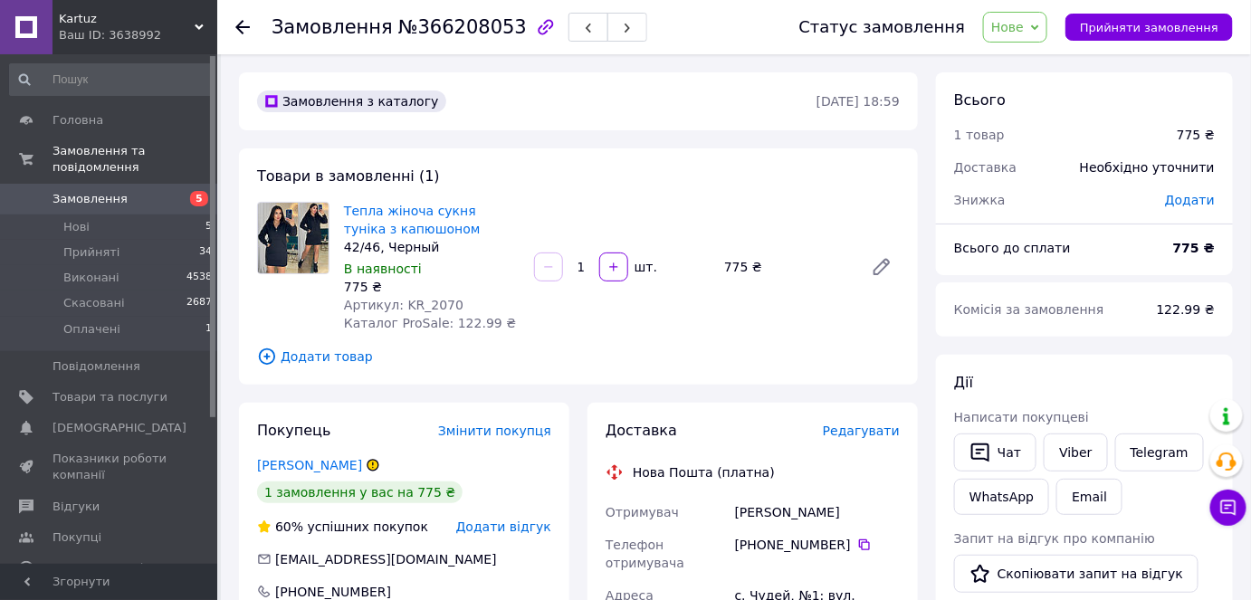
click at [490, 519] on span "Додати відгук" at bounding box center [503, 526] width 95 height 14
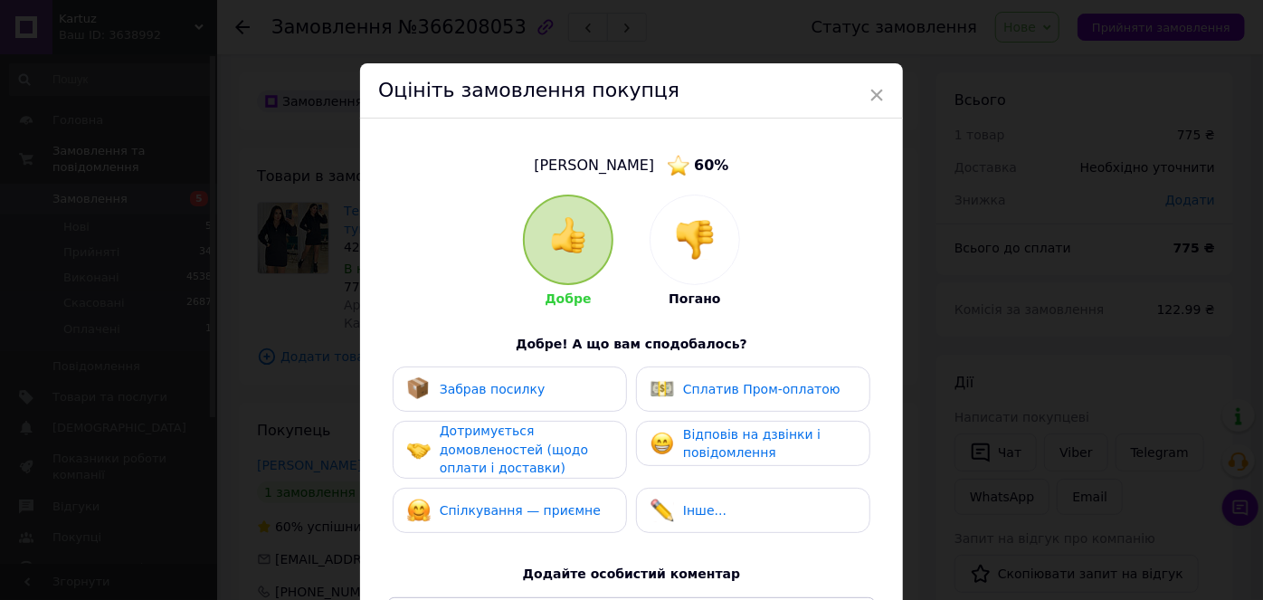
click at [678, 252] on img at bounding box center [695, 240] width 40 height 40
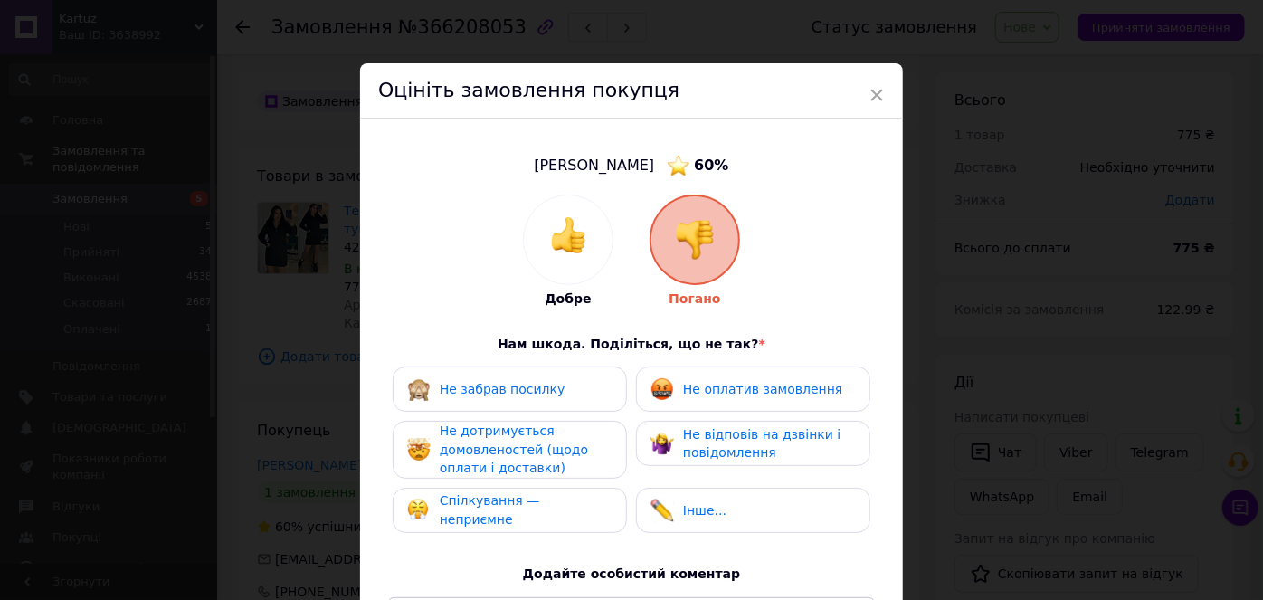
click at [724, 384] on span "Не оплатив замовлення" at bounding box center [762, 389] width 159 height 14
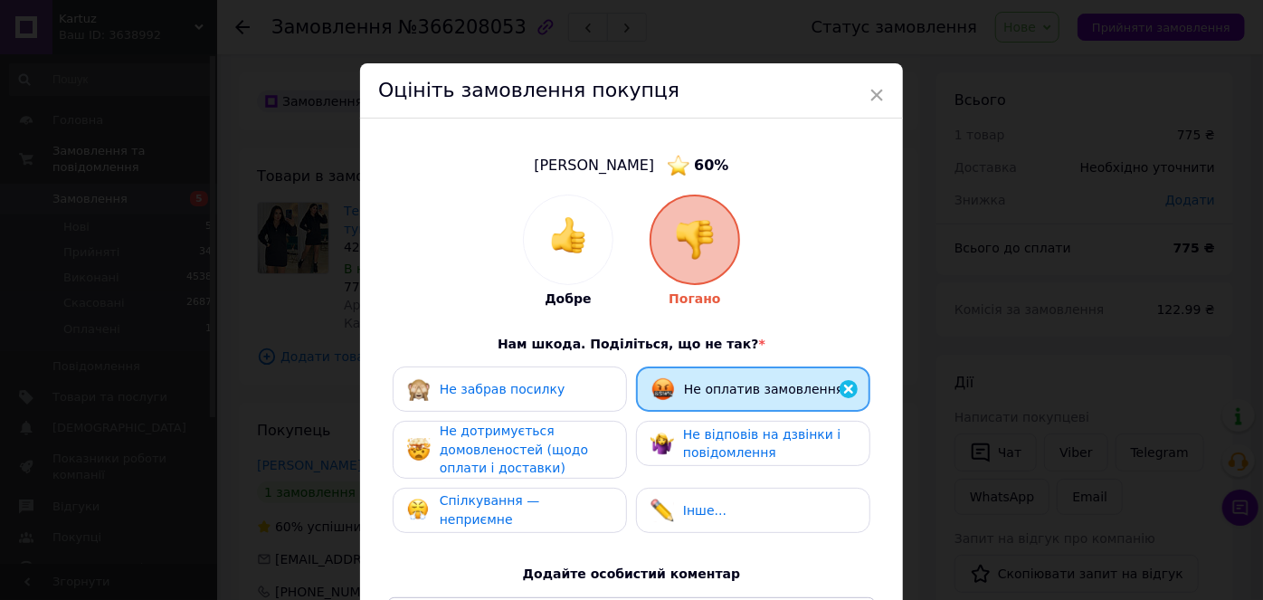
click at [724, 384] on span "Не оплатив замовлення" at bounding box center [763, 389] width 159 height 14
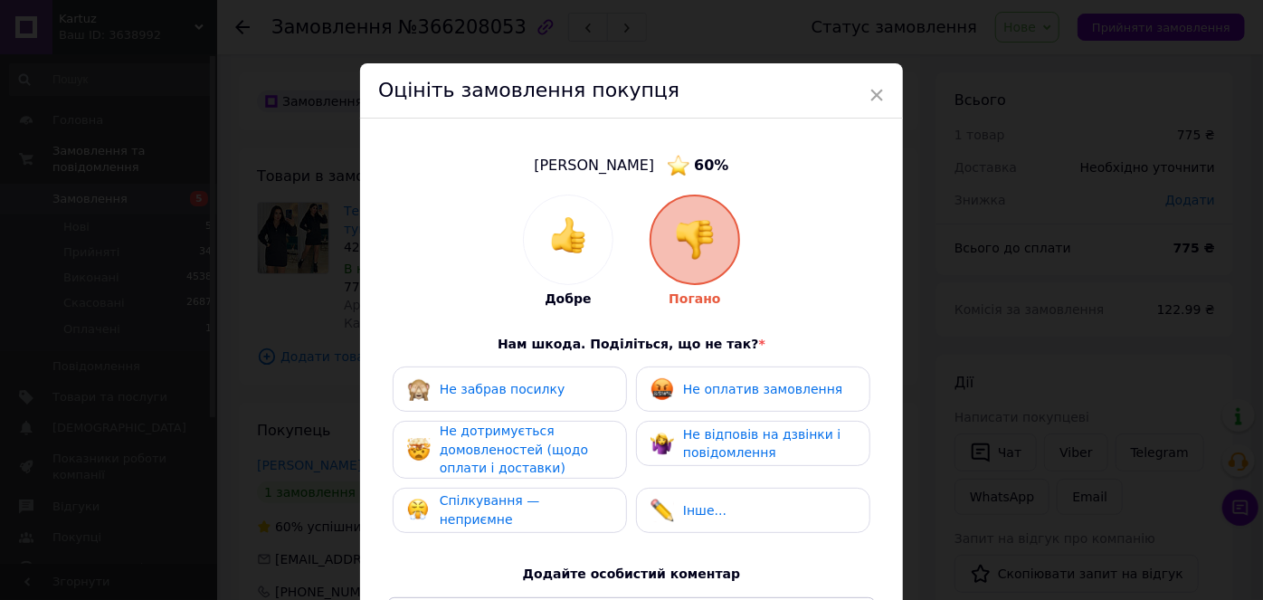
click at [724, 384] on span "Не оплатив замовлення" at bounding box center [762, 389] width 159 height 14
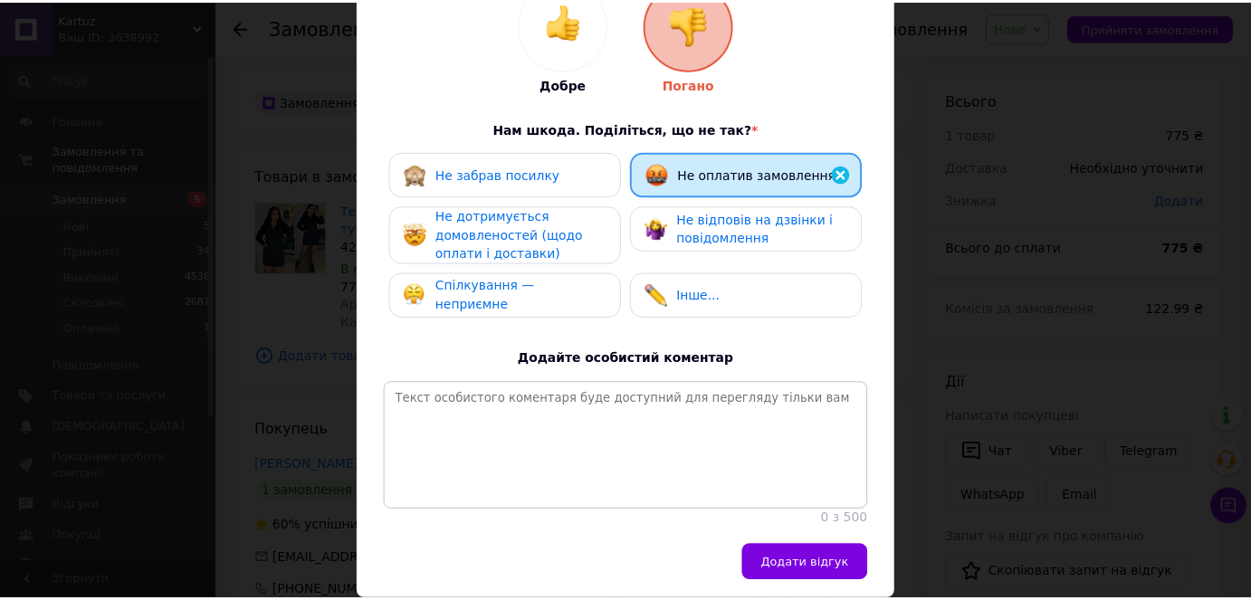
scroll to position [246, 0]
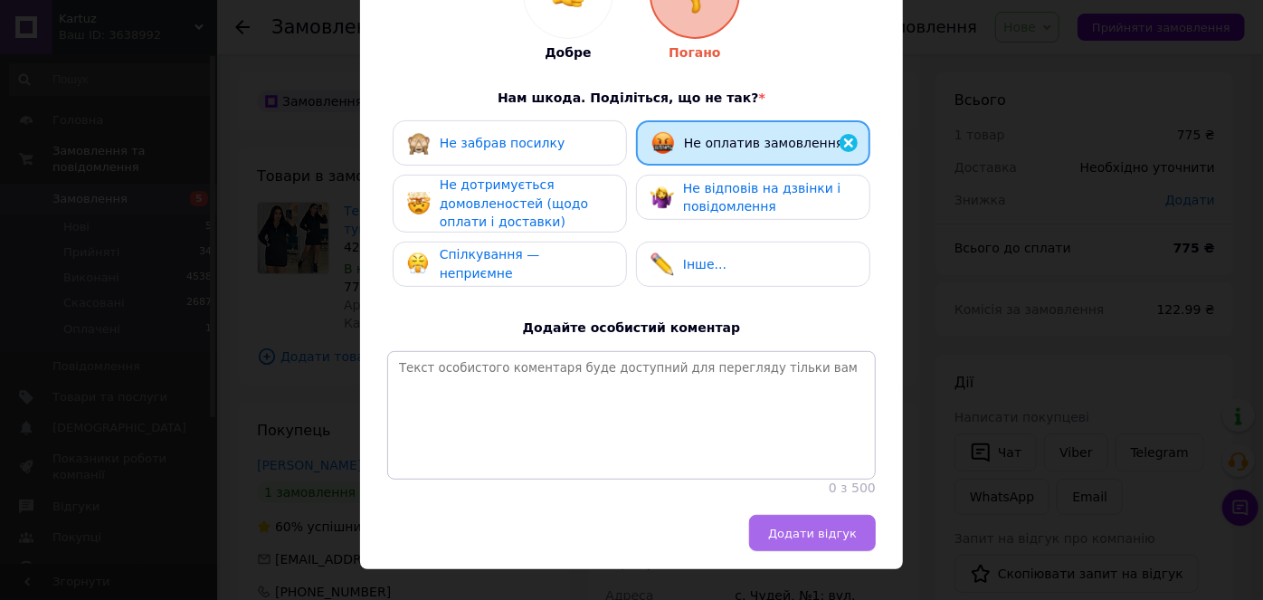
click at [827, 540] on span "Додати відгук" at bounding box center [812, 534] width 89 height 14
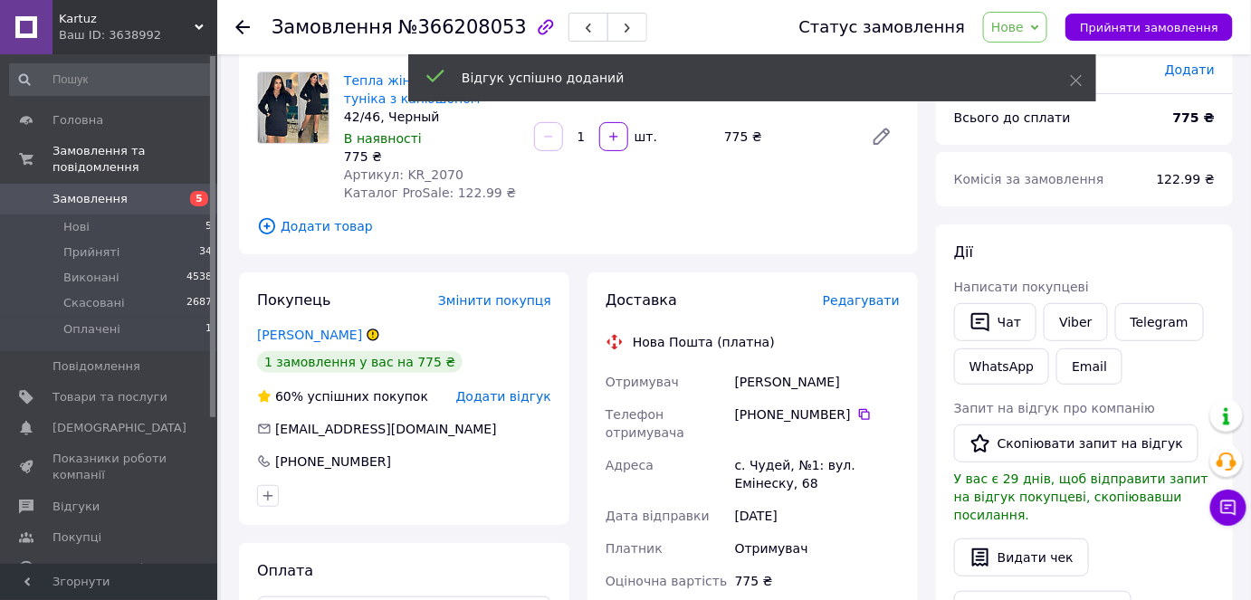
scroll to position [164, 0]
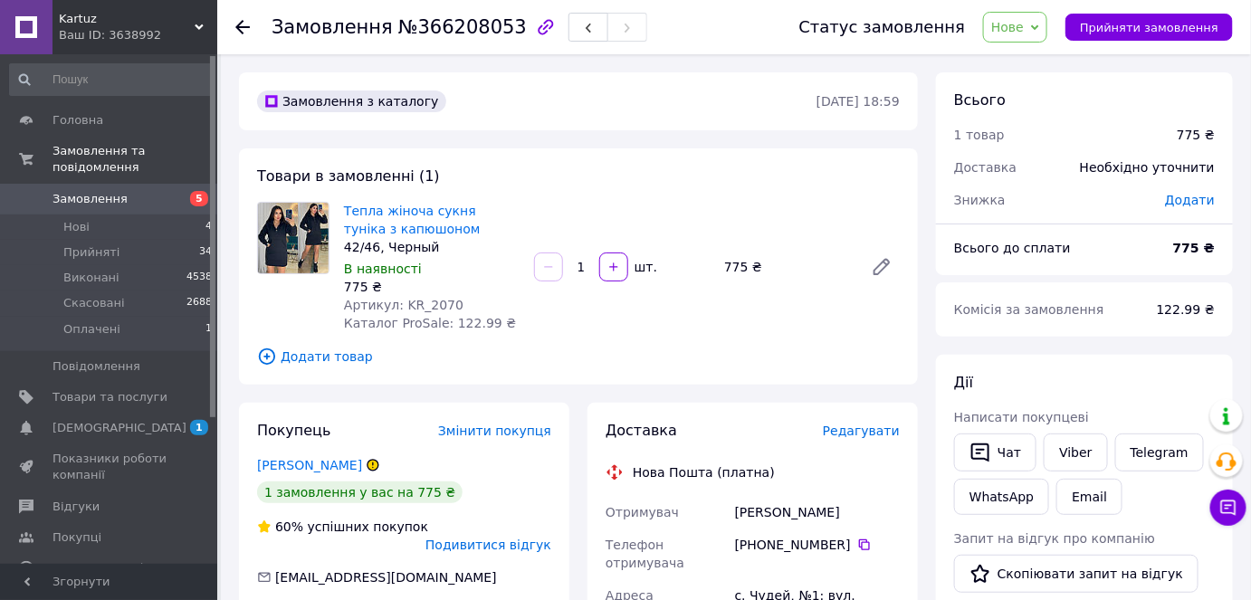
click at [1024, 34] on span "Нове" at bounding box center [1007, 27] width 33 height 14
click at [1040, 129] on li "Скасовано" at bounding box center [1025, 117] width 83 height 27
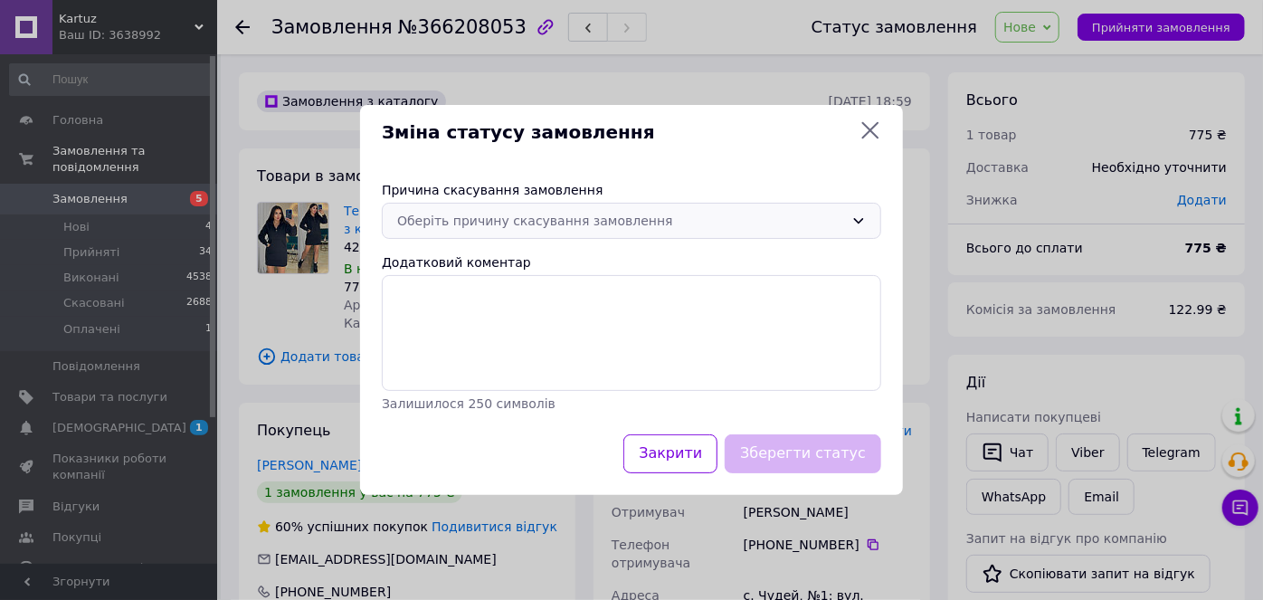
click at [731, 223] on div "Оберіть причину скасування замовлення" at bounding box center [620, 221] width 447 height 20
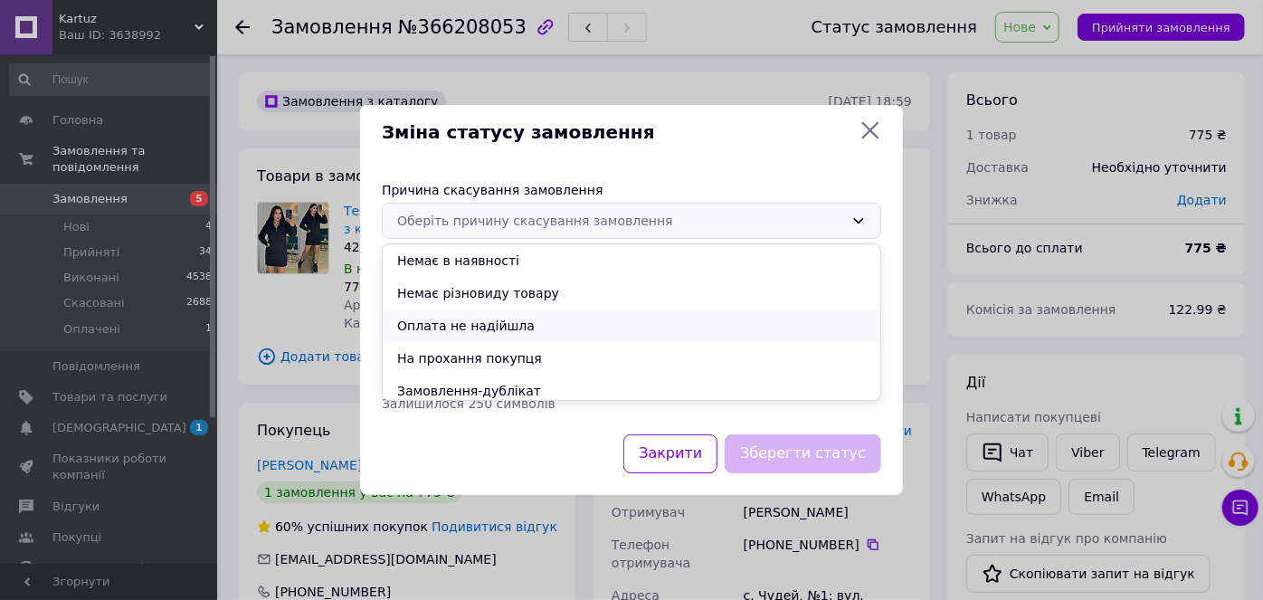
click at [606, 331] on li "Оплата не надійшла" at bounding box center [632, 326] width 498 height 33
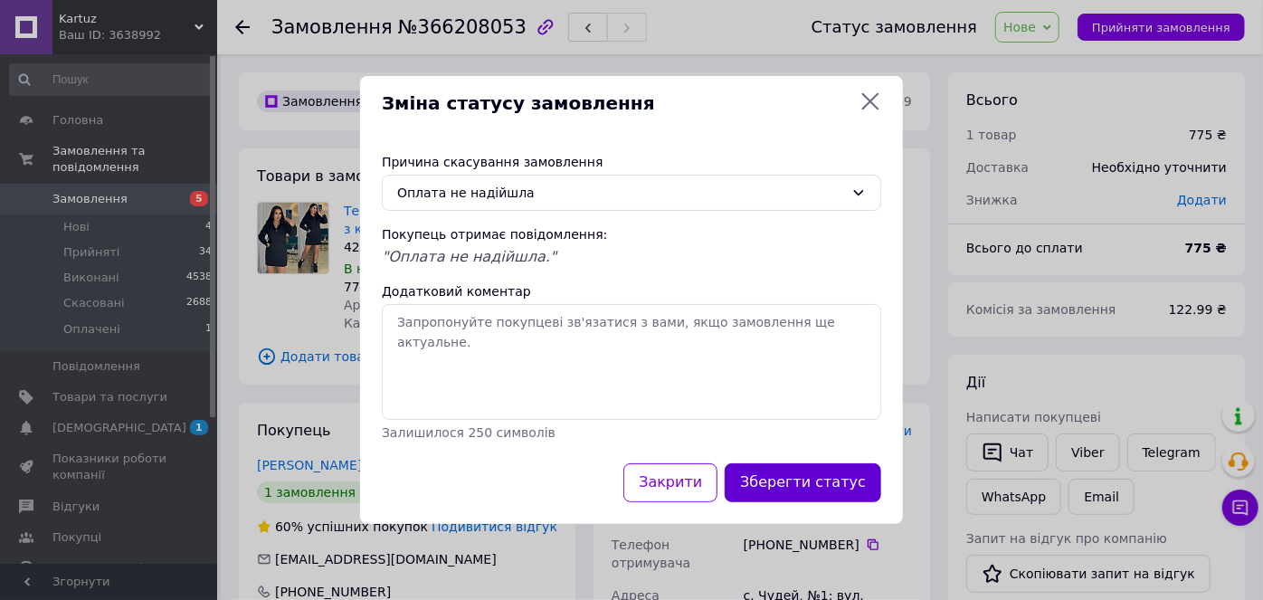
click at [795, 481] on button "Зберегти статус" at bounding box center [803, 482] width 157 height 39
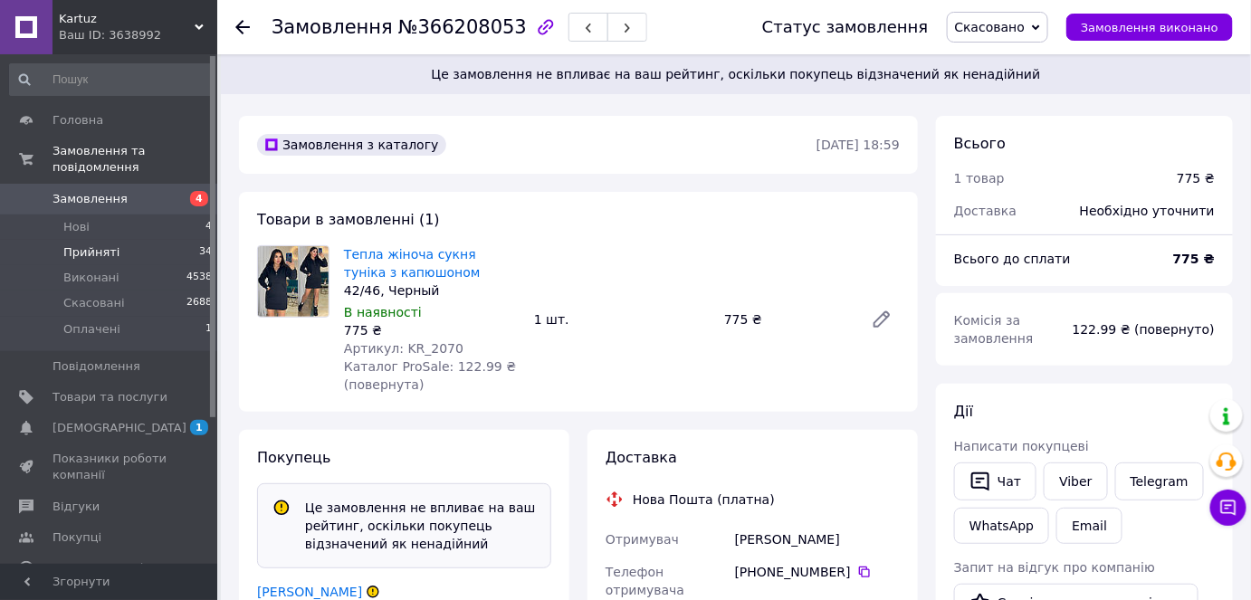
click at [116, 240] on li "Прийняті 34" at bounding box center [111, 252] width 223 height 25
